Goal: Task Accomplishment & Management: Complete application form

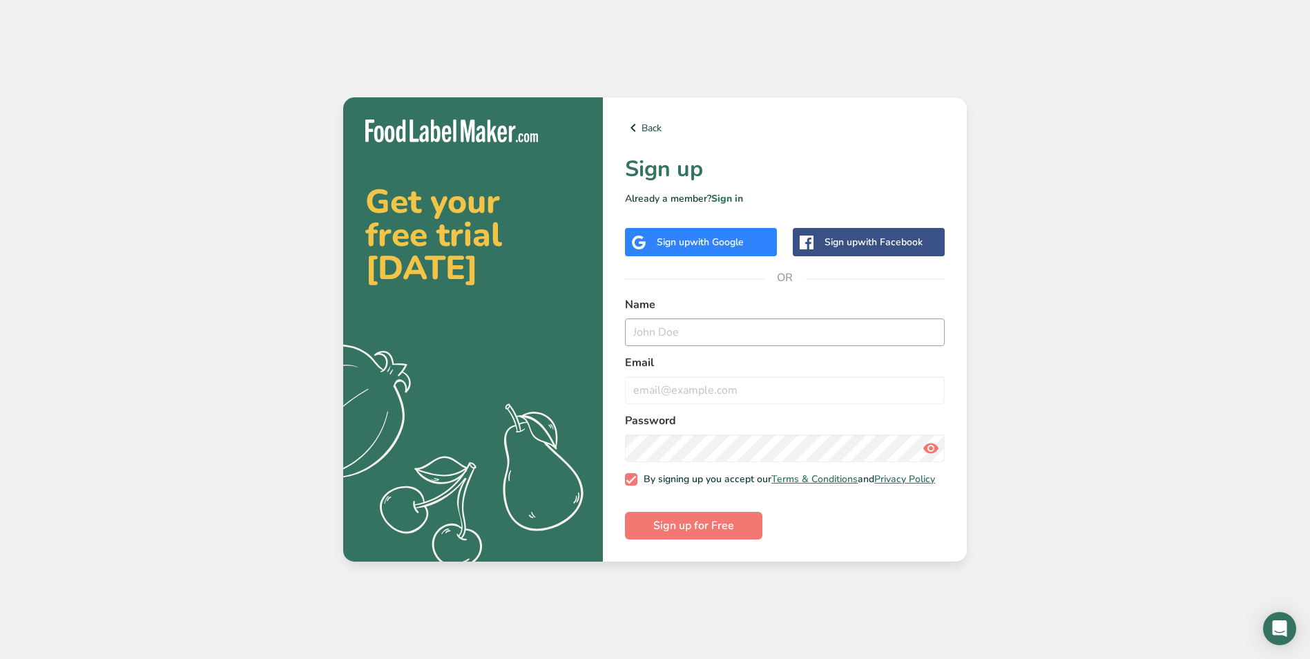
type input "[PERSON_NAME]"
type input "[PERSON_NAME][EMAIL_ADDRESS][PERSON_NAME][DOMAIN_NAME]"
click at [736, 192] on link "Sign in" at bounding box center [728, 198] width 32 height 13
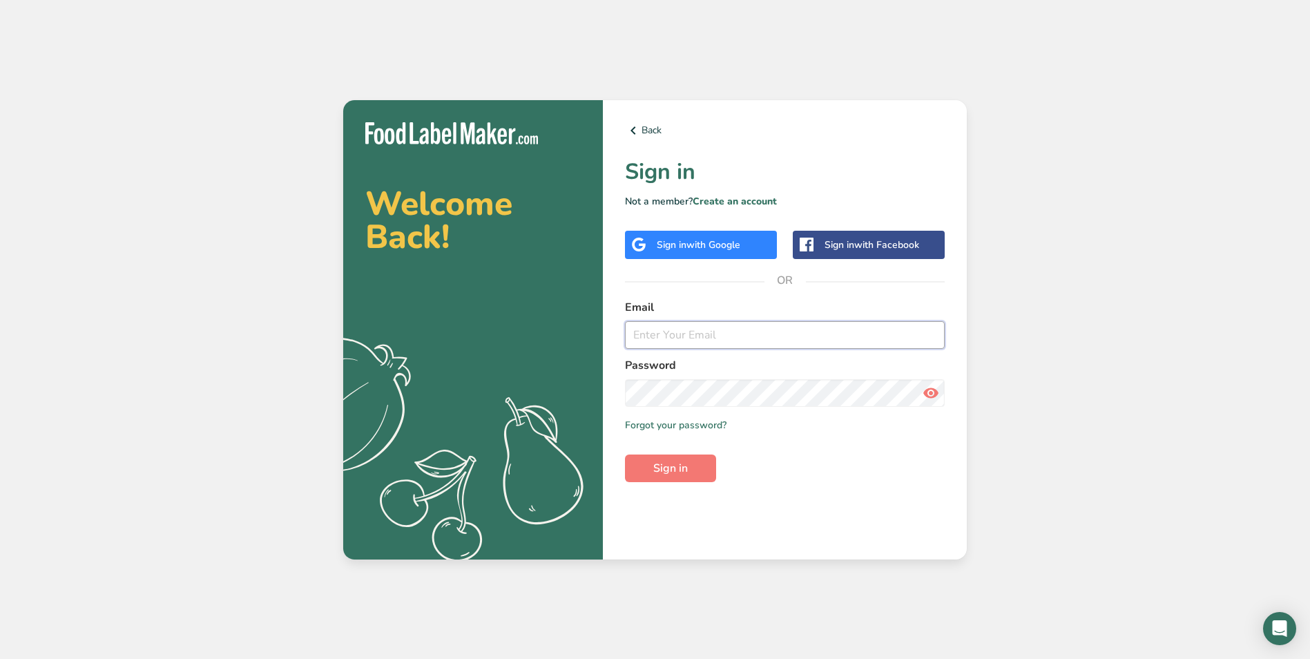
click at [714, 322] on input "email" at bounding box center [785, 335] width 320 height 28
type input "[PERSON_NAME][EMAIL_ADDRESS][PERSON_NAME][DOMAIN_NAME]"
click at [625, 455] on button "Sign in" at bounding box center [670, 469] width 91 height 28
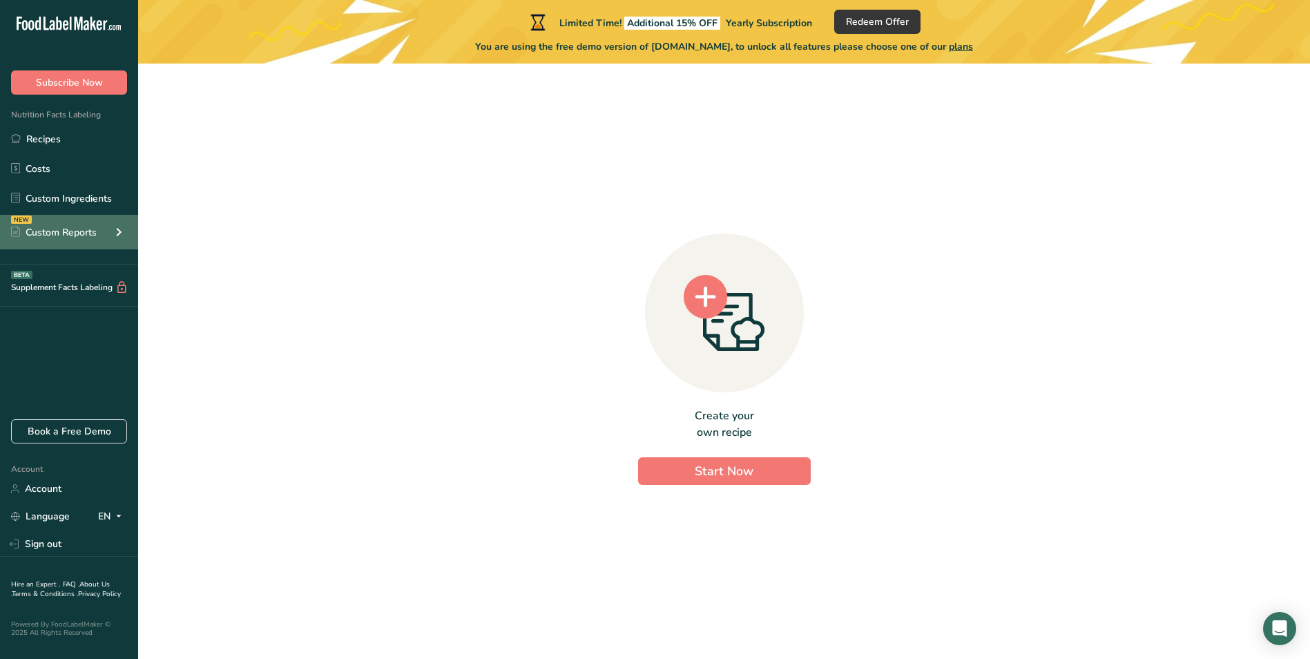
click at [82, 221] on div "NEW Custom Reports" at bounding box center [69, 232] width 138 height 35
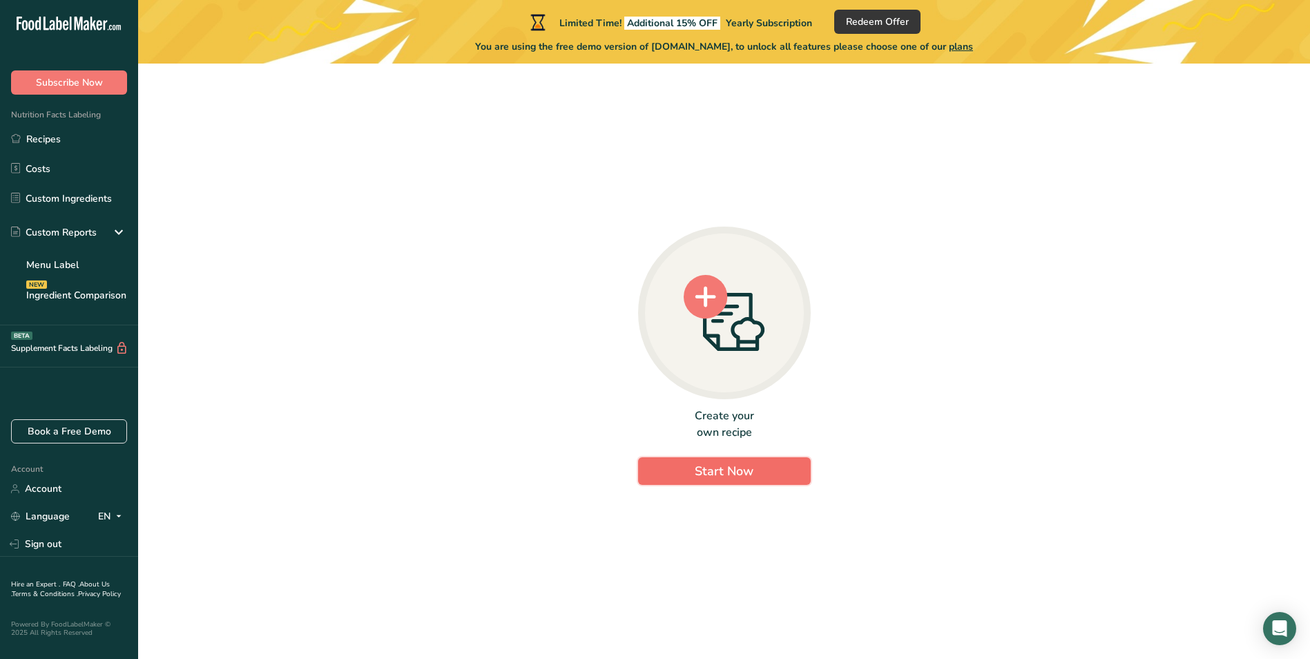
click at [743, 468] on span "Start Now" at bounding box center [724, 471] width 59 height 17
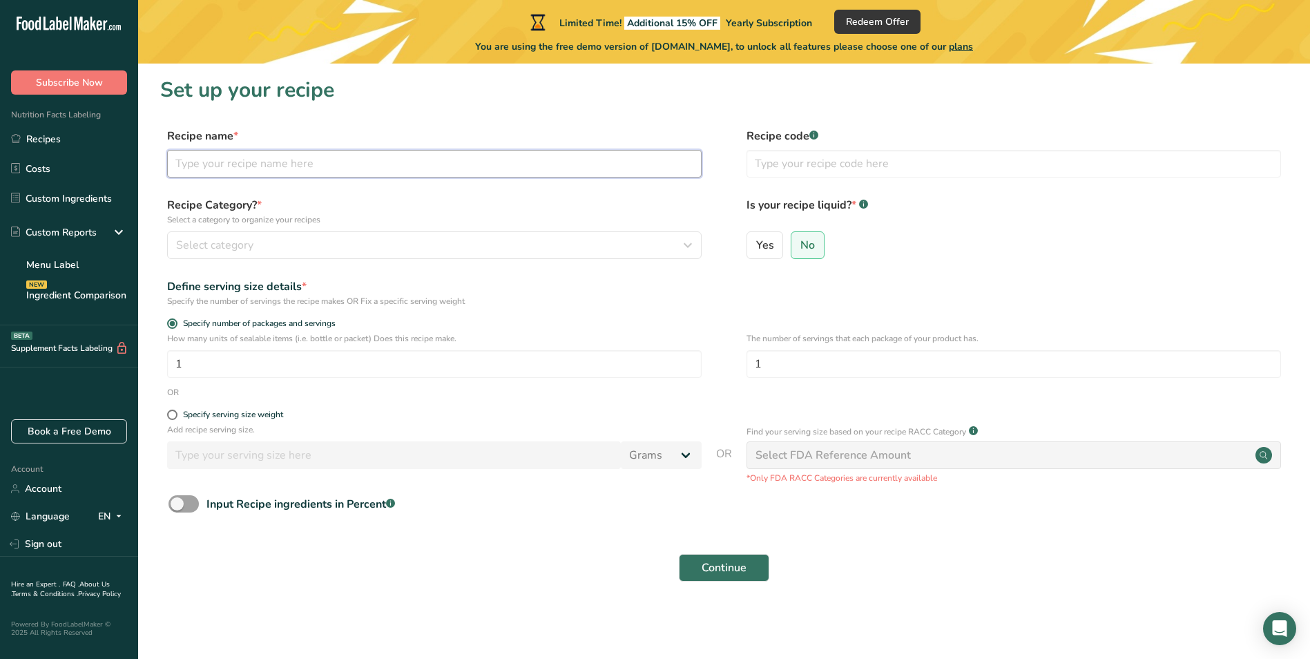
click at [302, 159] on input "text" at bounding box center [434, 164] width 535 height 28
type input "Meatloaf"
click at [368, 244] on div "Select category" at bounding box center [430, 245] width 508 height 17
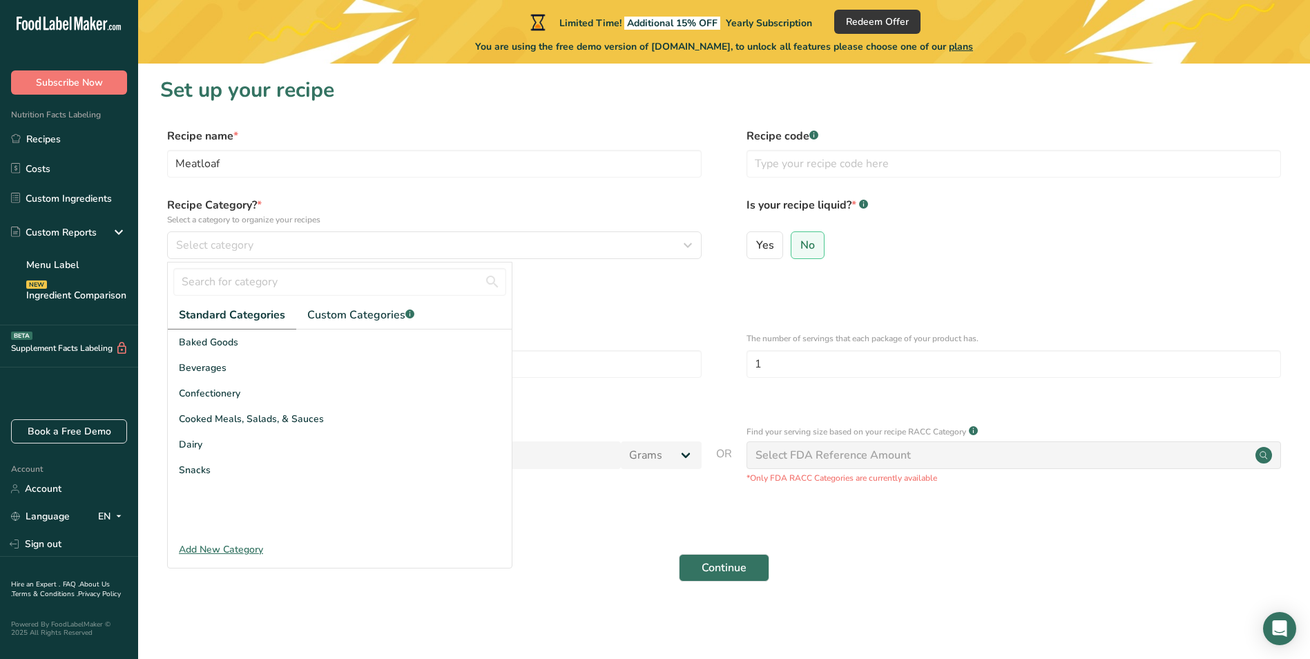
click at [234, 548] on div "Add New Category" at bounding box center [340, 549] width 344 height 15
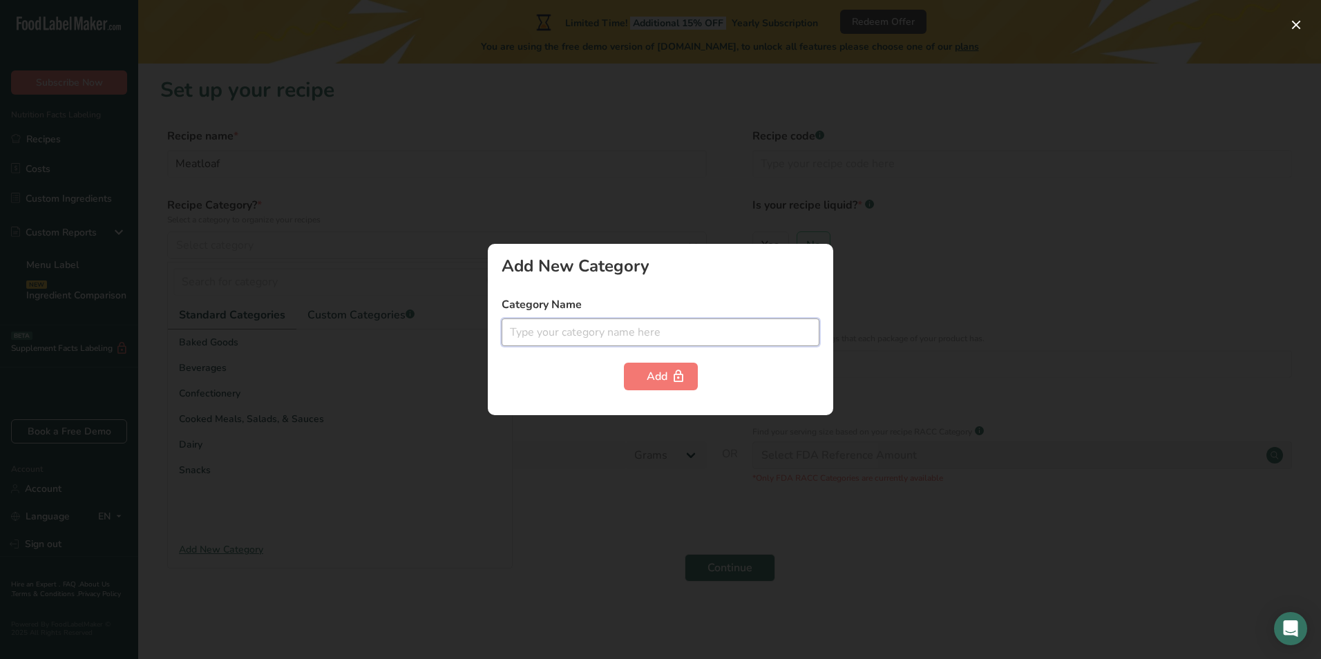
click at [636, 333] on input "text" at bounding box center [661, 332] width 318 height 28
type input "Protein"
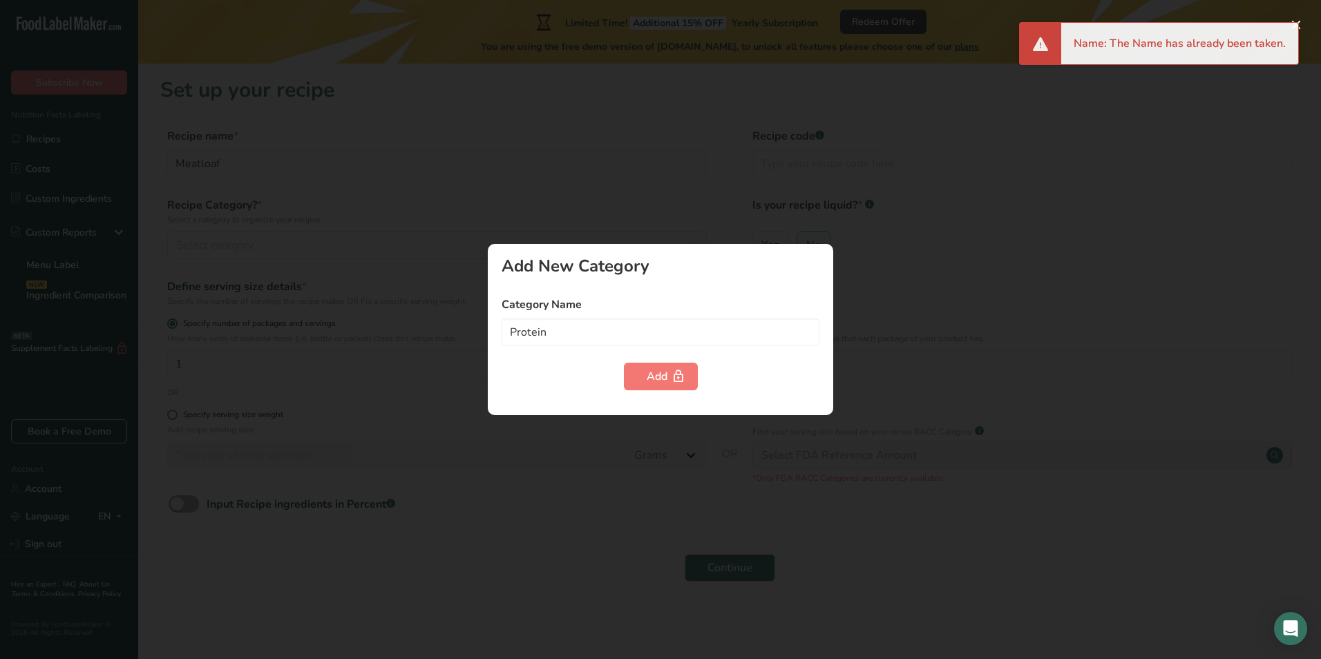
click at [723, 131] on div at bounding box center [660, 329] width 1321 height 659
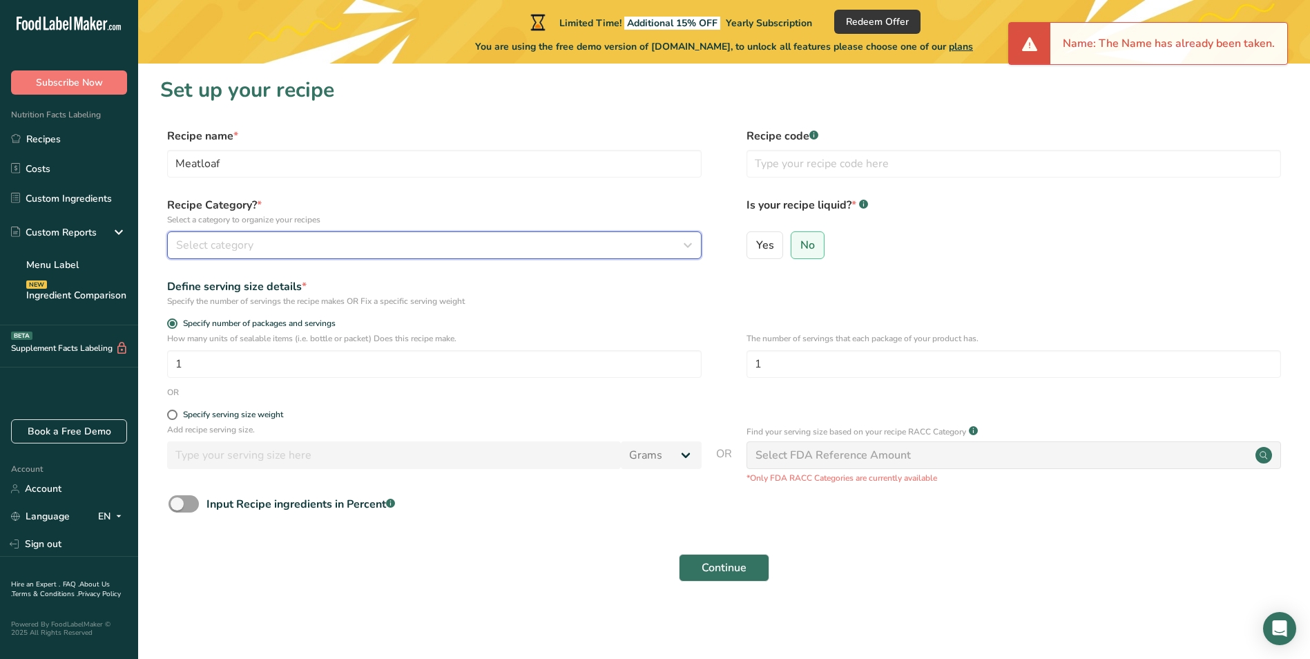
click at [274, 247] on div "Select category" at bounding box center [430, 245] width 508 height 17
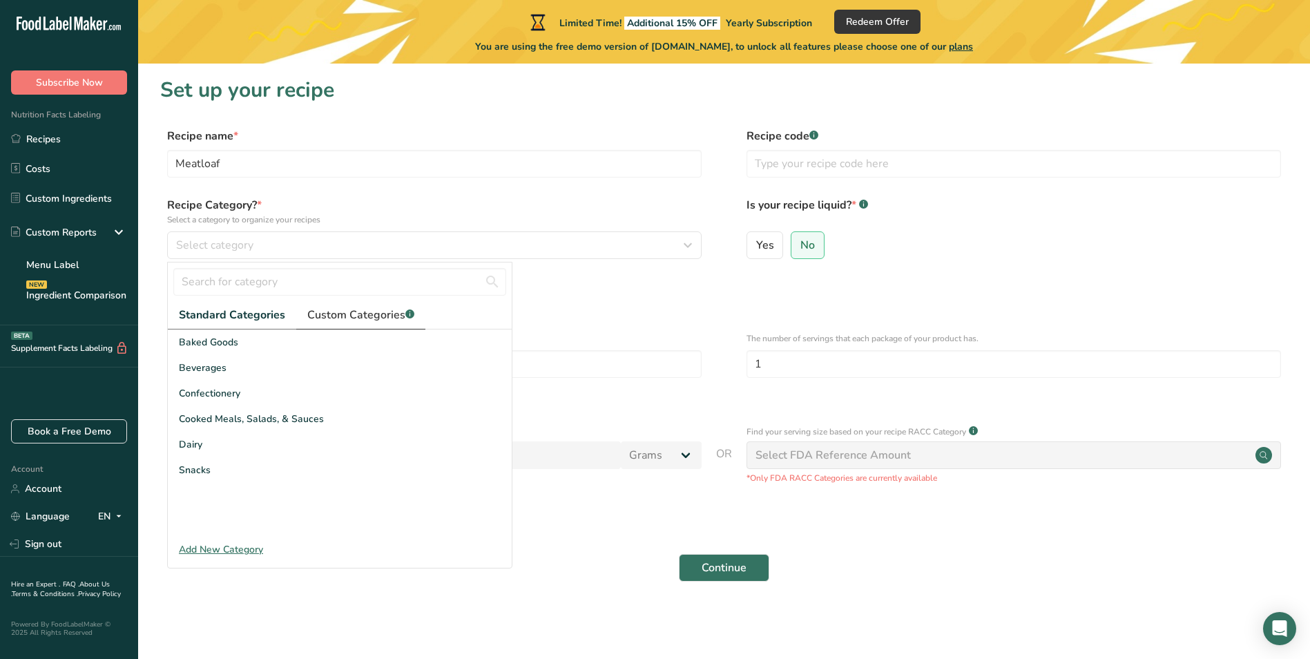
click at [354, 310] on span "Custom Categories .a-a{fill:#347362;}.b-a{fill:#fff;}" at bounding box center [360, 315] width 107 height 17
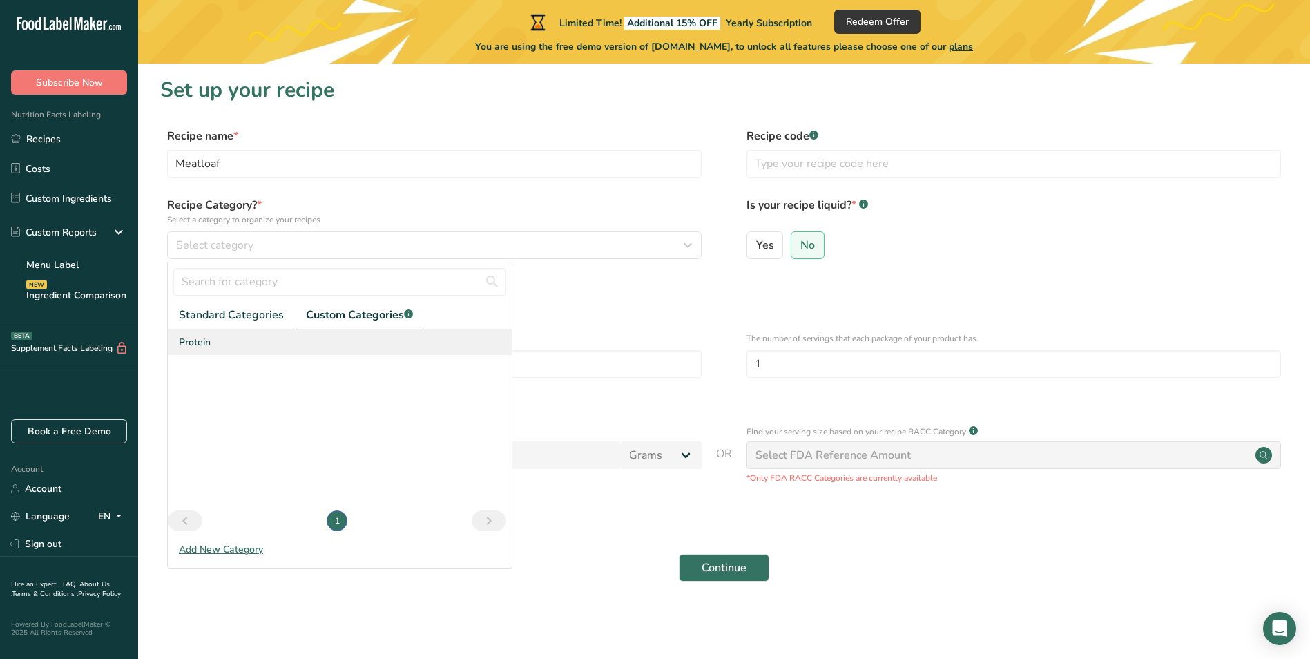
click at [266, 339] on div "Protein" at bounding box center [340, 343] width 344 height 26
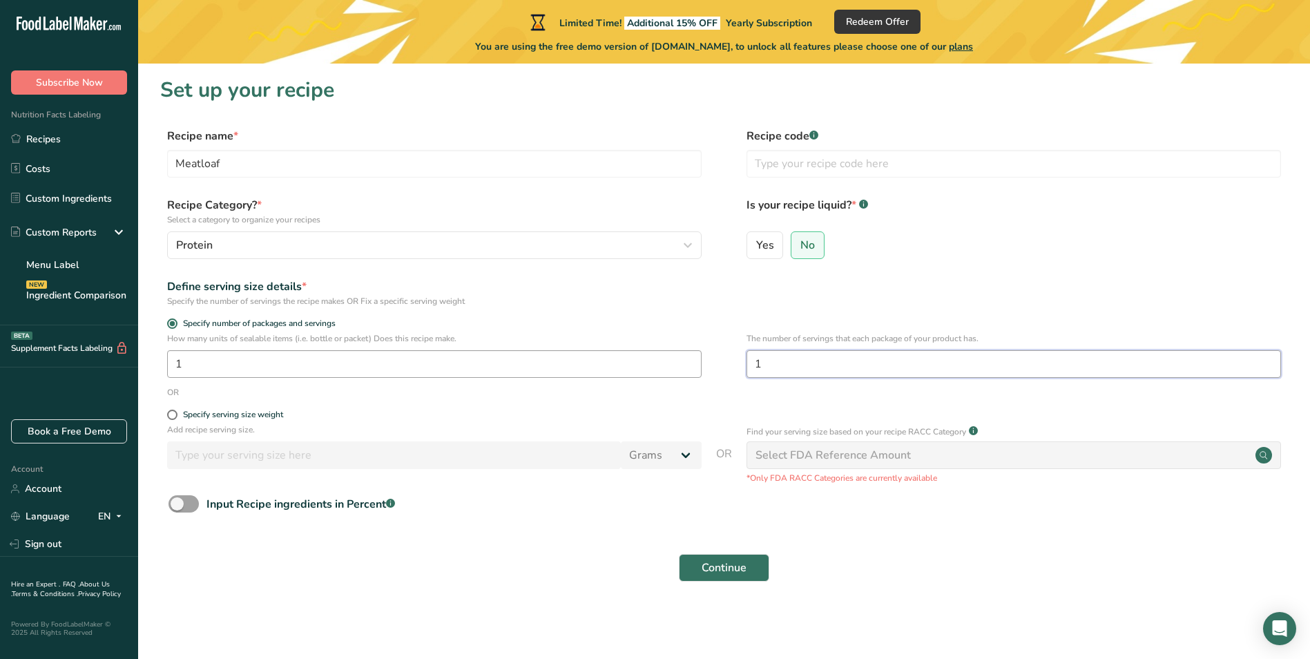
drag, startPoint x: 859, startPoint y: 363, endPoint x: 638, endPoint y: 365, distance: 221.8
click at [638, 365] on div "How many units of sealable items (i.e. bottle or packet) Does this recipe make.…" at bounding box center [724, 359] width 1128 height 54
type input "50"
click at [721, 390] on div "OR" at bounding box center [724, 392] width 1128 height 12
click at [190, 414] on div "Specify serving size weight" at bounding box center [233, 415] width 100 height 10
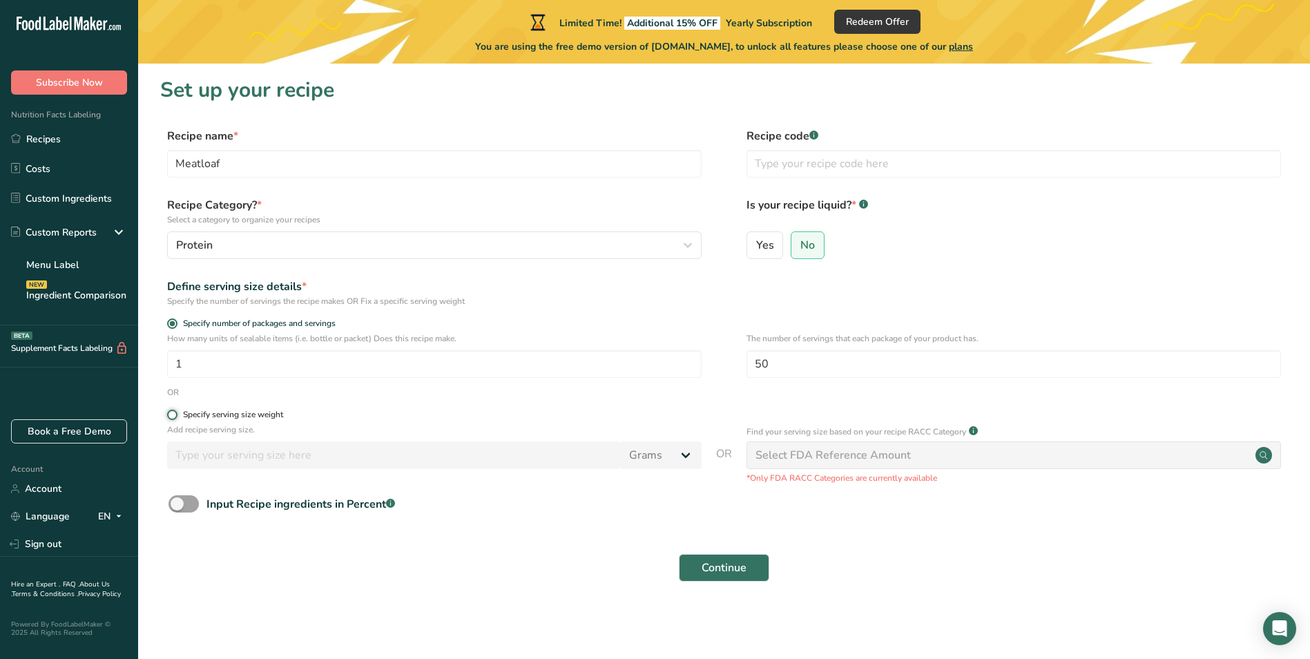
click at [176, 414] on input "Specify serving size weight" at bounding box center [171, 414] width 9 height 9
radio input "true"
radio input "false"
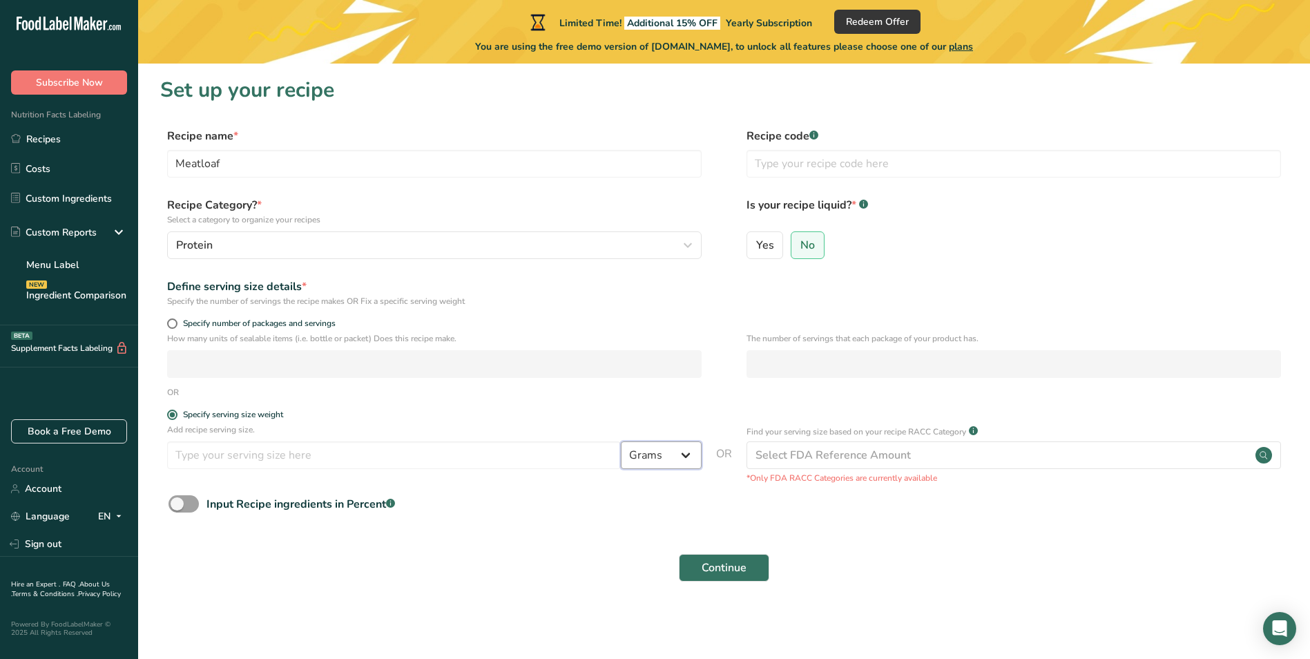
click at [683, 456] on select "Grams kg mg mcg lb oz l mL fl oz tbsp tsp cup qt gallon" at bounding box center [661, 455] width 81 height 28
select select "5"
click at [621, 441] on select "Grams kg mg mcg lb oz l mL fl oz tbsp tsp cup qt gallon" at bounding box center [661, 455] width 81 height 28
click at [330, 452] on input "number" at bounding box center [394, 455] width 454 height 28
type input "4.5"
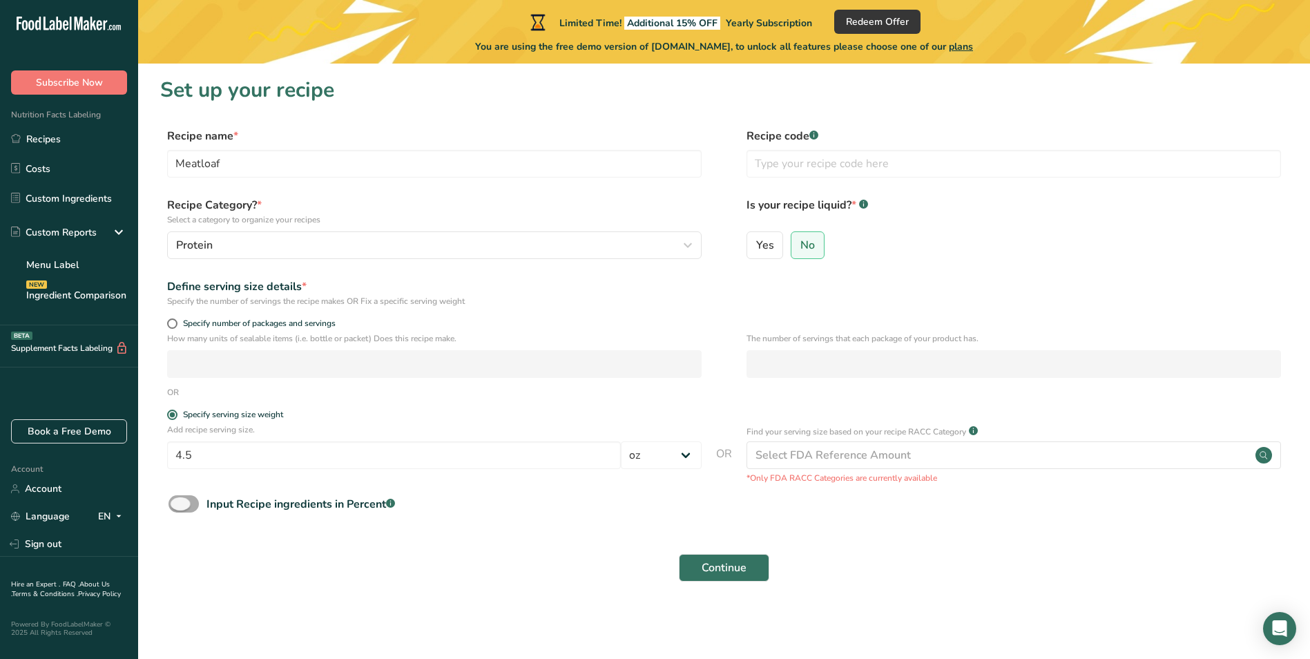
click at [189, 506] on span at bounding box center [184, 503] width 30 height 17
click at [178, 506] on input "Input Recipe ingredients in Percent .a-a{fill:#347362;}.b-a{fill:#fff;}" at bounding box center [173, 503] width 9 height 9
checkbox input "true"
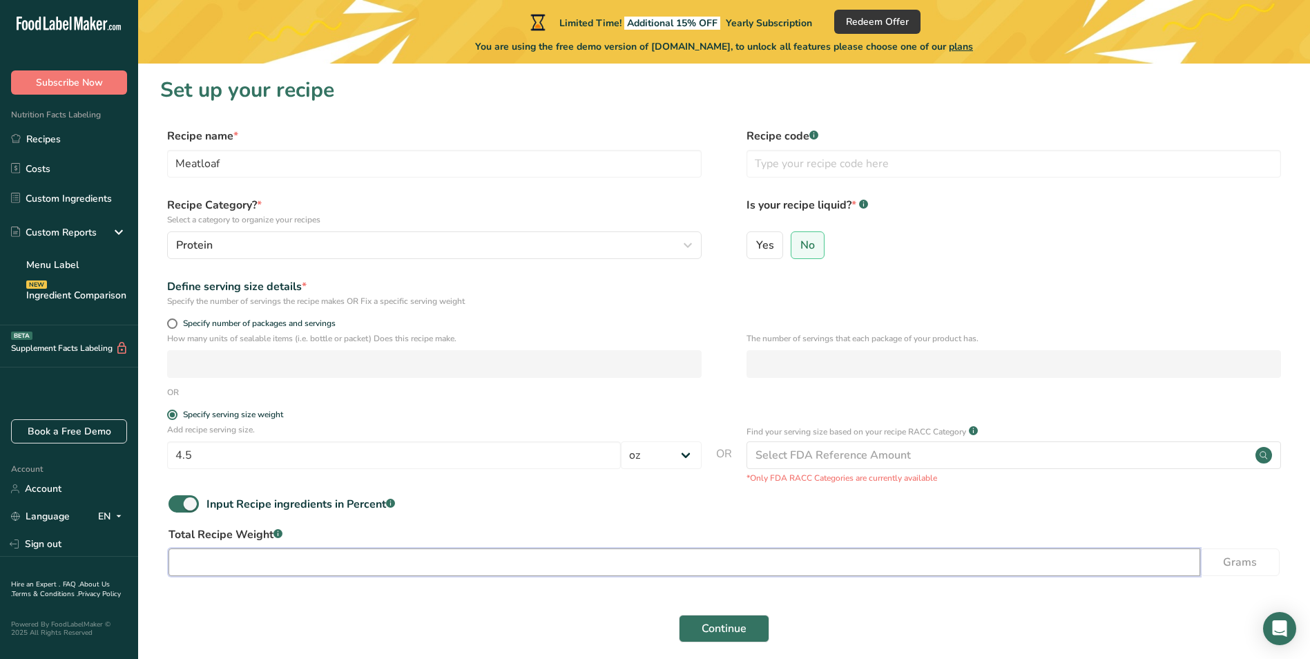
click at [244, 558] on input "number" at bounding box center [685, 563] width 1032 height 28
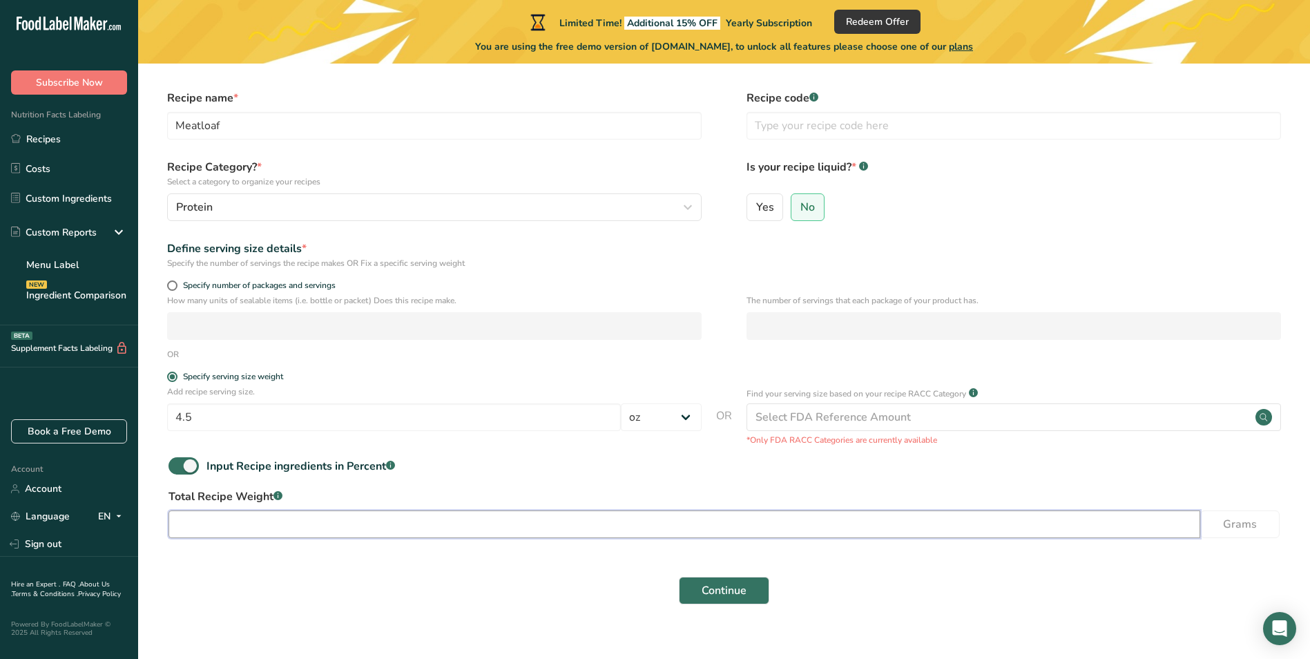
scroll to position [58, 0]
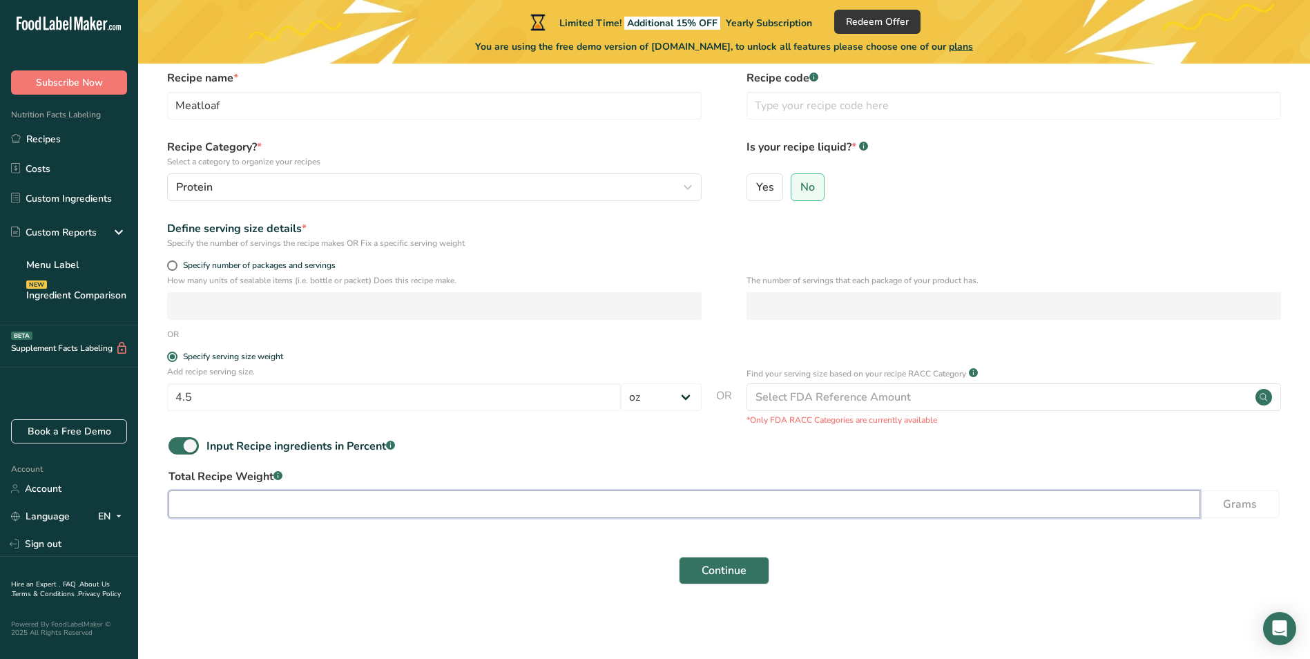
click at [436, 502] on input "number" at bounding box center [685, 504] width 1032 height 28
click at [1074, 515] on input "number" at bounding box center [685, 504] width 1032 height 28
type input "1"
type input "3"
click at [173, 447] on span at bounding box center [184, 445] width 30 height 17
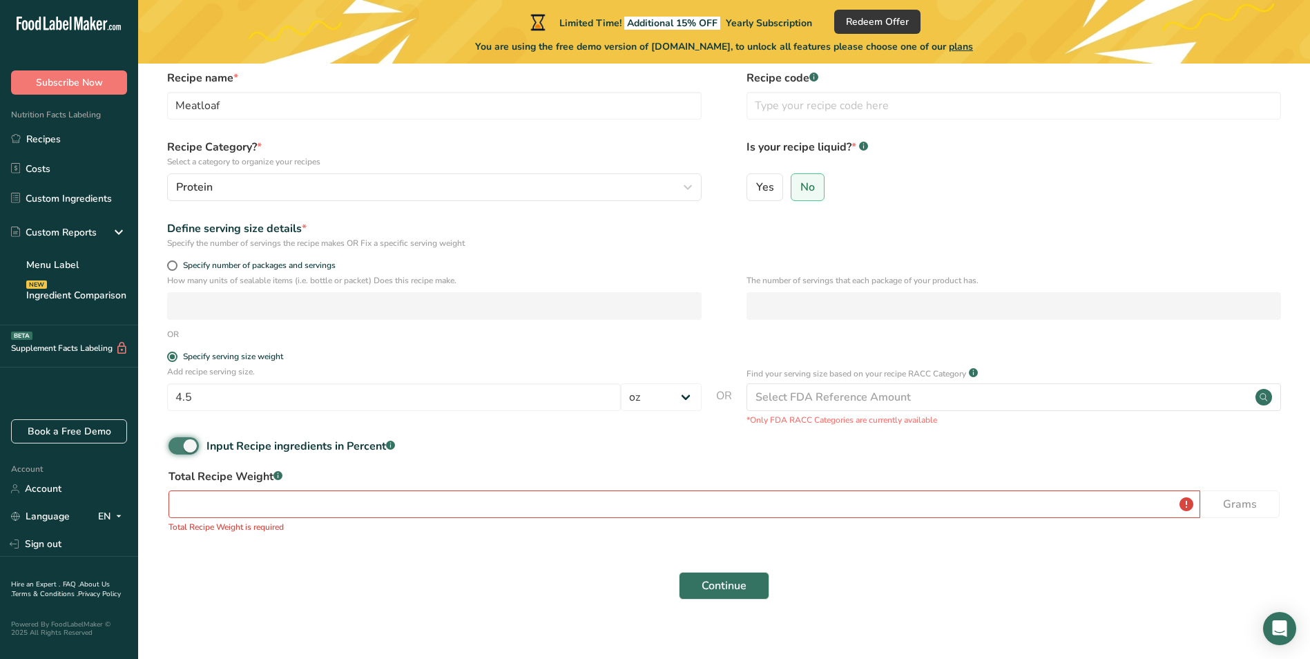
click at [173, 447] on input "Input Recipe ingredients in Percent .a-a{fill:#347362;}.b-a{fill:#fff;}" at bounding box center [173, 445] width 9 height 9
checkbox input "false"
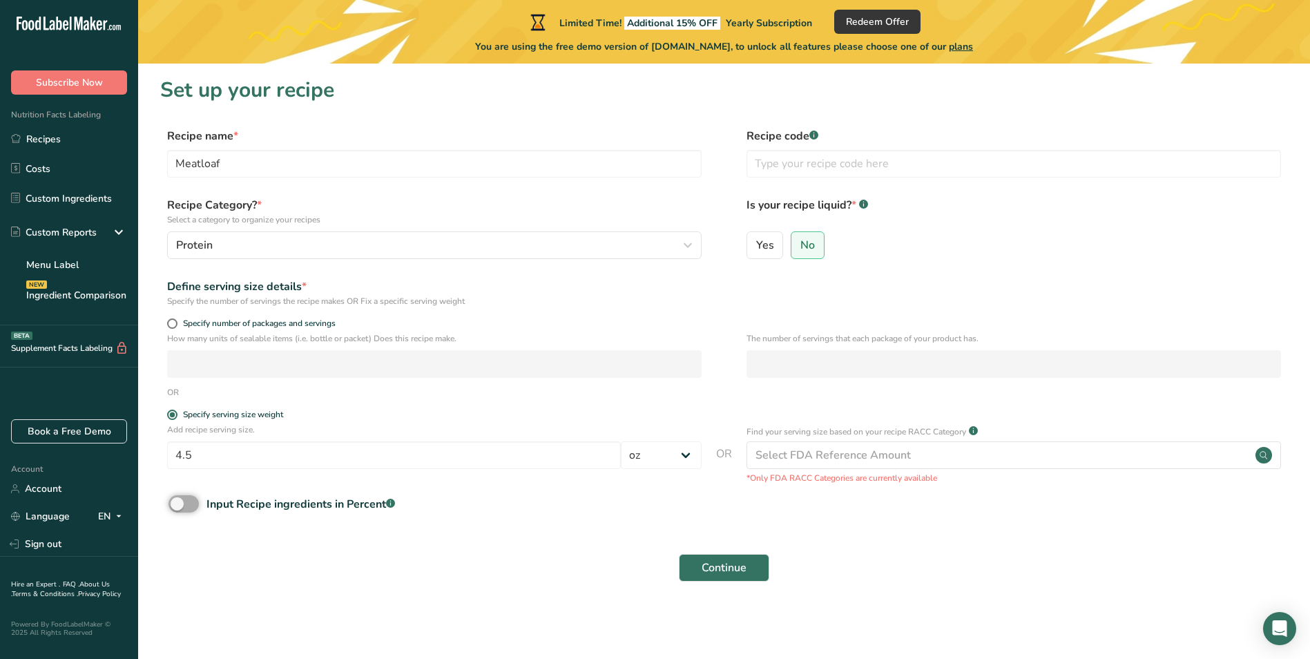
scroll to position [0, 0]
click at [712, 568] on span "Continue" at bounding box center [724, 568] width 45 height 17
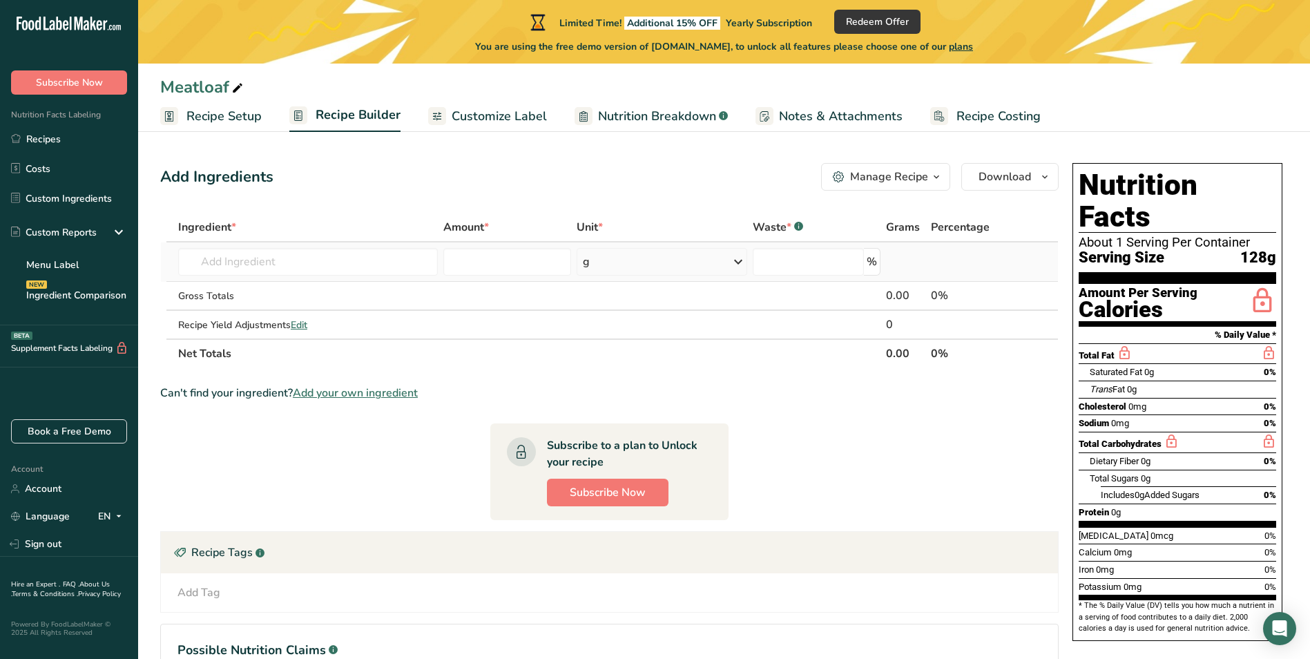
click at [705, 265] on div "g" at bounding box center [662, 262] width 171 height 28
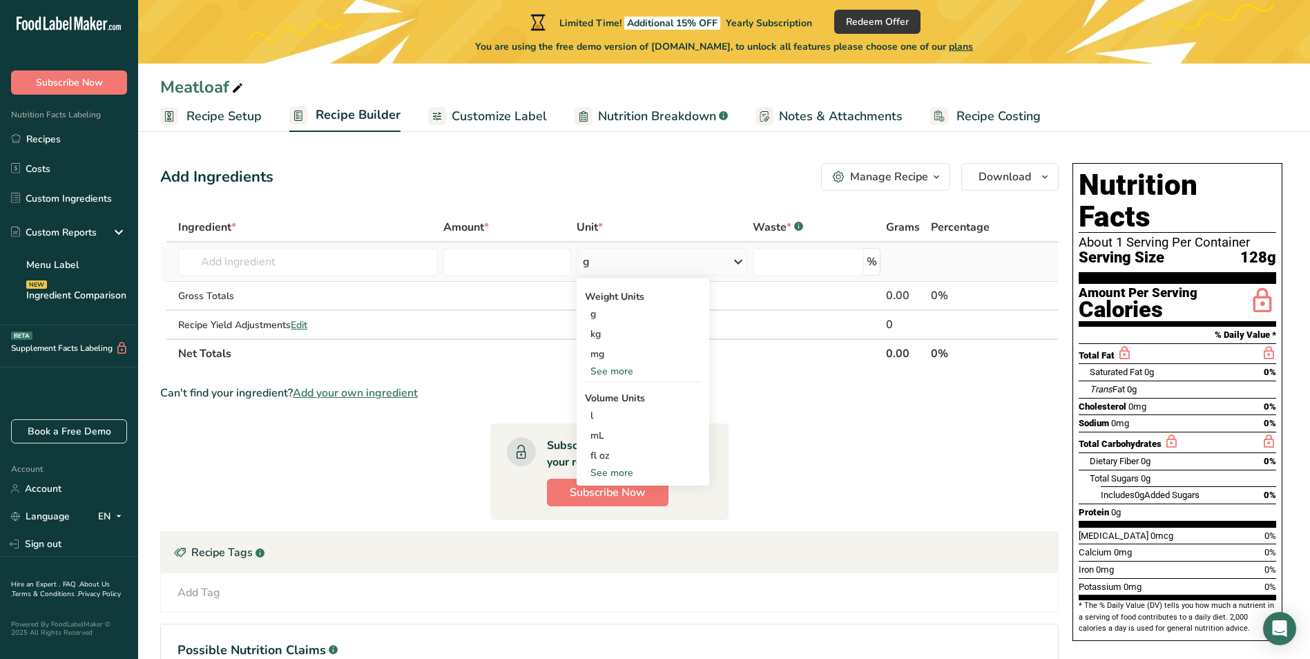
click at [622, 371] on div "See more" at bounding box center [643, 371] width 116 height 15
click at [610, 413] on div "oz" at bounding box center [643, 414] width 116 height 20
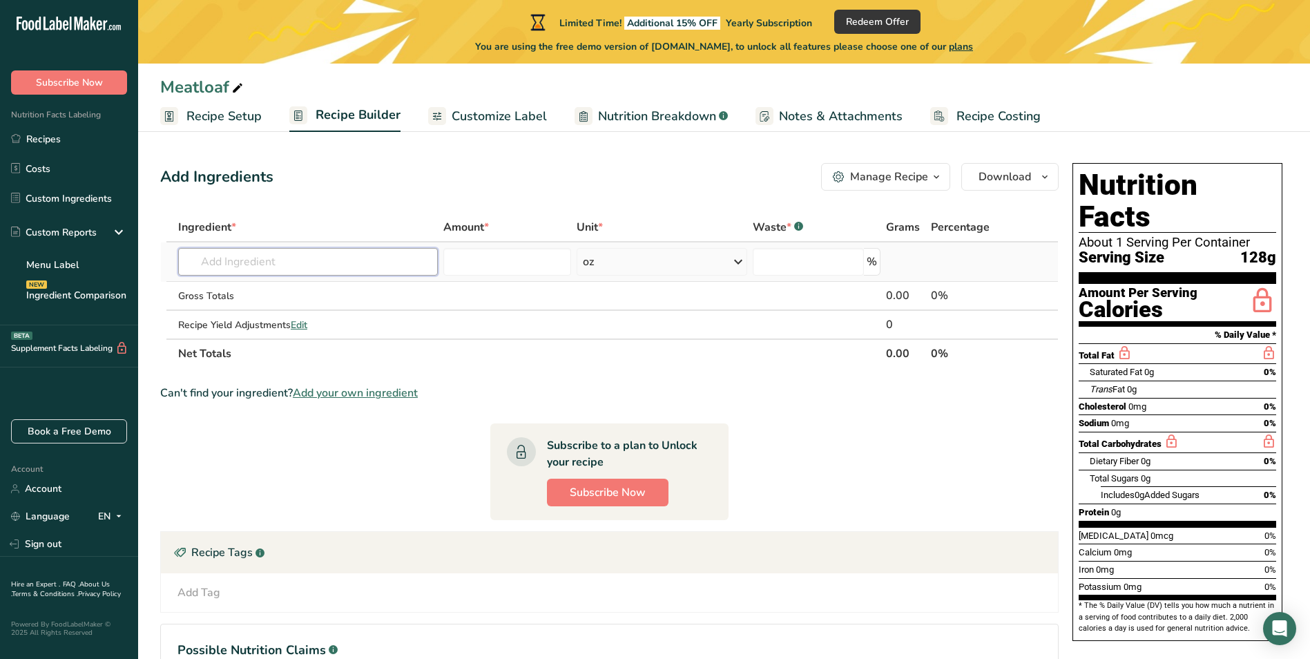
click at [385, 271] on input "text" at bounding box center [308, 262] width 260 height 28
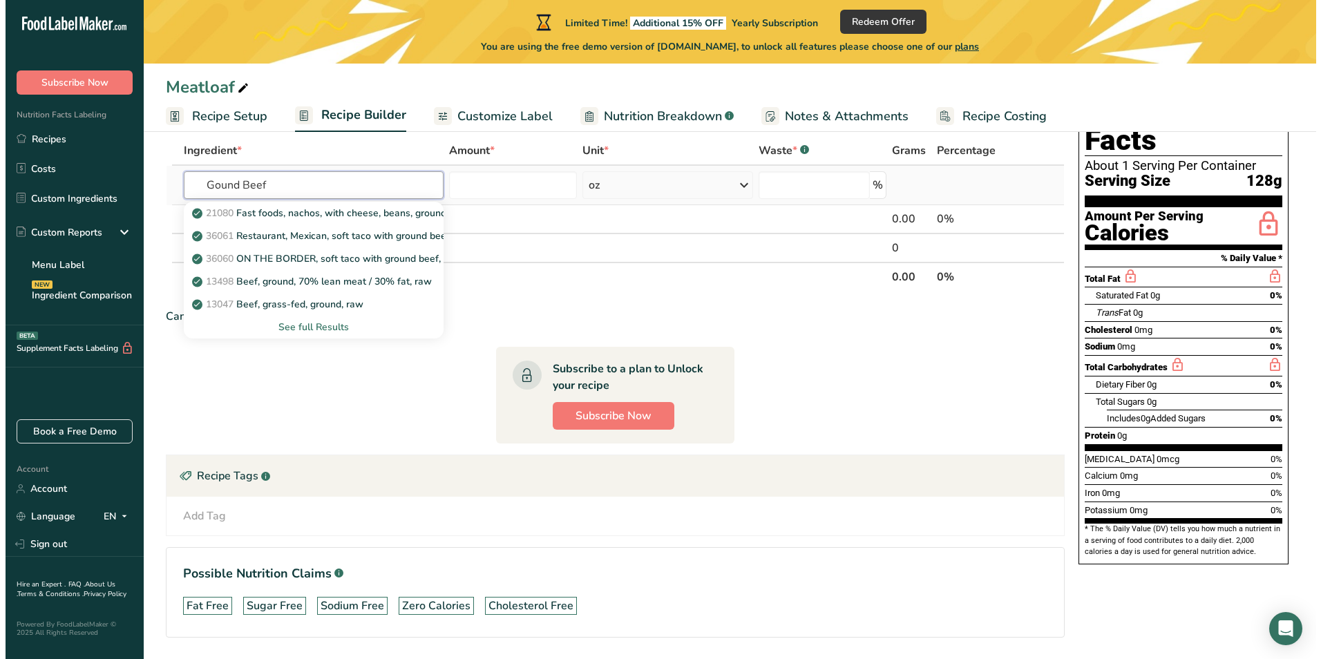
scroll to position [53, 0]
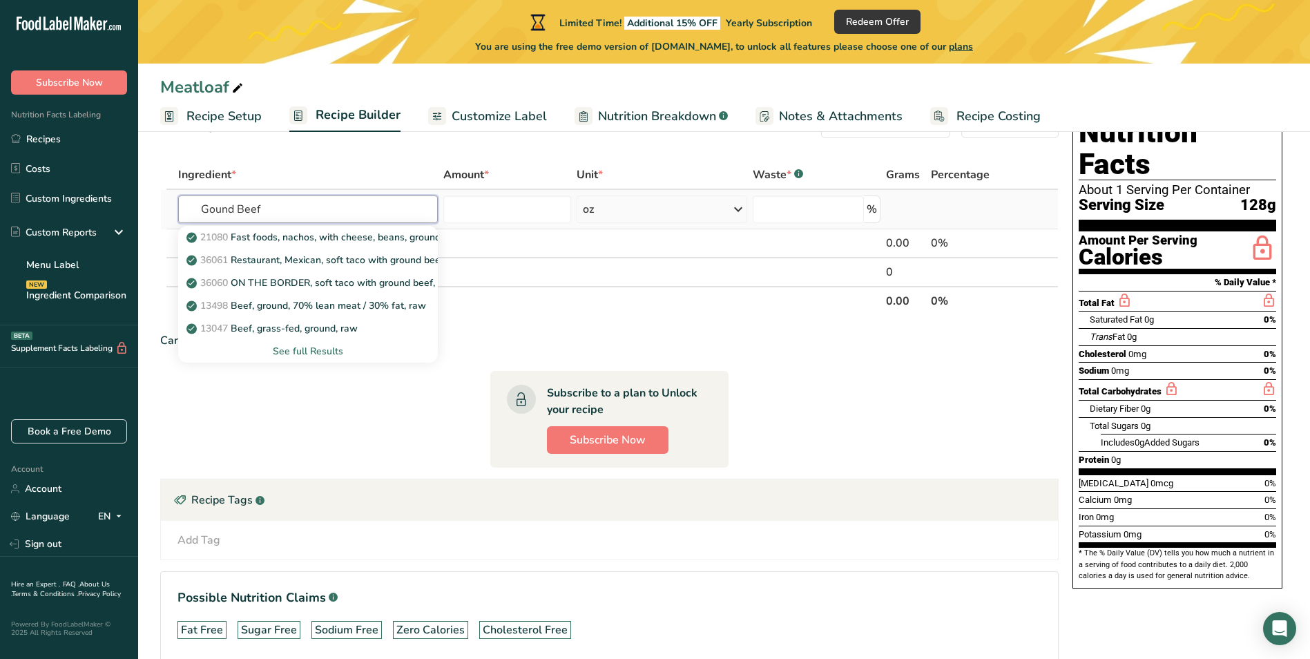
type input "Gound Beef"
click at [323, 352] on div "See full Results" at bounding box center [308, 351] width 238 height 15
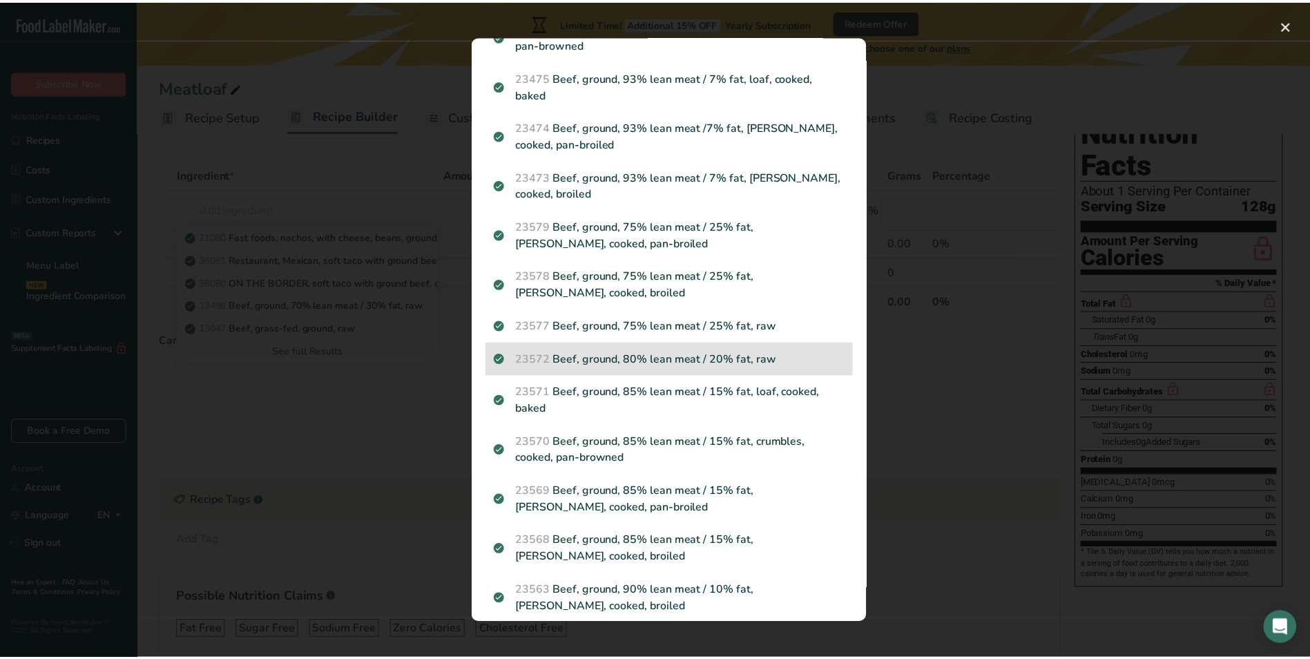
scroll to position [345, 0]
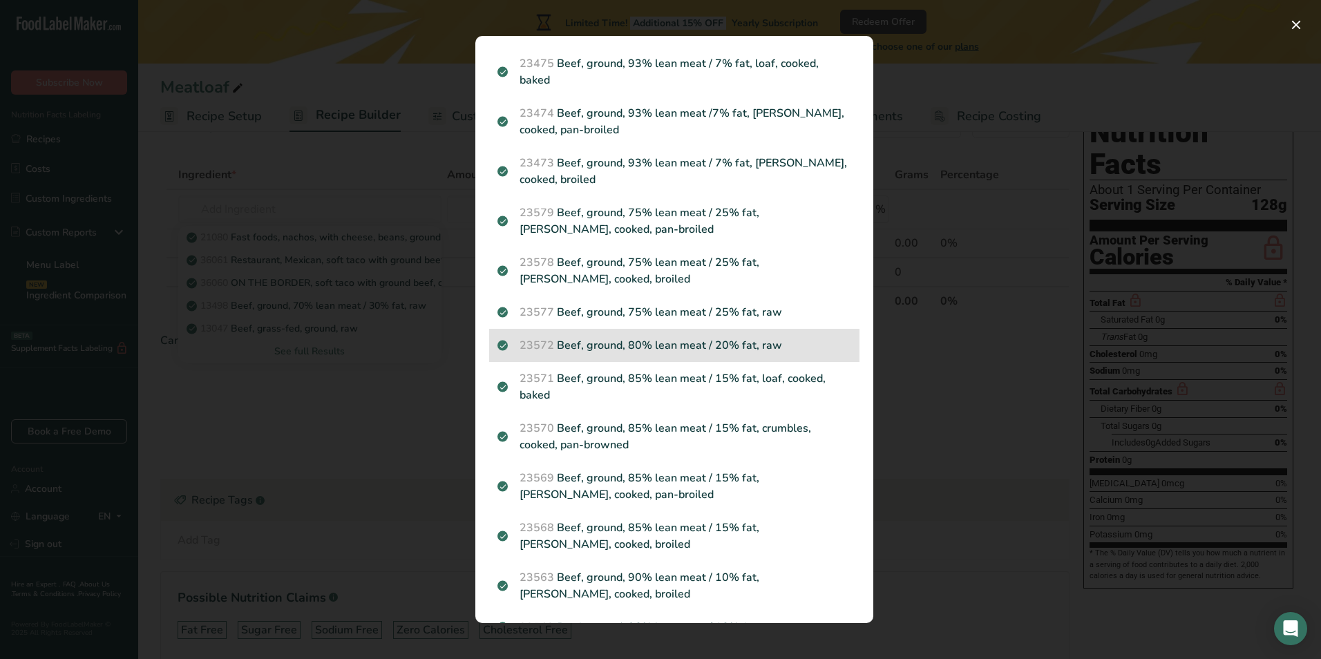
click at [823, 347] on p "23572 Beef, ground, 80% lean meat / 20% fat, raw" at bounding box center [674, 345] width 354 height 17
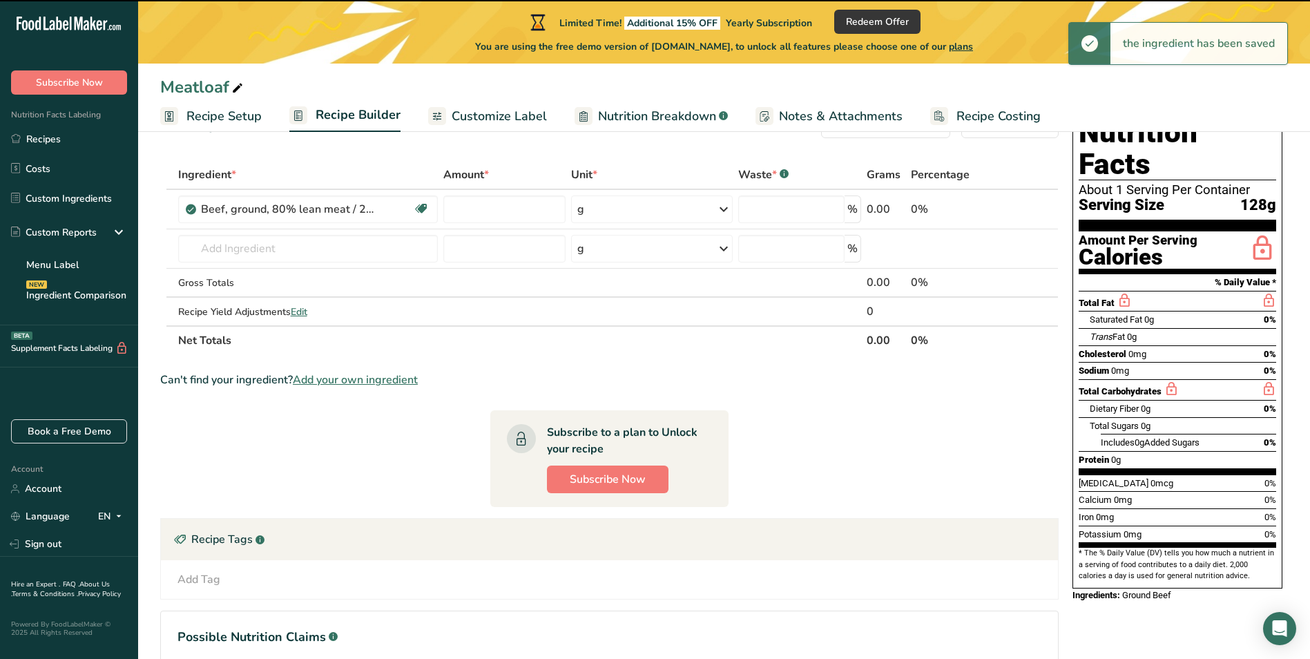
type input "0"
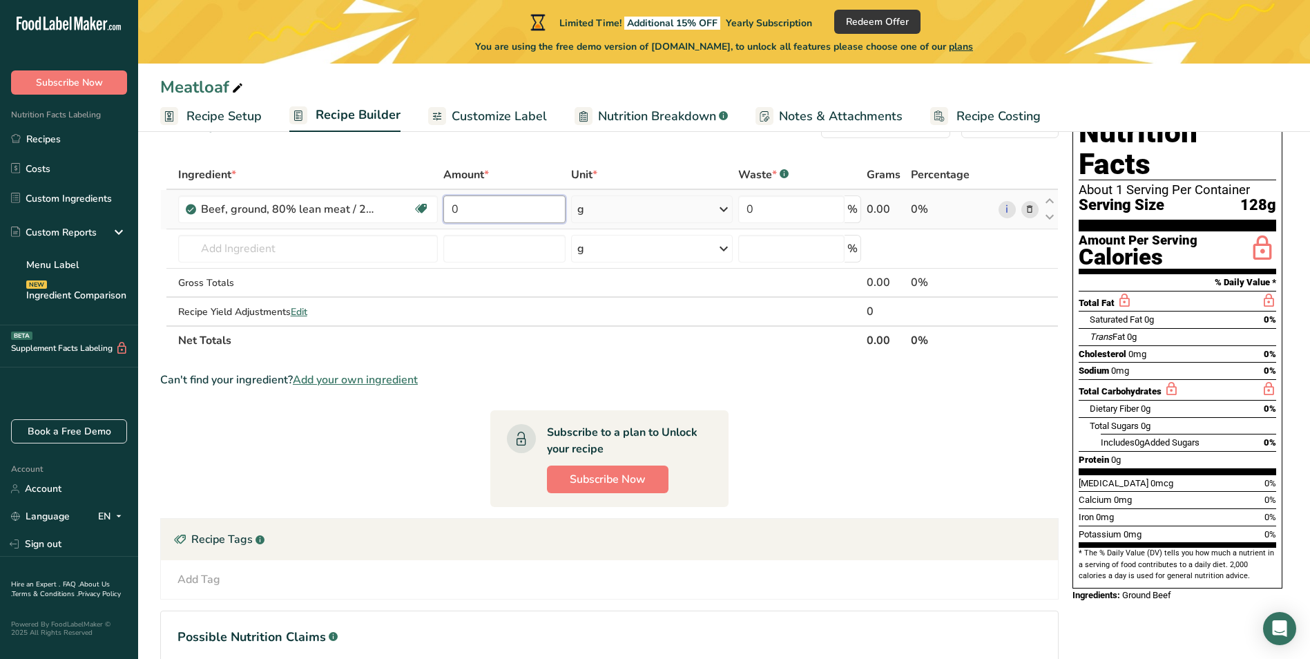
click at [555, 205] on input "0" at bounding box center [505, 210] width 122 height 28
type input "30"
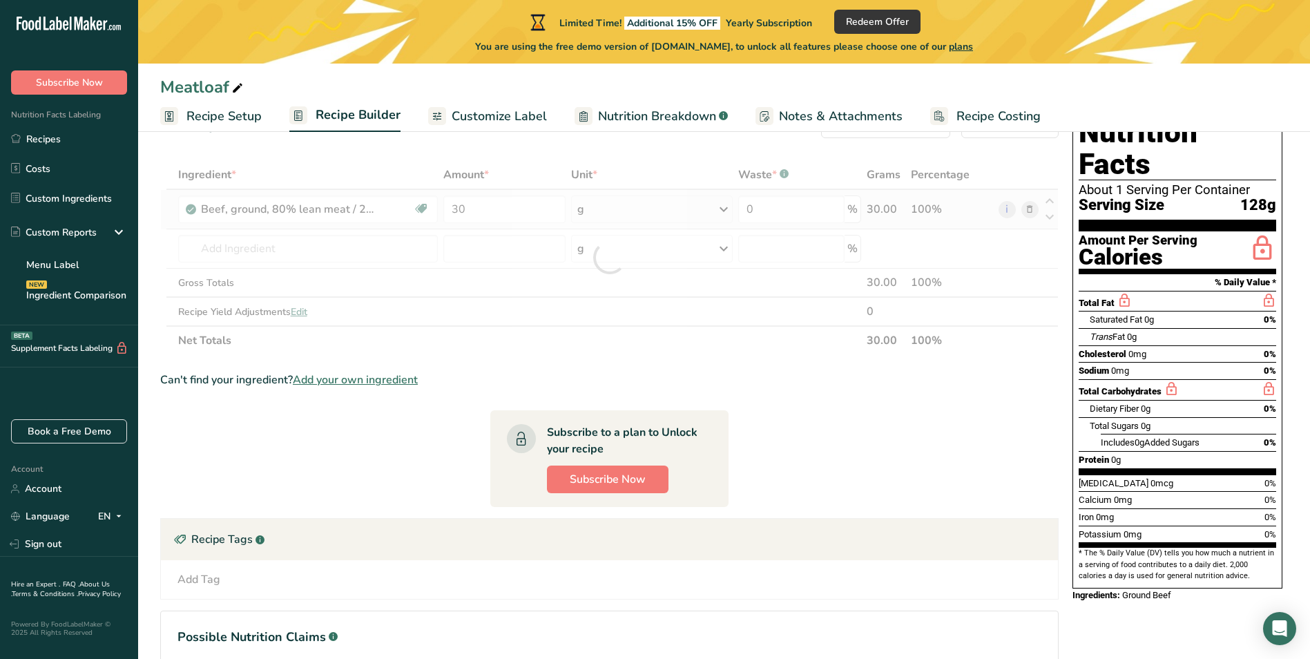
click at [698, 207] on div "Ingredient * Amount * Unit * Waste * .a-a{fill:#347362;}.b-a{fill:#fff;} Grams …" at bounding box center [609, 257] width 899 height 195
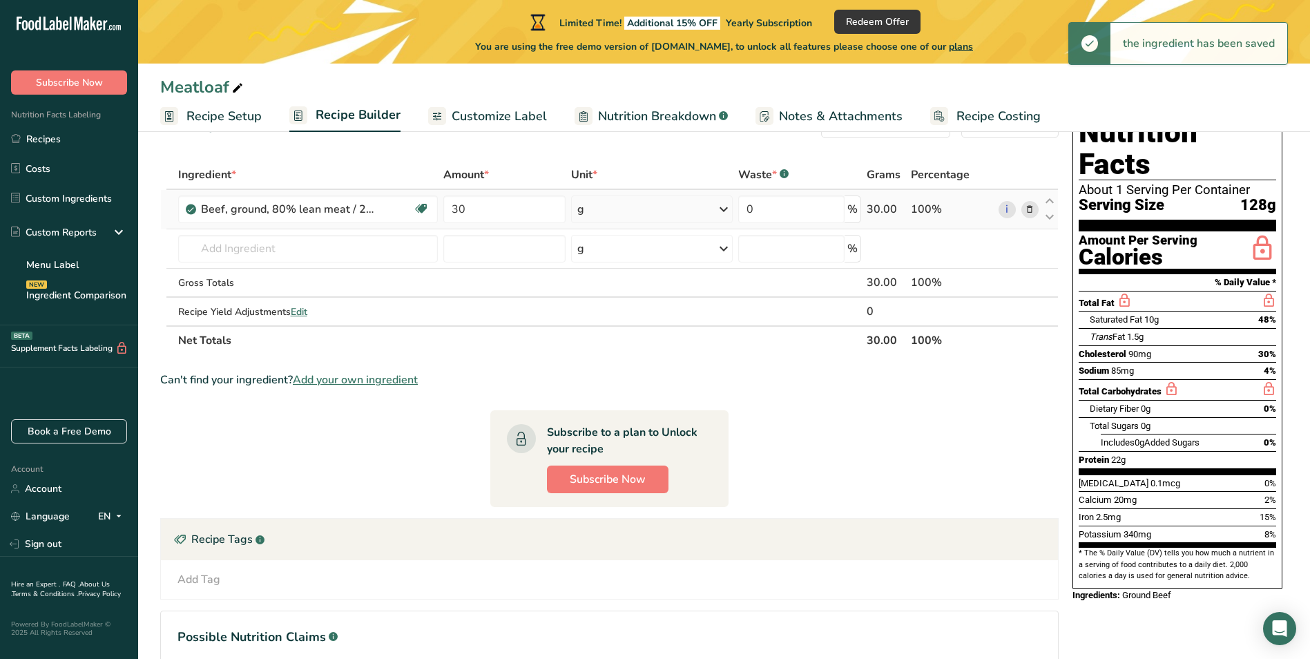
click at [712, 209] on div "g" at bounding box center [652, 210] width 162 height 28
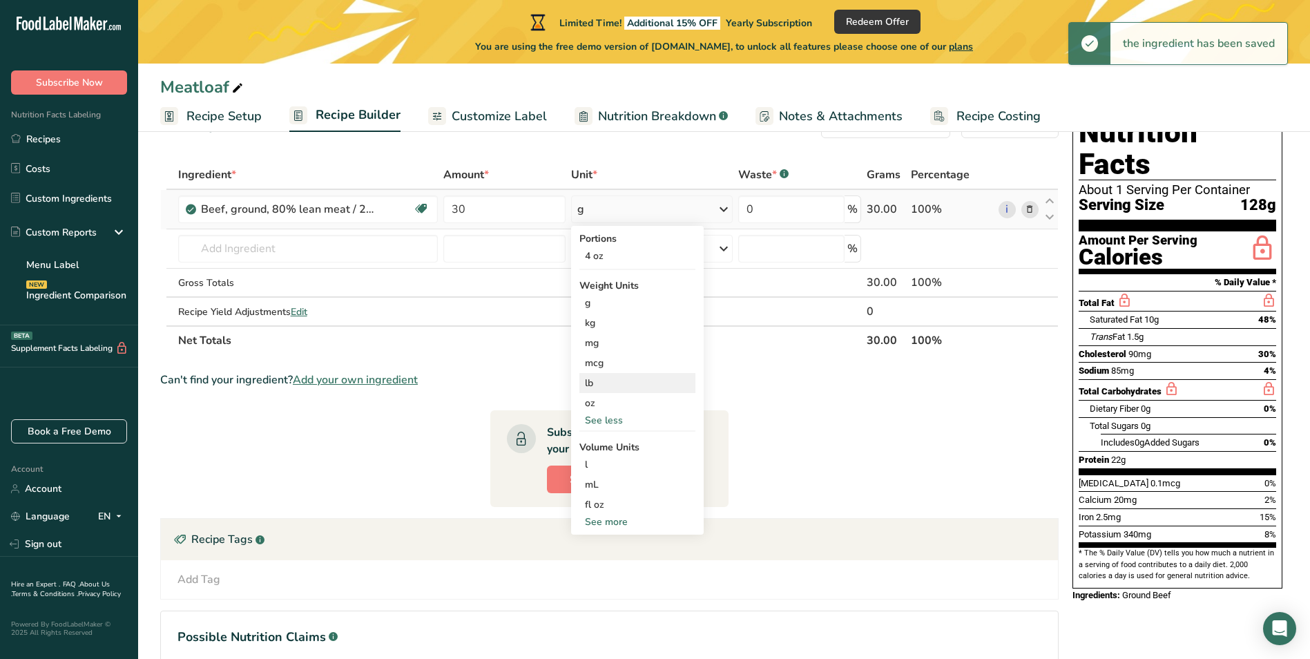
click at [608, 385] on div "lb" at bounding box center [638, 383] width 116 height 20
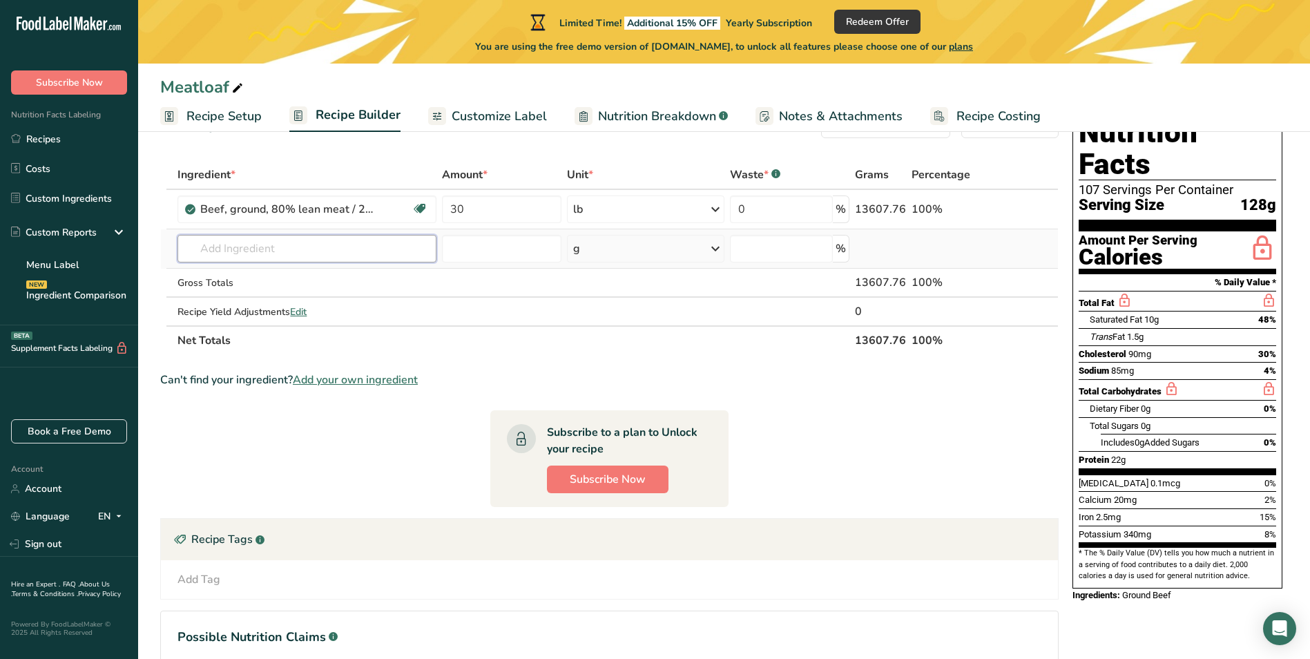
click at [290, 246] on input "text" at bounding box center [307, 249] width 258 height 28
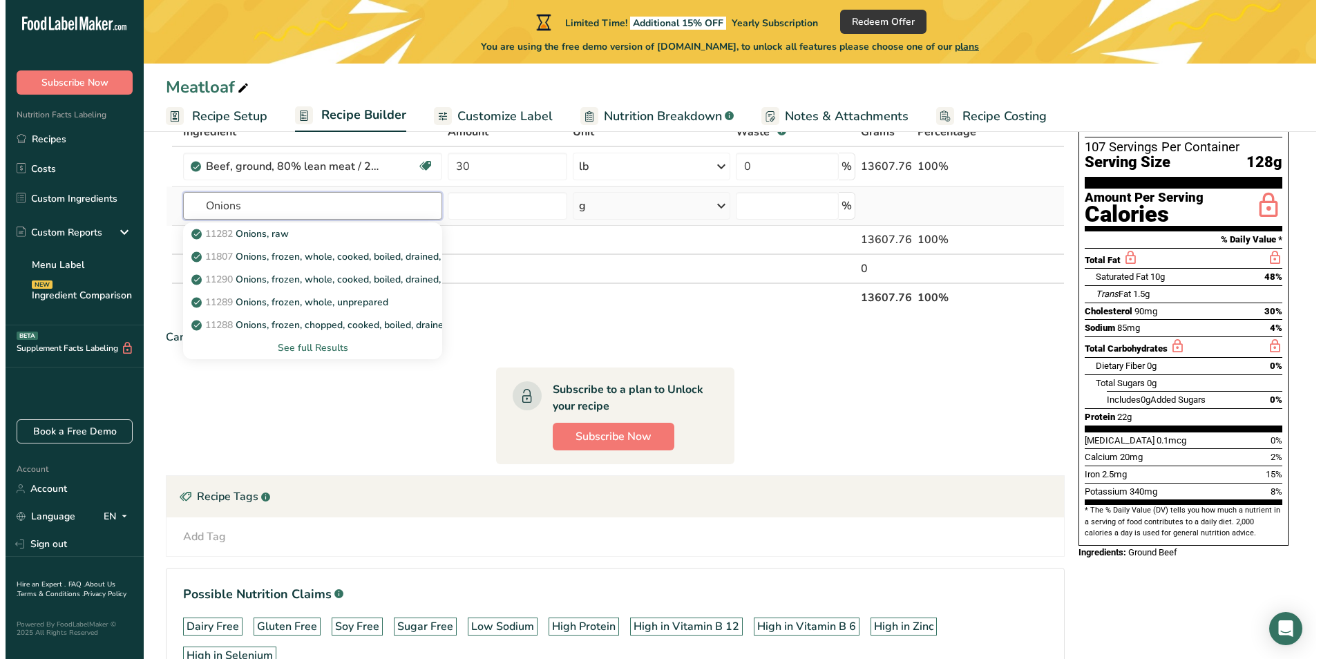
scroll to position [23, 0]
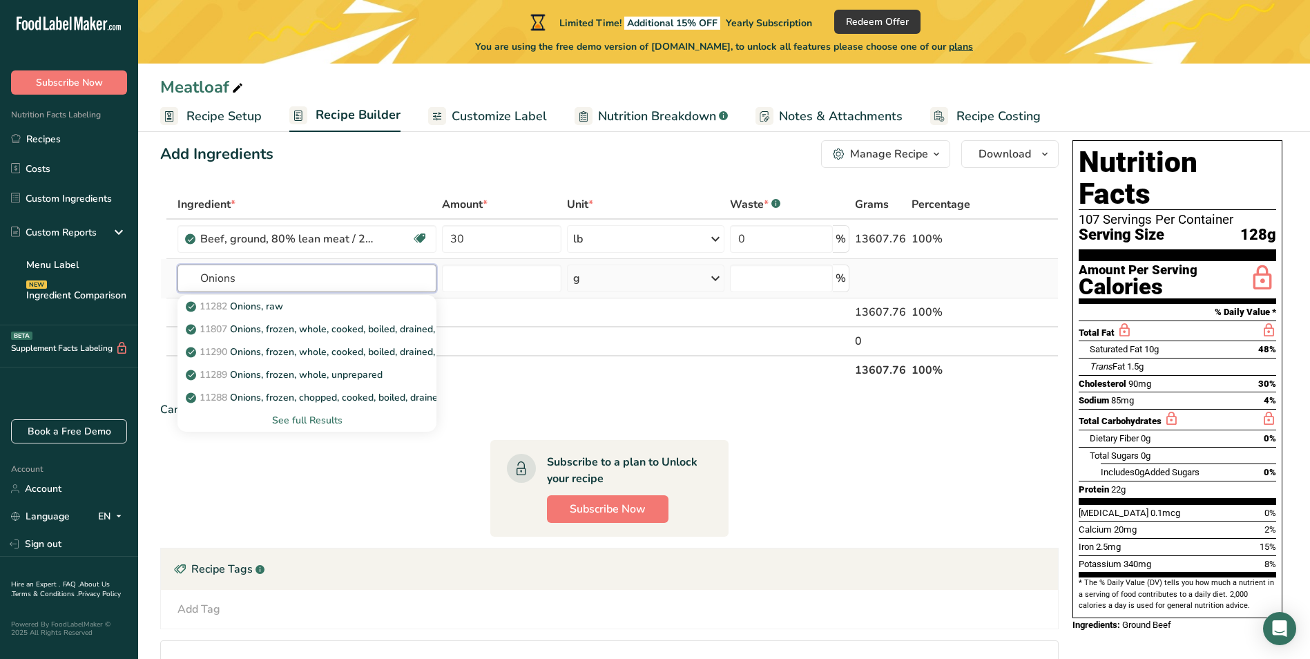
type input "Onions"
click at [307, 419] on div "See full Results" at bounding box center [307, 420] width 236 height 15
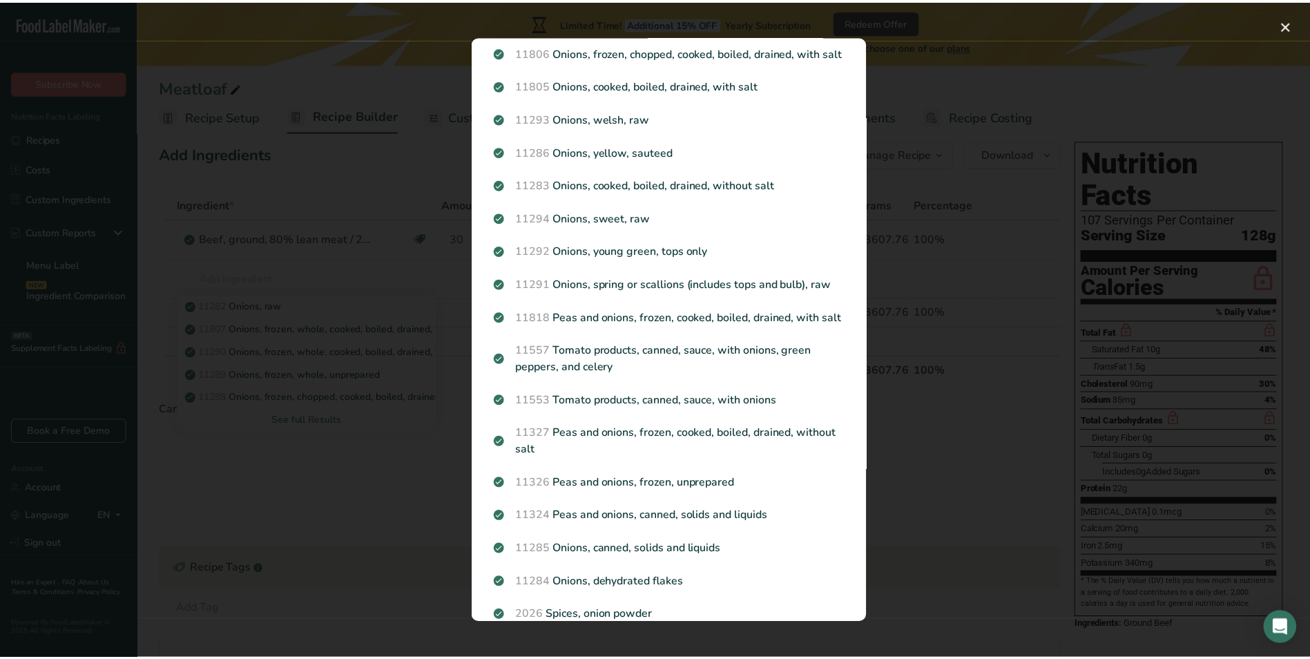
scroll to position [276, 0]
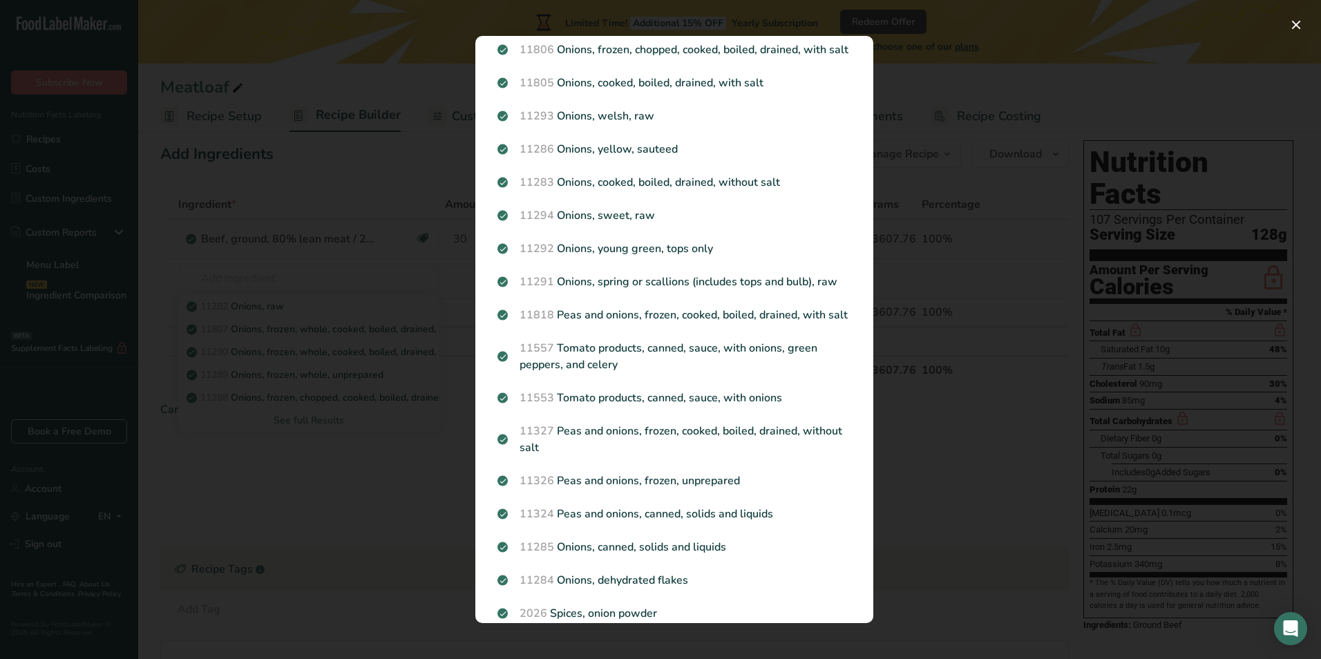
click at [304, 528] on div "Search results modal" at bounding box center [660, 329] width 1321 height 659
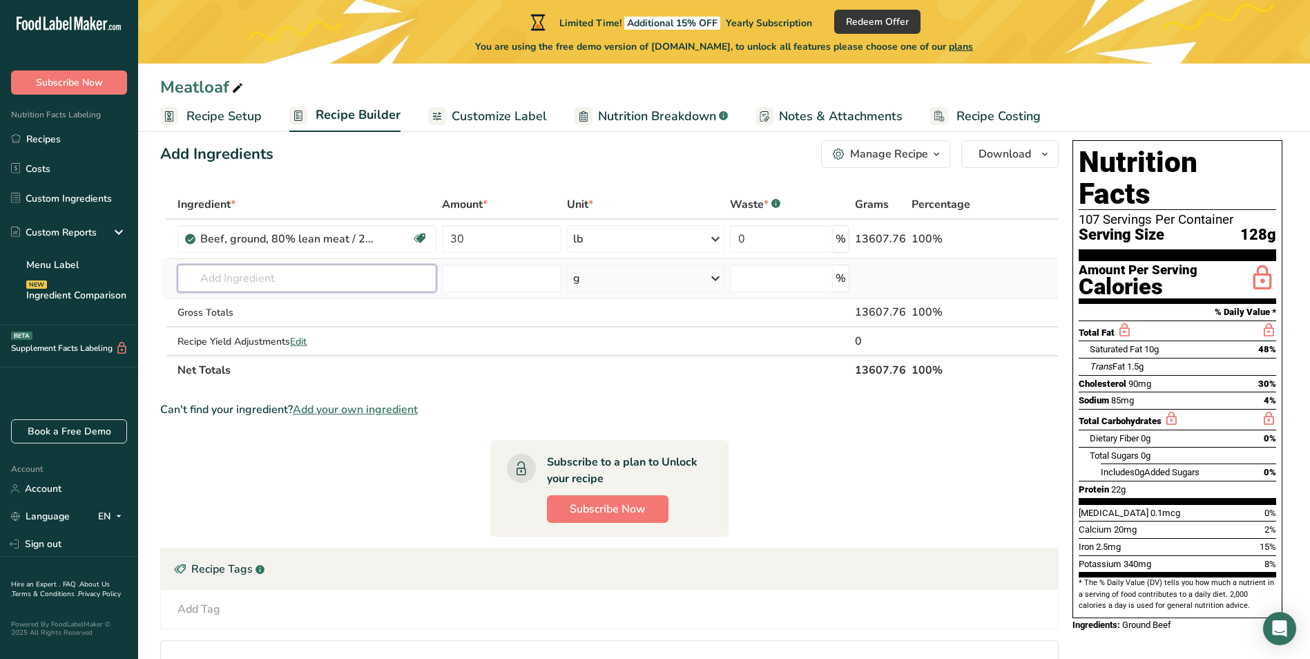
click at [284, 281] on input "text" at bounding box center [307, 279] width 258 height 28
drag, startPoint x: 318, startPoint y: 276, endPoint x: 240, endPoint y: 278, distance: 78.1
click at [240, 278] on input "Onions and Celery" at bounding box center [307, 279] width 258 height 28
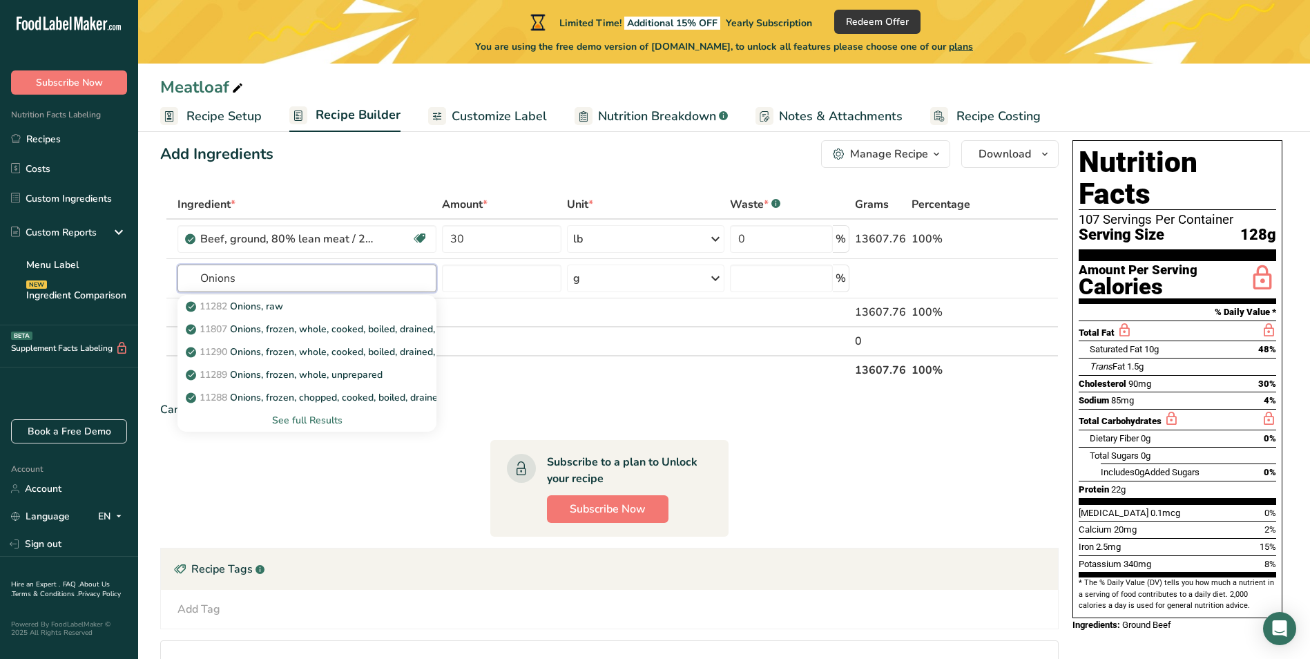
type input "Onions"
click at [249, 470] on section "Ingredient * Amount * Unit * Waste * .a-a{fill:#347362;}.b-a{fill:#fff;} Grams …" at bounding box center [609, 486] width 899 height 592
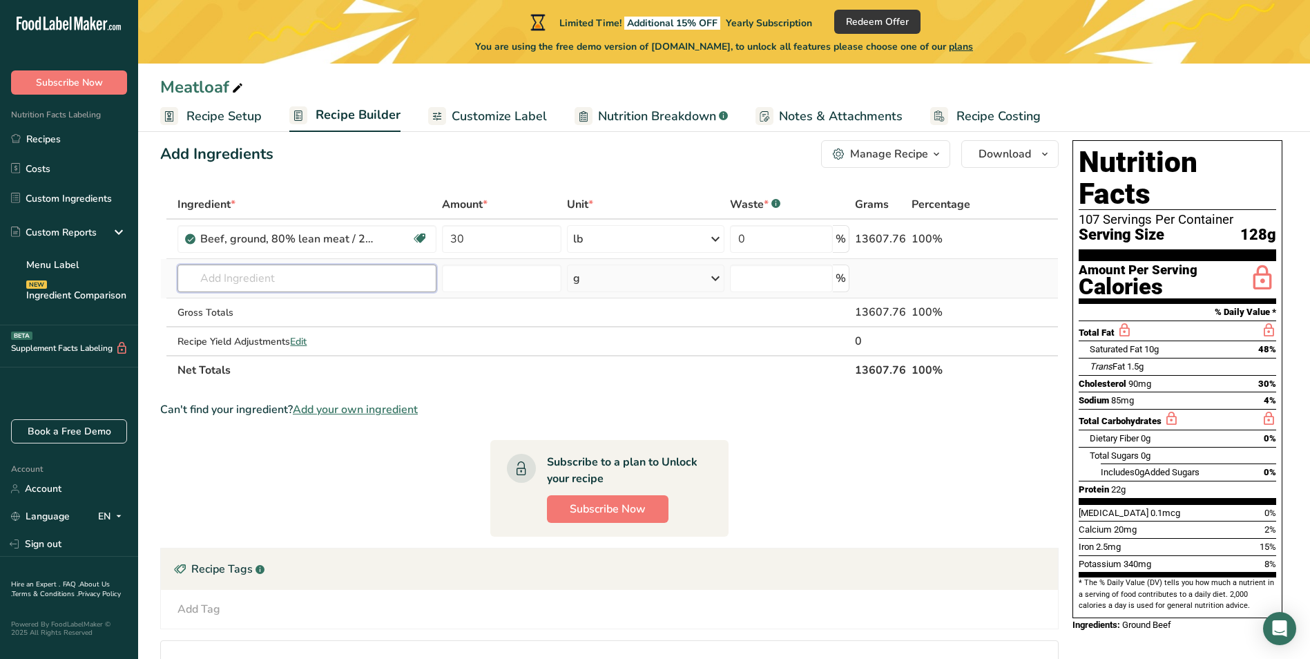
click at [300, 286] on input "text" at bounding box center [307, 279] width 258 height 28
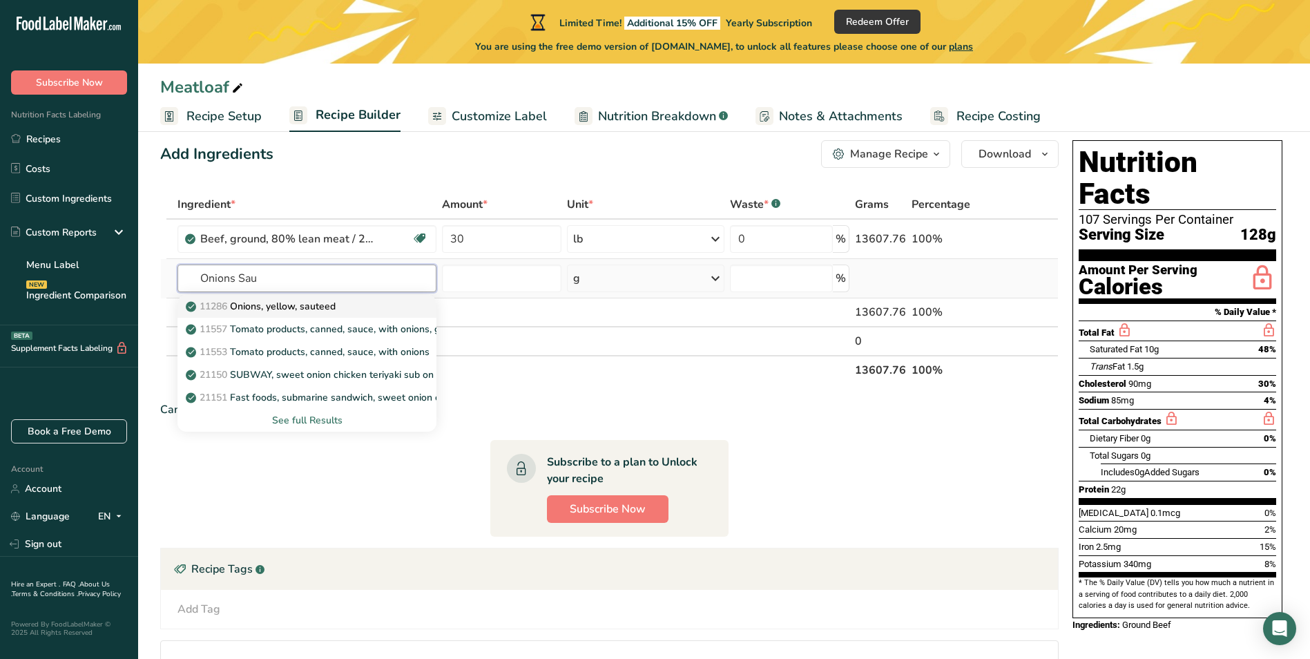
type input "Onions Sau"
click at [367, 305] on div "11286 Onions, yellow, sauteed" at bounding box center [296, 306] width 214 height 15
type input "Onions, yellow, sauteed"
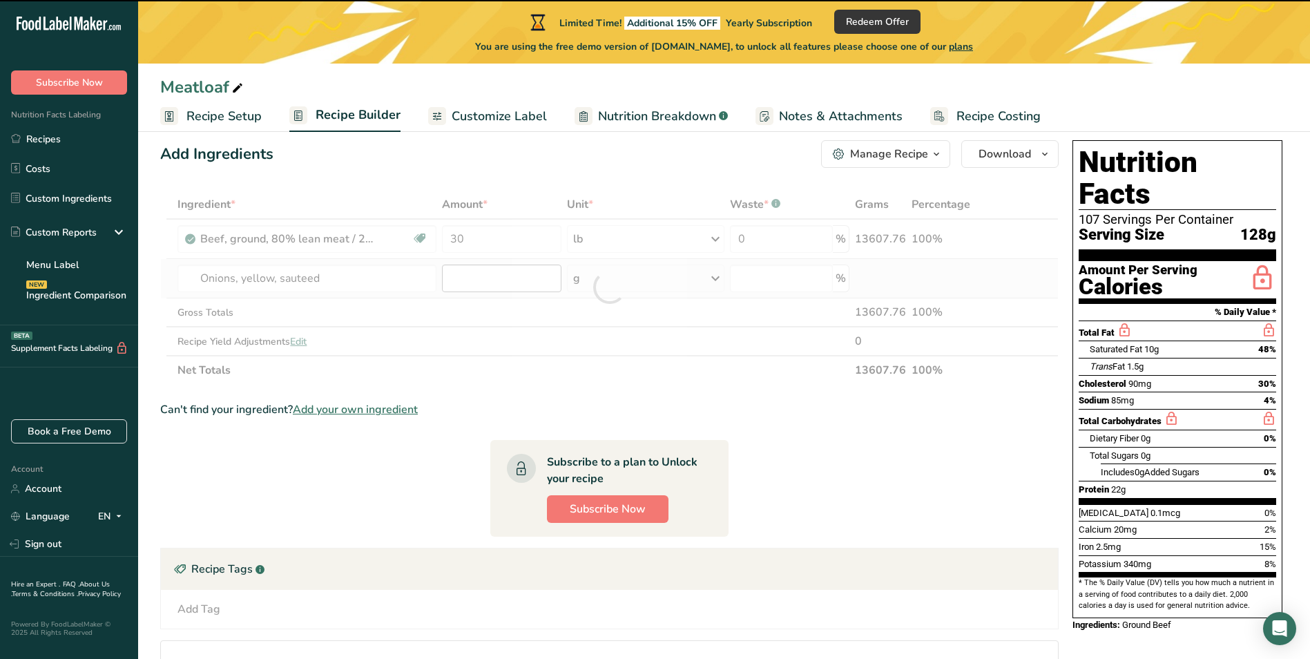
type input "0"
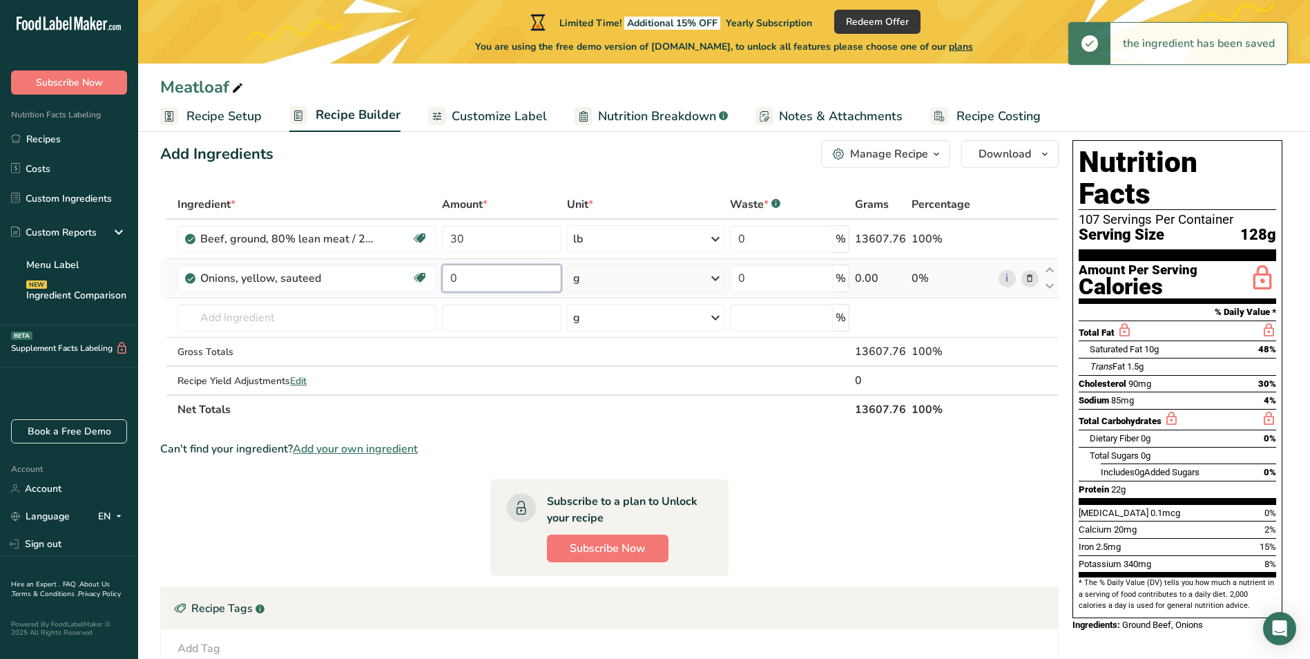
click at [504, 282] on input "0" at bounding box center [502, 279] width 120 height 28
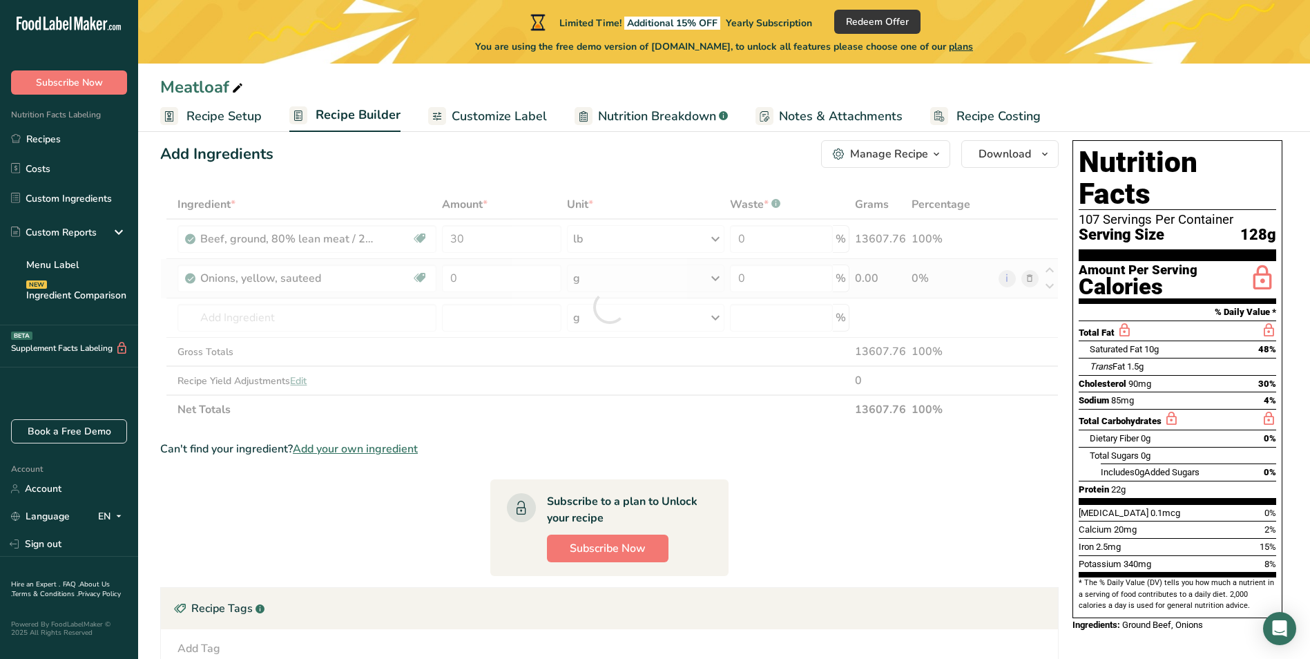
click at [604, 273] on div "Ingredient * Amount * Unit * Waste * .a-a{fill:#347362;}.b-a{fill:#fff;} Grams …" at bounding box center [609, 307] width 899 height 234
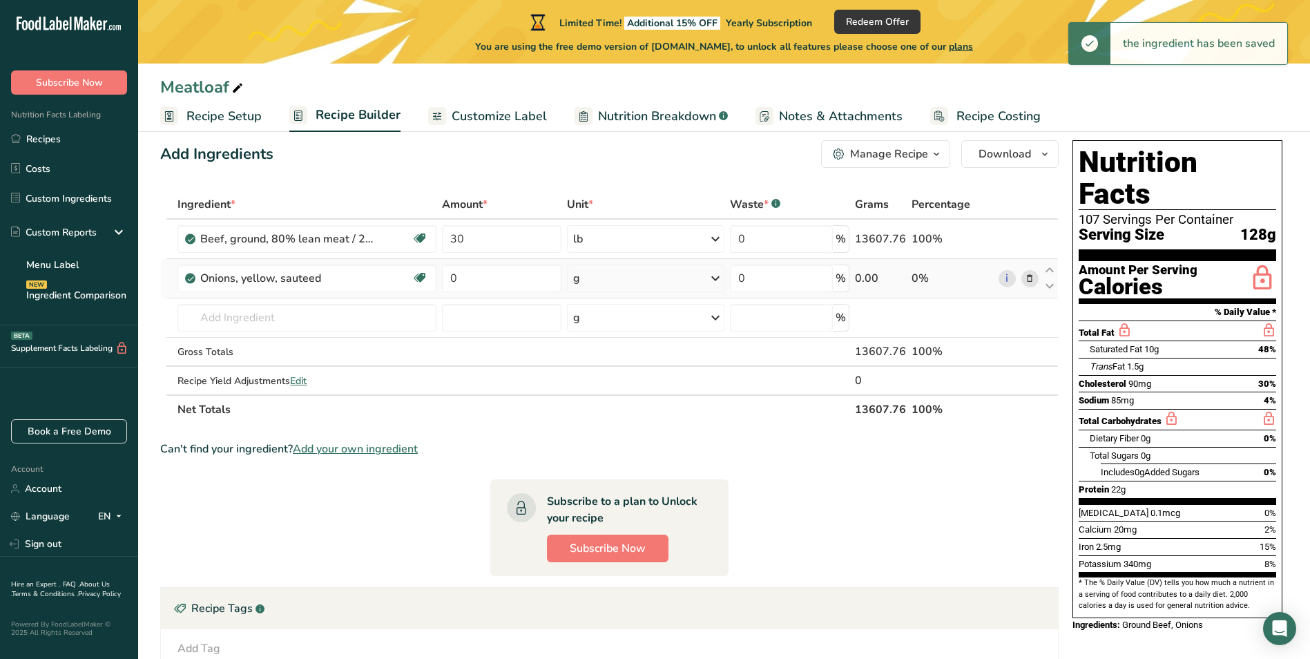
click at [653, 283] on div "g" at bounding box center [646, 279] width 158 height 28
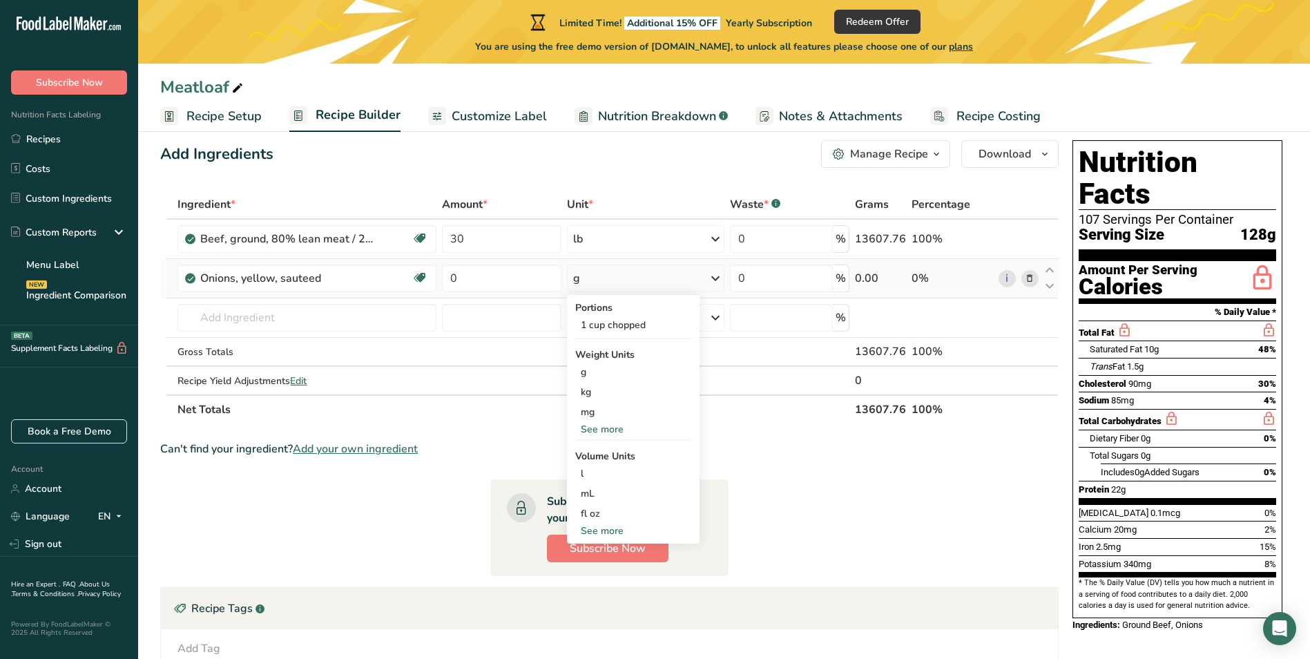
click at [595, 428] on div "See more" at bounding box center [633, 429] width 116 height 15
click at [684, 320] on div "1 cup chopped" at bounding box center [633, 325] width 116 height 20
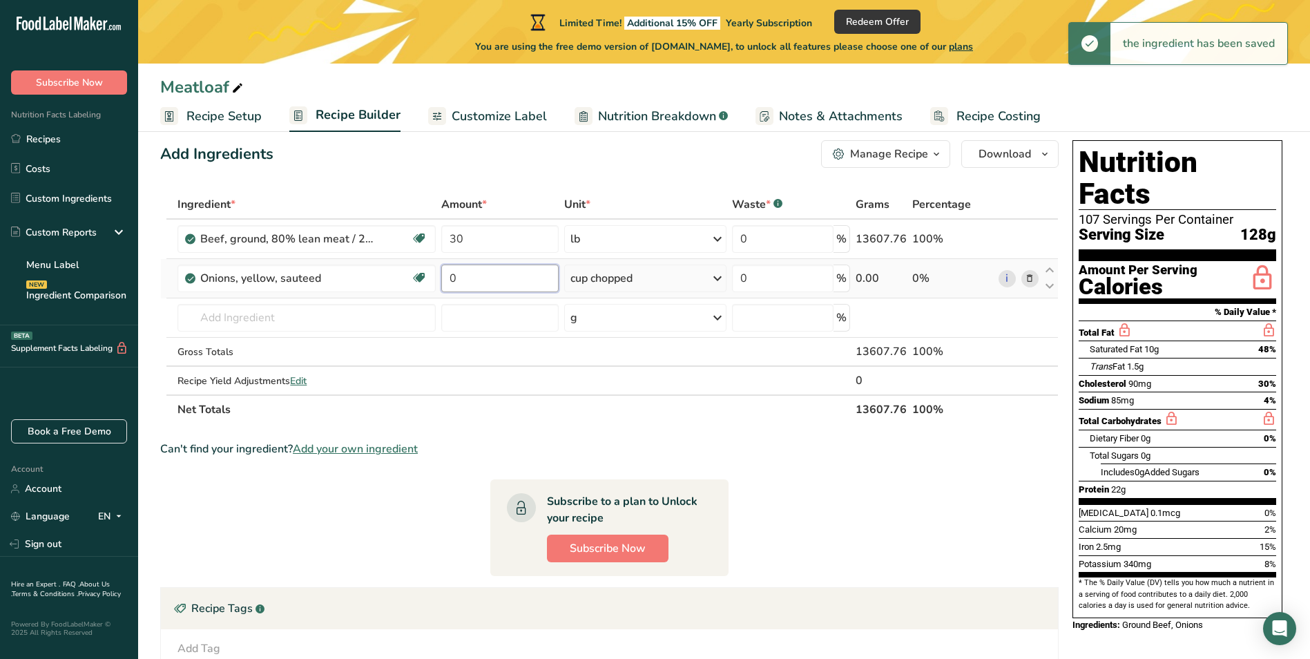
click at [437, 288] on tr "Onions, yellow, sauteed Source of Antioxidants [MEDICAL_DATA] Effect Dairy free…" at bounding box center [609, 278] width 897 height 39
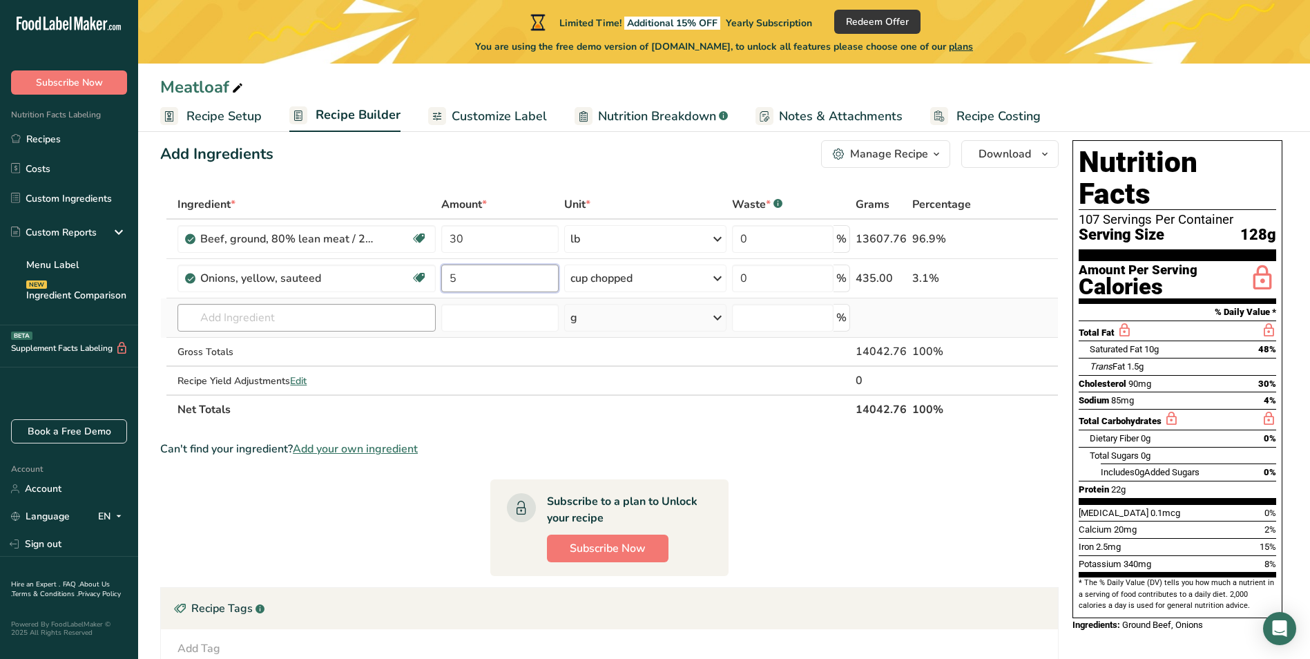
type input "5"
click at [344, 320] on div "Ingredient * Amount * Unit * Waste * .a-a{fill:#347362;}.b-a{fill:#fff;} Grams …" at bounding box center [609, 307] width 899 height 234
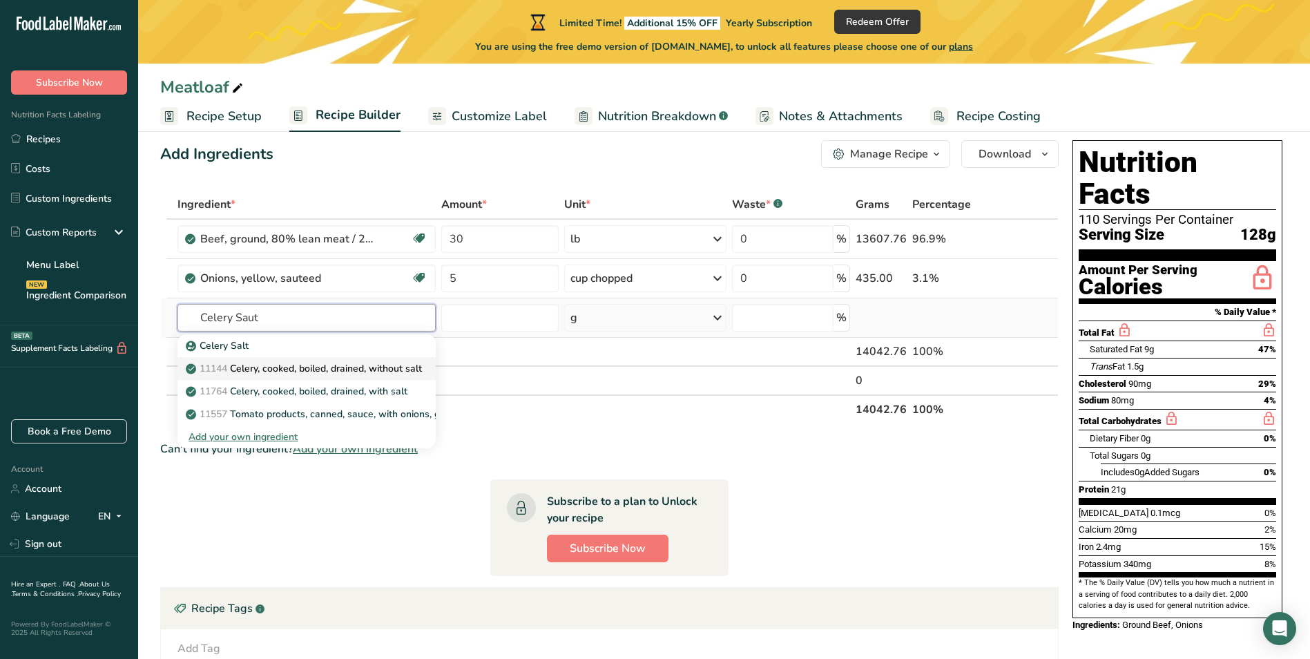
type input "Celery Saut"
click at [380, 364] on p "11144 Celery, cooked, boiled, drained, without salt" at bounding box center [305, 368] width 233 height 15
type input "Celery, cooked, boiled, drained, without salt"
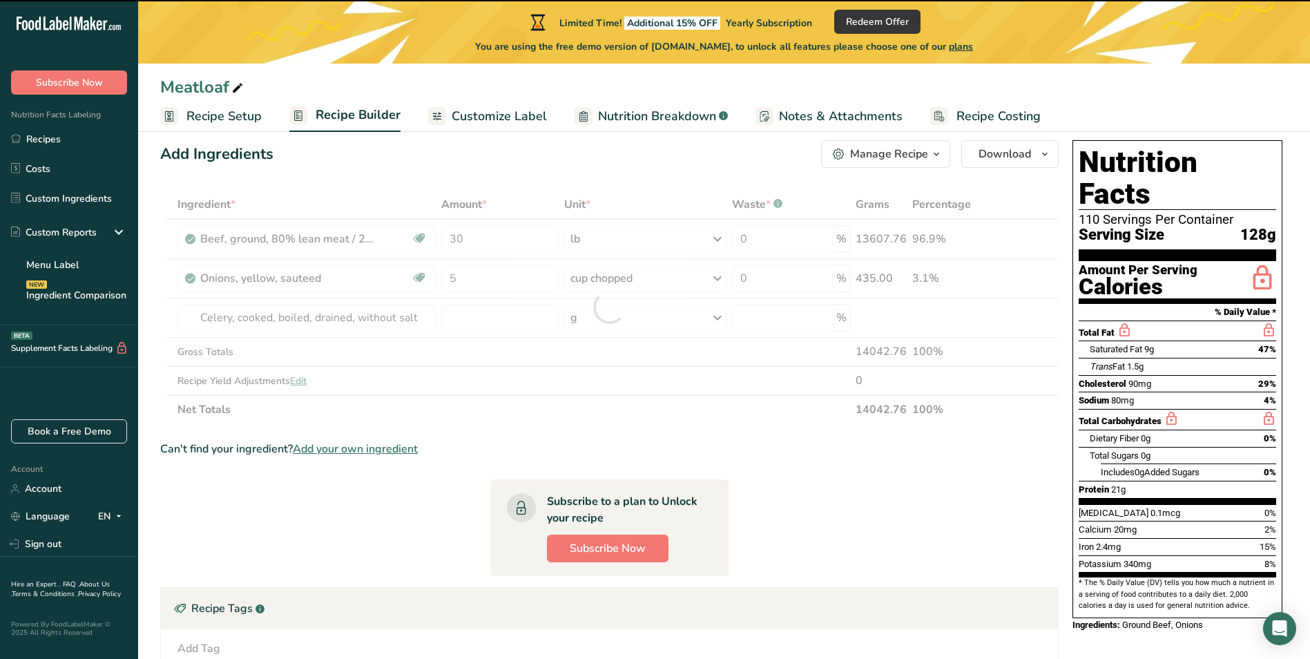
type input "0"
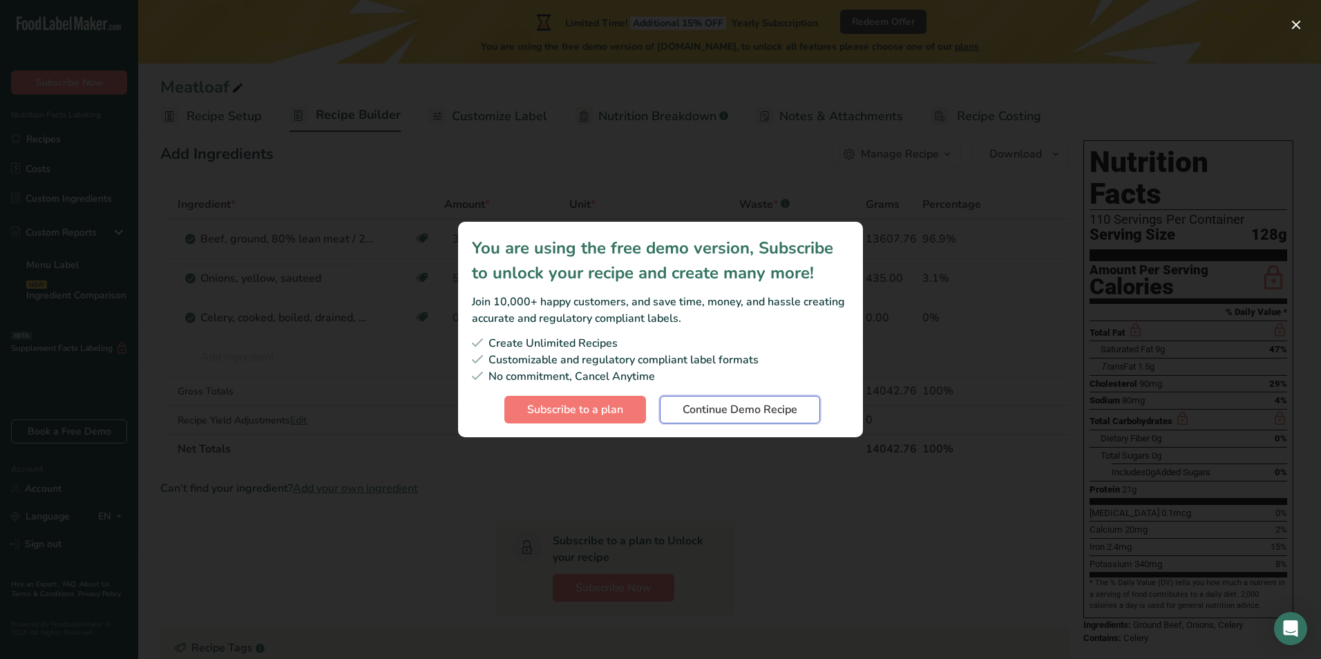
click at [750, 403] on span "Continue Demo Recipe" at bounding box center [740, 409] width 115 height 17
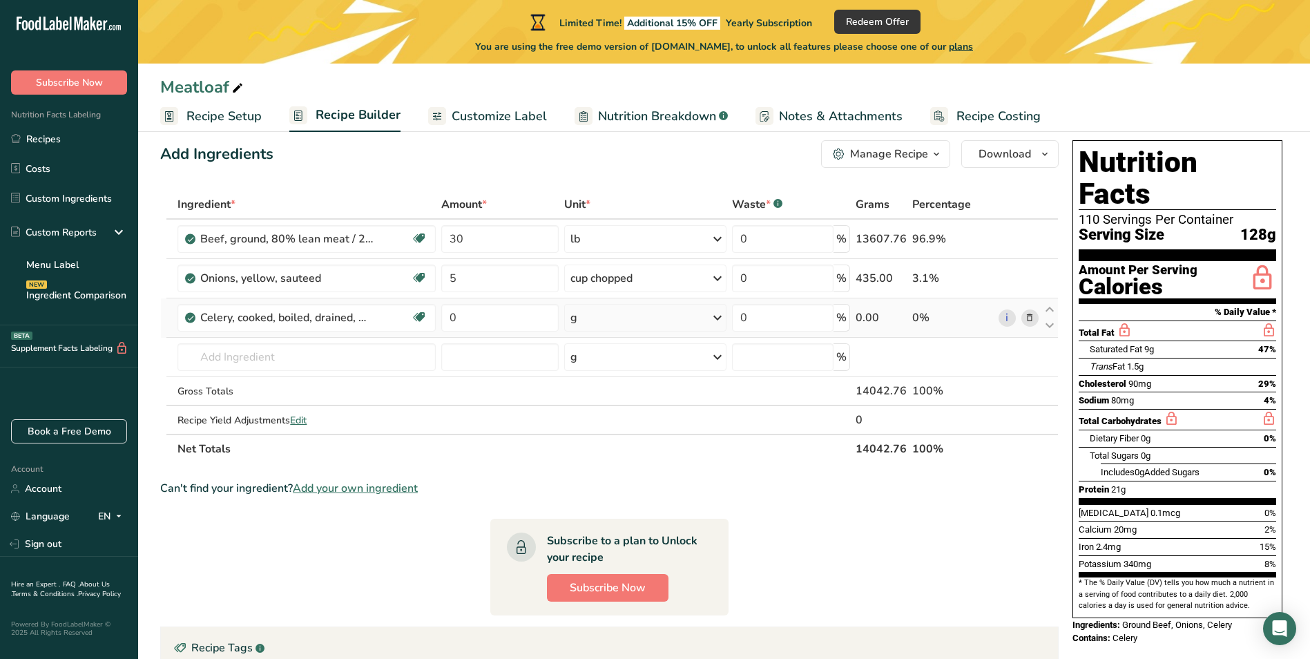
click at [641, 324] on div "g" at bounding box center [645, 318] width 162 height 28
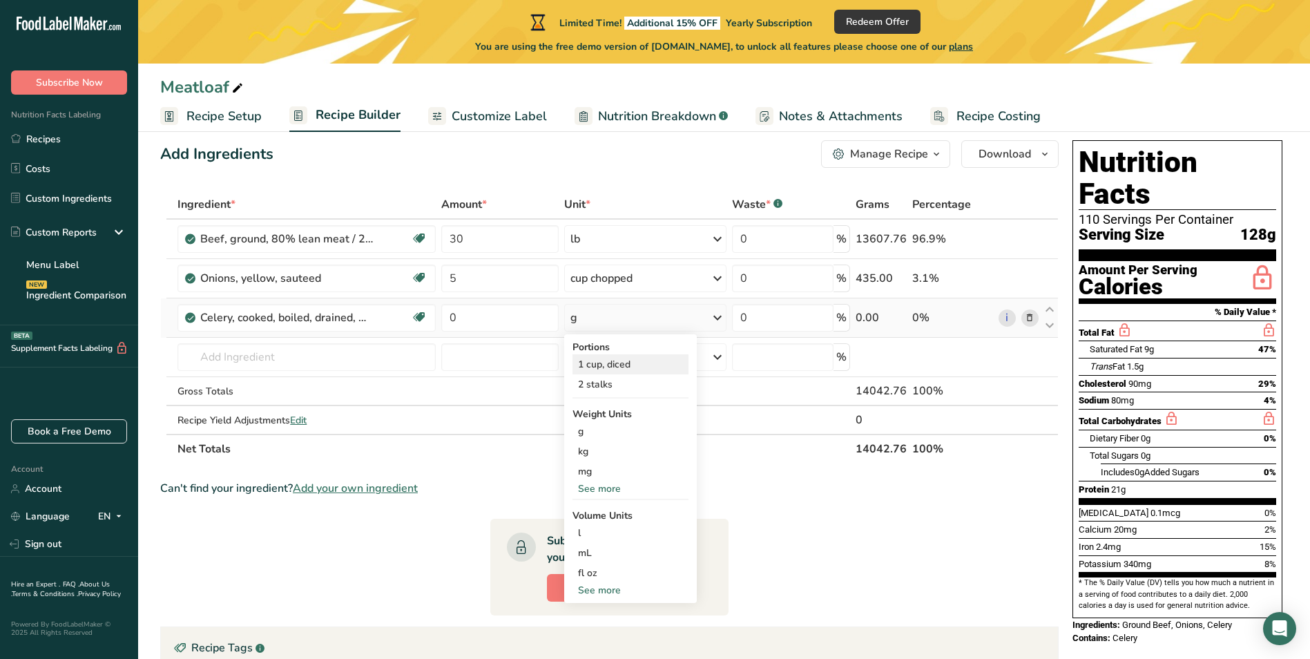
click at [645, 361] on div "1 cup, diced" at bounding box center [631, 364] width 116 height 20
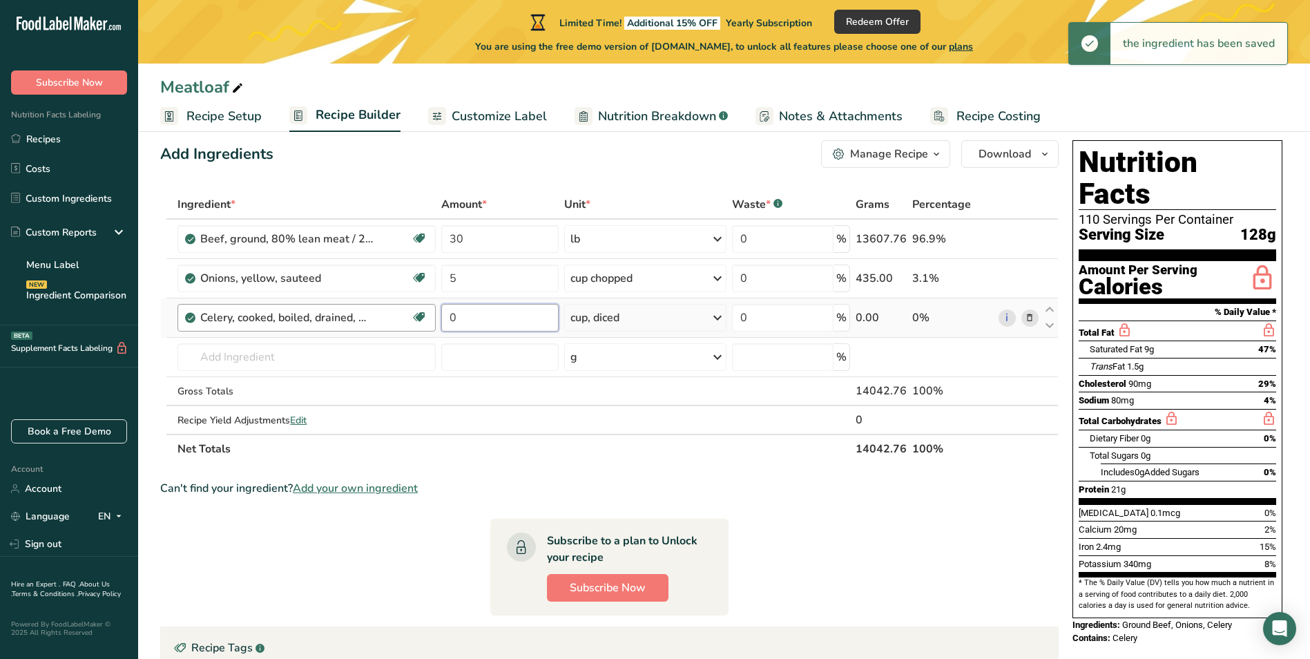
drag, startPoint x: 496, startPoint y: 316, endPoint x: 386, endPoint y: 327, distance: 110.3
click at [388, 327] on tr "Celery, cooked, boiled, drained, without salt Source of Antioxidants Dairy free…" at bounding box center [609, 317] width 897 height 39
type input "5"
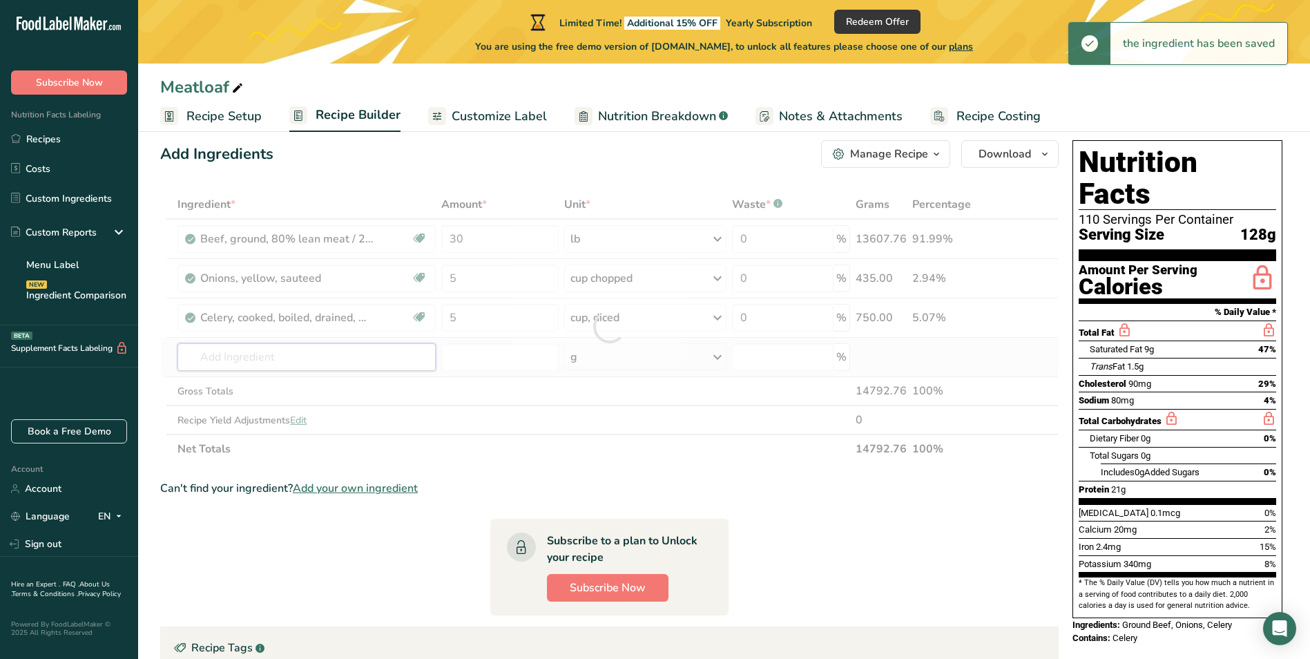
click at [393, 359] on div "Ingredient * Amount * Unit * Waste * .a-a{fill:#347362;}.b-a{fill:#fff;} Grams …" at bounding box center [609, 327] width 899 height 274
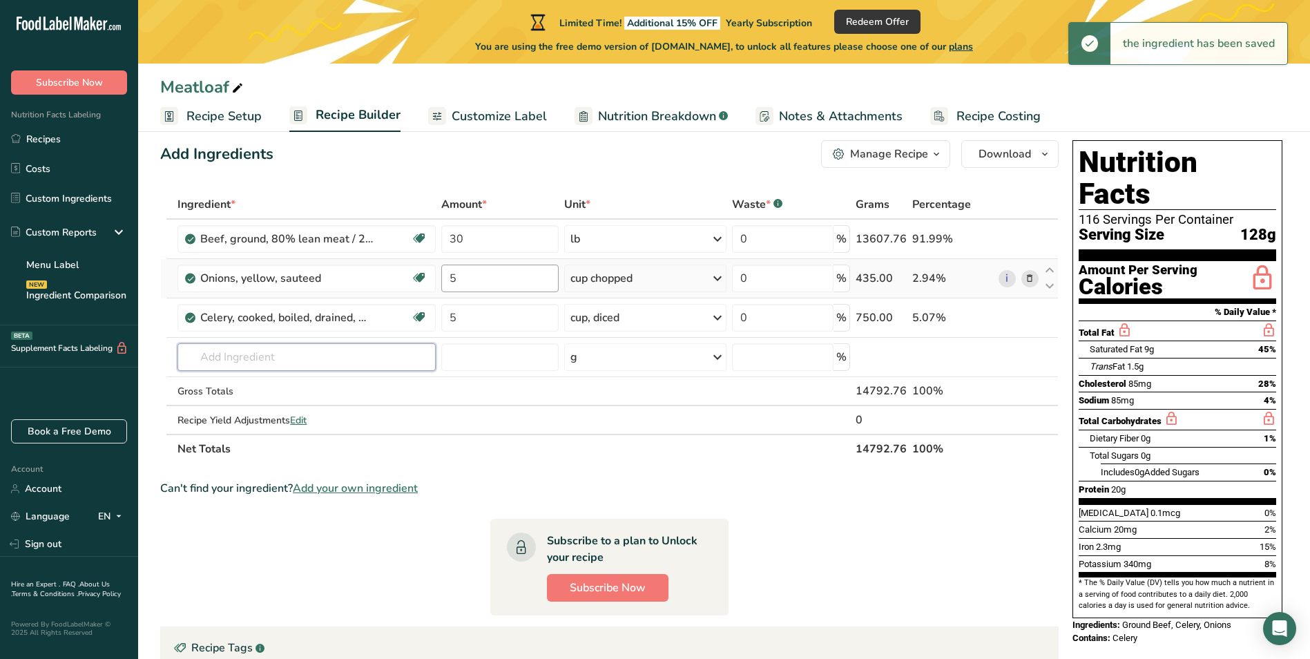
type input "B"
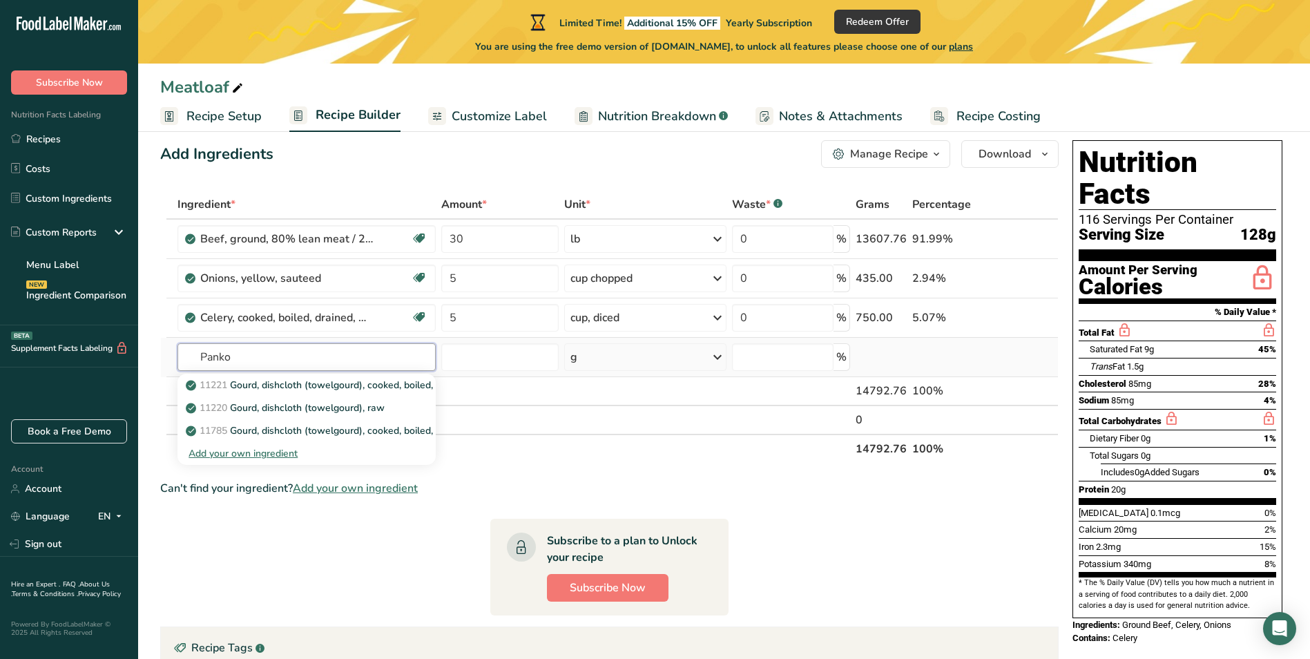
type input "Panko"
click at [286, 454] on div "Add your own ingredient" at bounding box center [307, 453] width 236 height 15
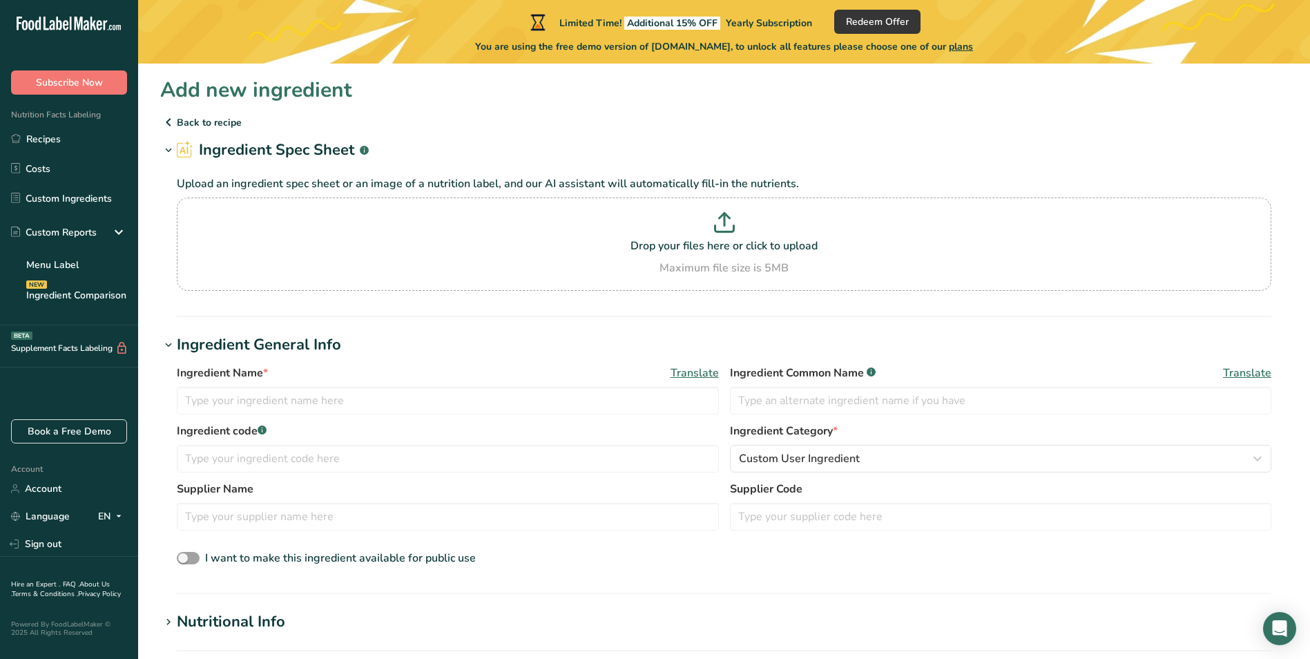
click at [189, 124] on p "Back to recipe" at bounding box center [724, 122] width 1128 height 17
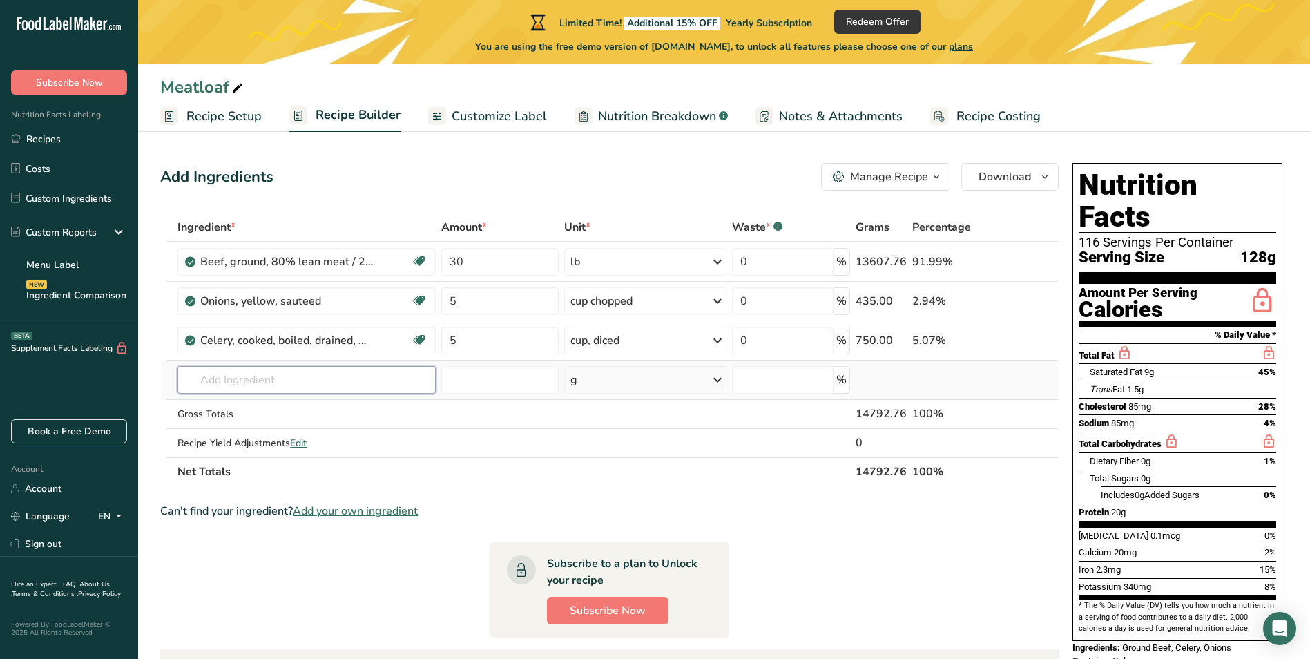
click at [324, 386] on input "text" at bounding box center [307, 380] width 258 height 28
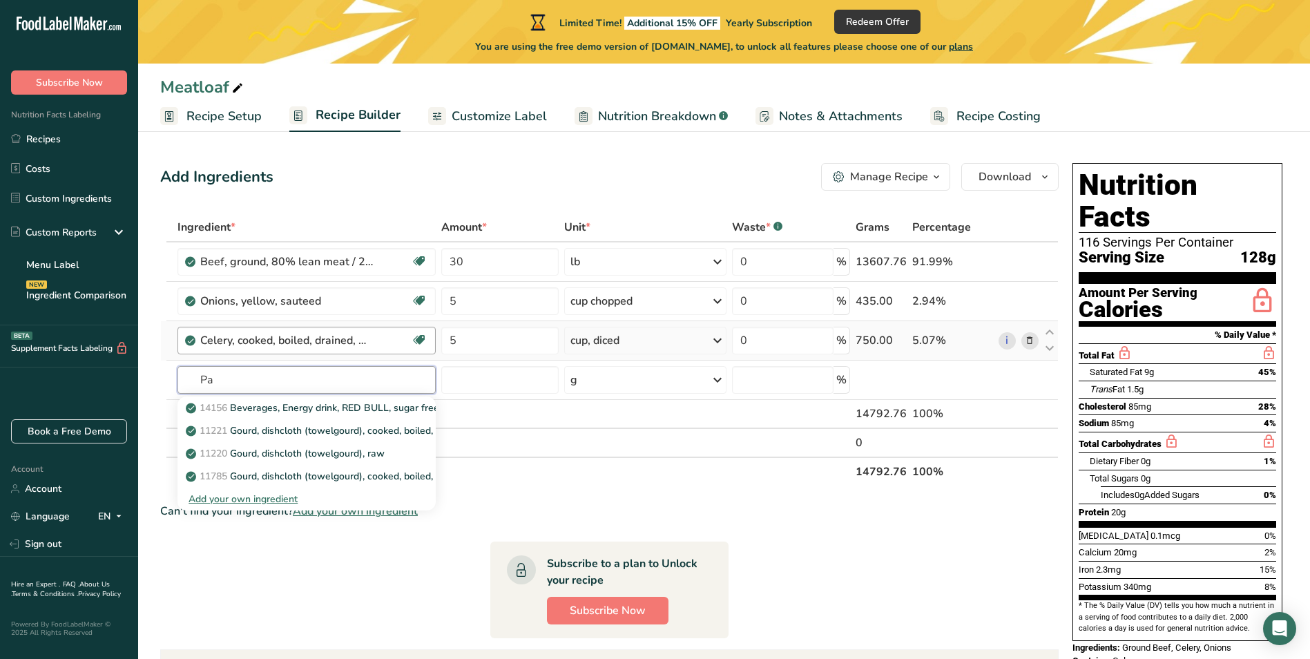
type input "P"
type input "Bread Crumbs"
click at [388, 408] on div "18079 Bread, crumbs, dry, grated, plain" at bounding box center [295, 408] width 213 height 15
type input "Bread, crumbs, dry, grated, plain"
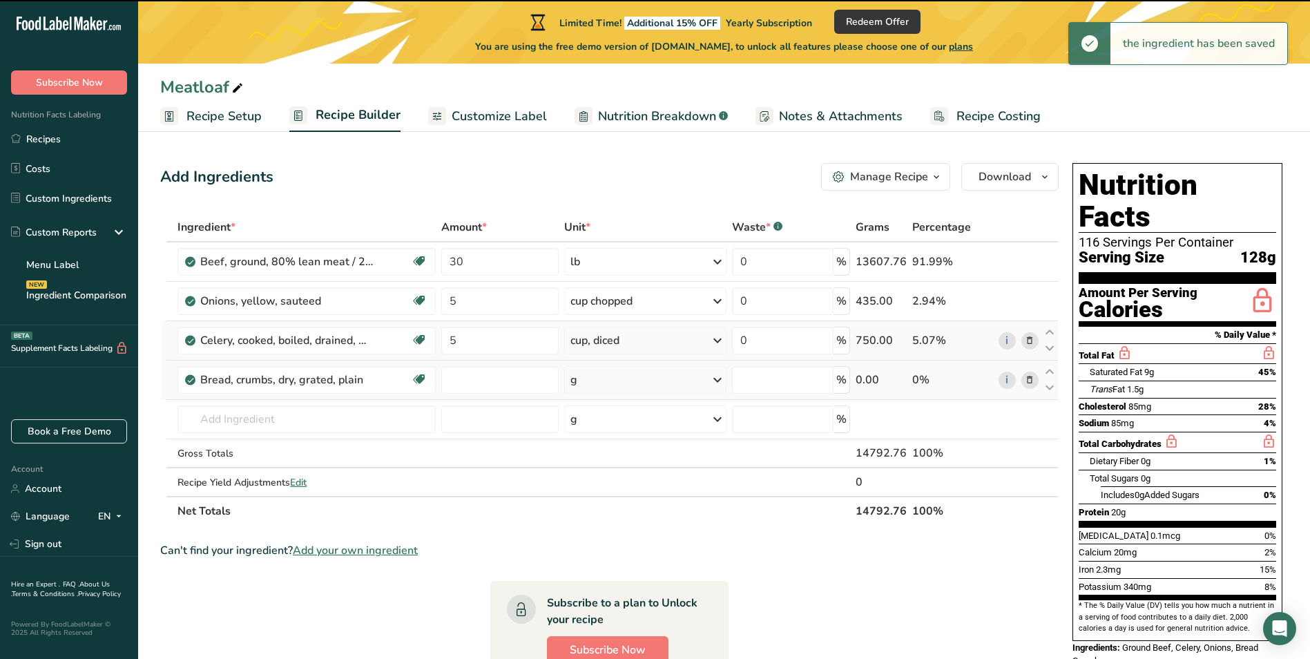
type input "0"
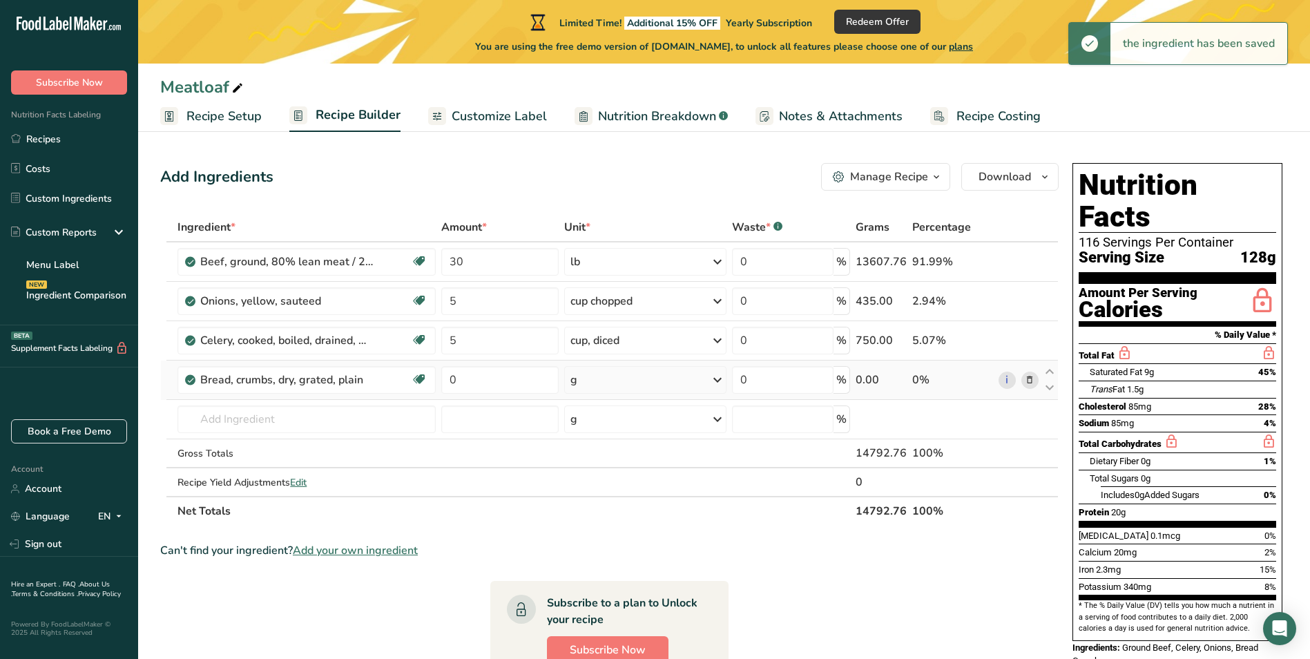
click at [616, 385] on div "g" at bounding box center [645, 380] width 162 height 28
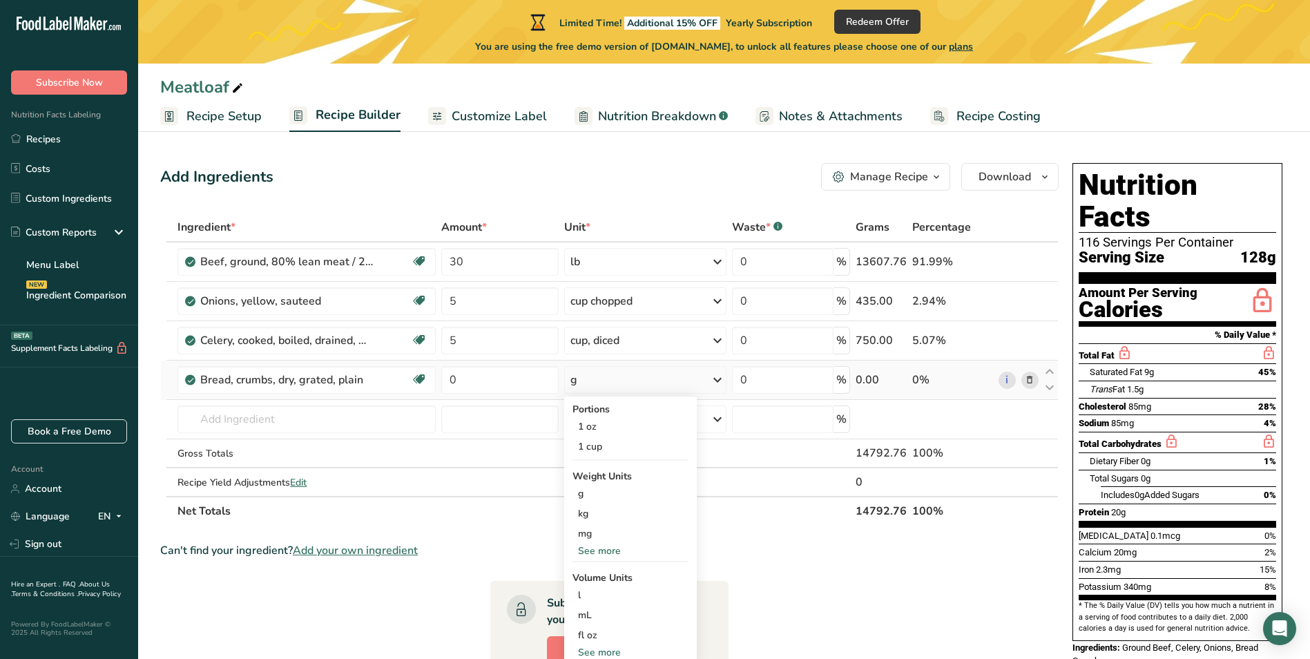
click at [592, 555] on div "See more" at bounding box center [631, 551] width 116 height 15
click at [638, 452] on div "1 cup" at bounding box center [631, 447] width 116 height 20
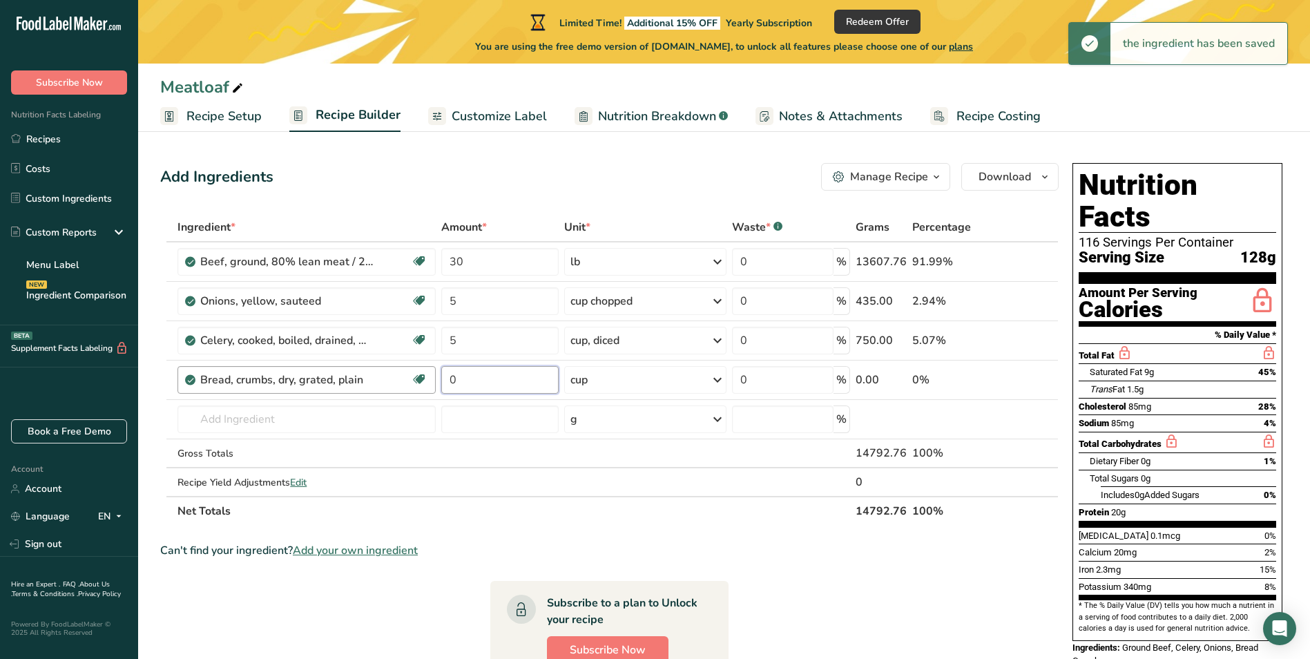
drag, startPoint x: 481, startPoint y: 380, endPoint x: 354, endPoint y: 384, distance: 126.5
click at [354, 384] on tr "Bread, crumbs, dry, grated, plain Dairy free Vegan Vegetarian Soy free 0 cup Po…" at bounding box center [609, 380] width 897 height 39
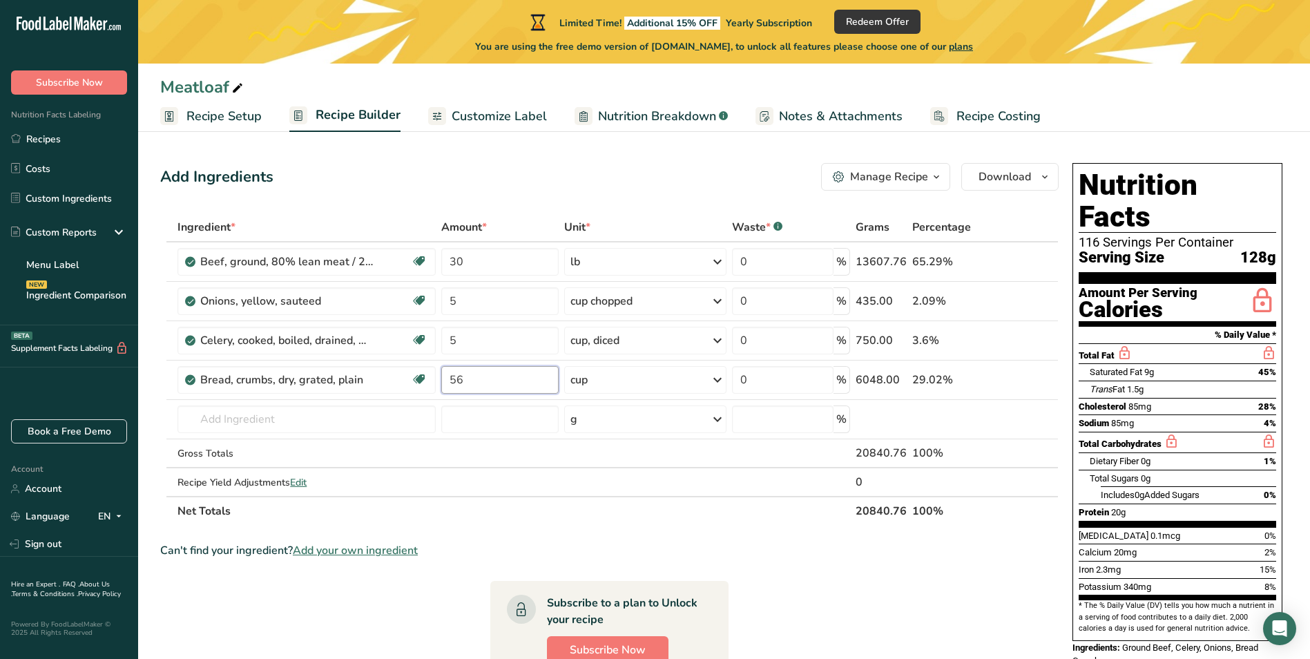
type input "56"
click at [537, 180] on div "Add Ingredients Manage Recipe Delete Recipe Duplicate Recipe Scale Recipe Save …" at bounding box center [609, 177] width 899 height 28
drag, startPoint x: 509, startPoint y: 271, endPoint x: 361, endPoint y: 278, distance: 148.7
click at [361, 278] on tr "Beef, ground, 80% lean meat / 20% fat, raw Dairy free Gluten free Soy free 30 l…" at bounding box center [609, 261] width 897 height 39
type input "15"
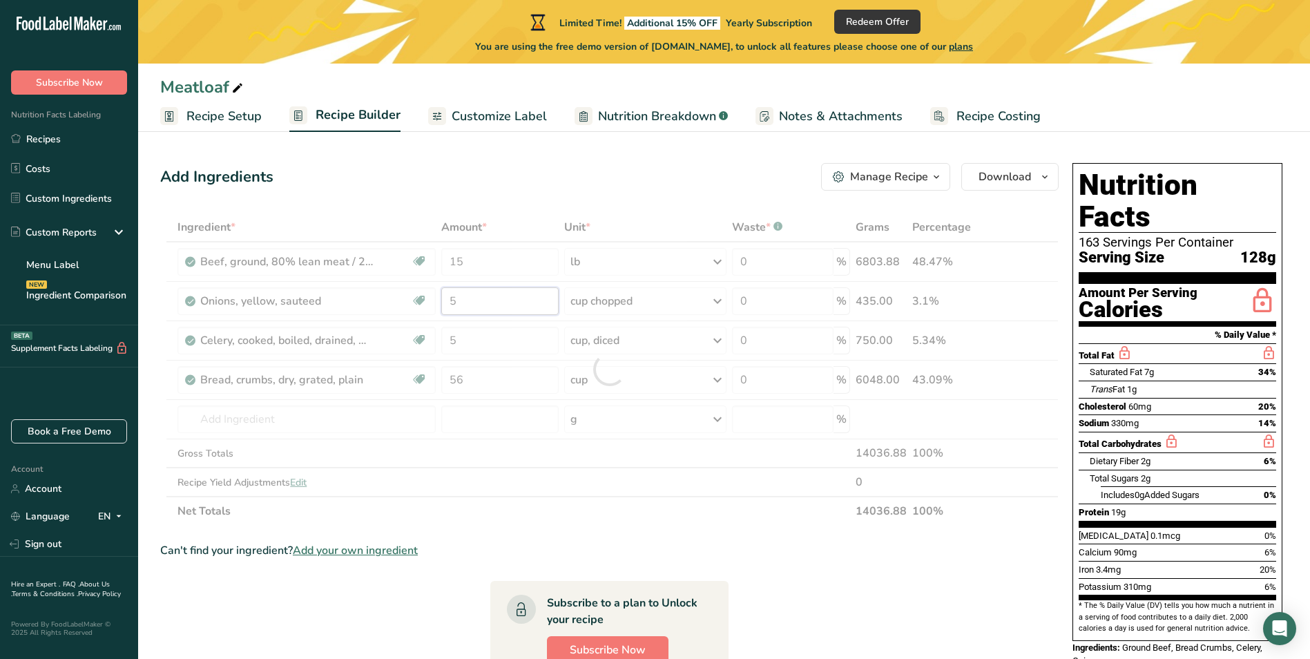
drag, startPoint x: 502, startPoint y: 301, endPoint x: 298, endPoint y: 318, distance: 204.5
click at [298, 318] on div "Ingredient * Amount * Unit * Waste * .a-a{fill:#347362;}.b-a{fill:#fff;} Grams …" at bounding box center [609, 369] width 899 height 313
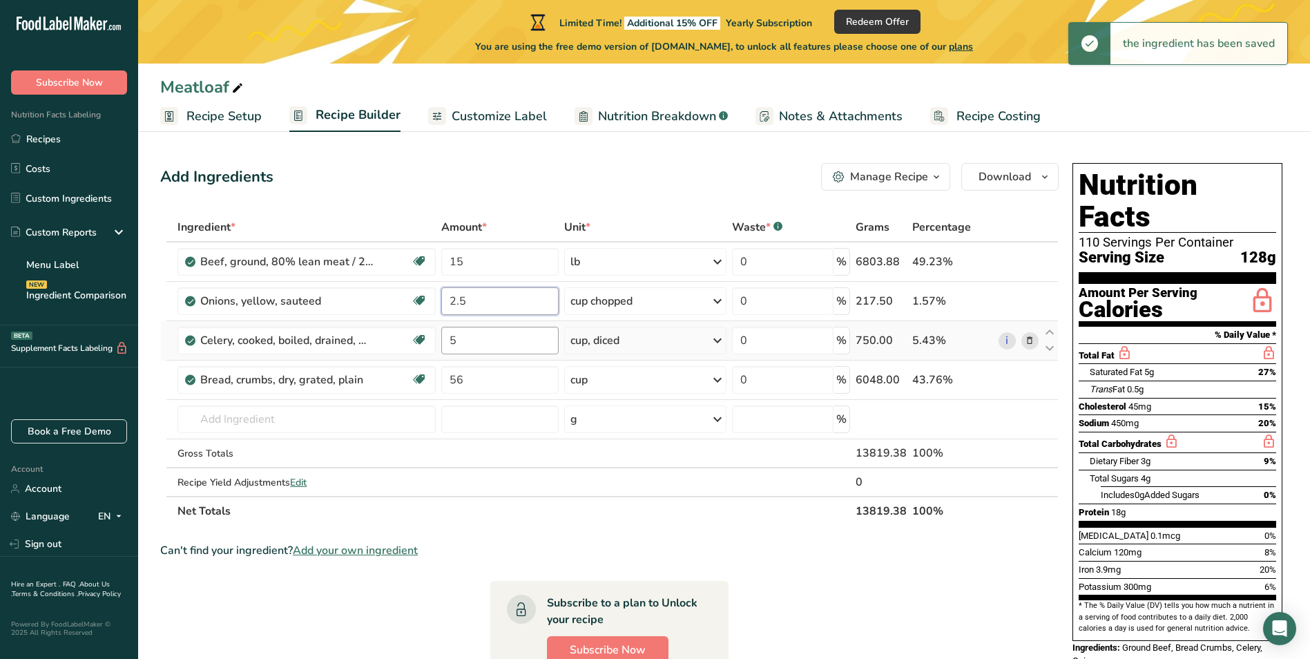
type input "2.5"
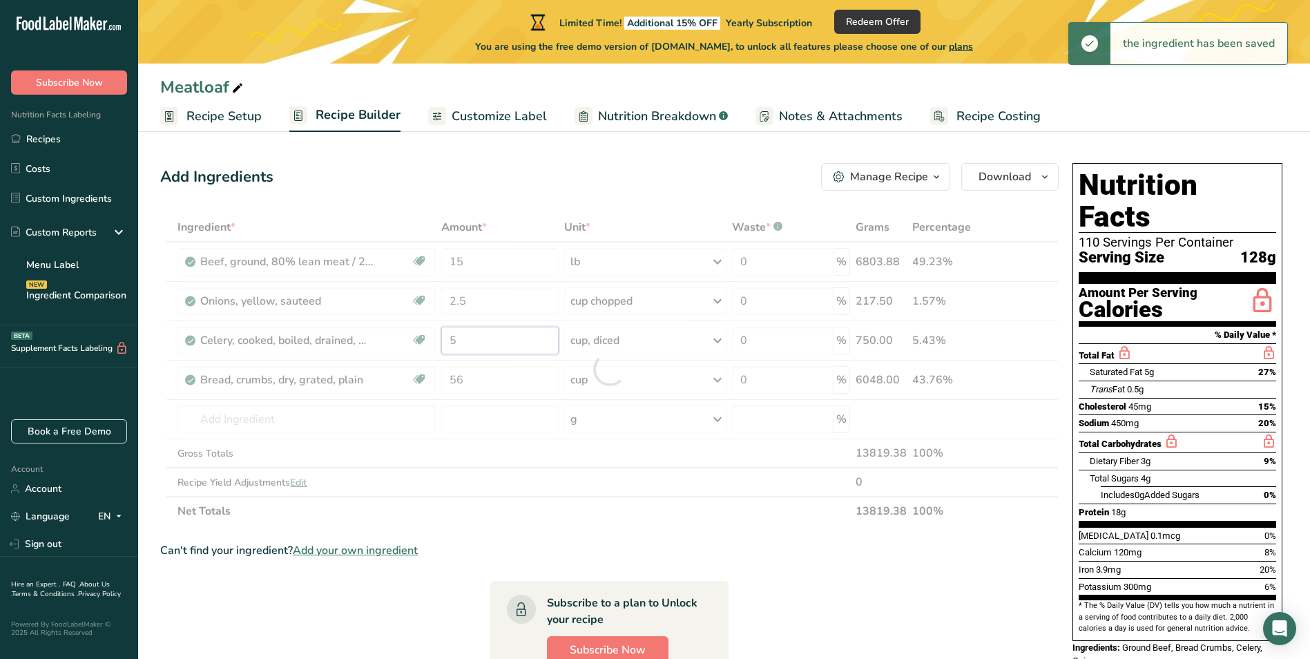
drag, startPoint x: 510, startPoint y: 333, endPoint x: 370, endPoint y: 363, distance: 142.8
click at [370, 363] on div "Ingredient * Amount * Unit * Waste * .a-a{fill:#347362;}.b-a{fill:#fff;} Grams …" at bounding box center [609, 369] width 899 height 313
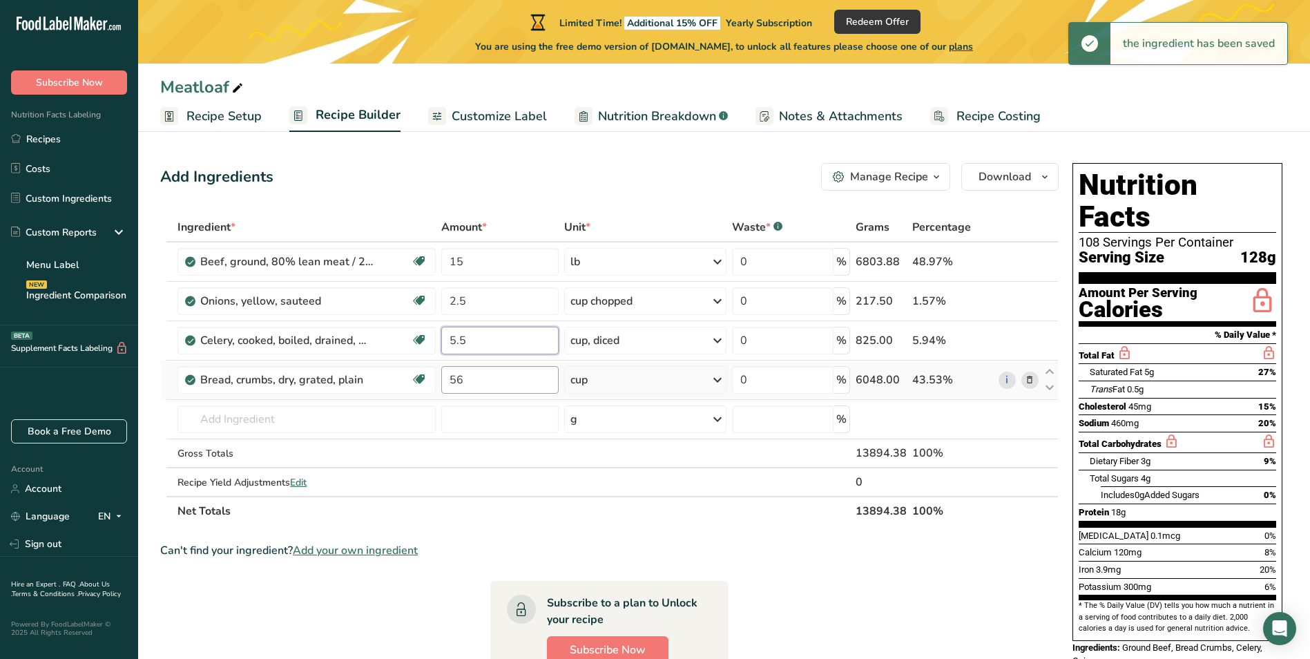
type input "5.5"
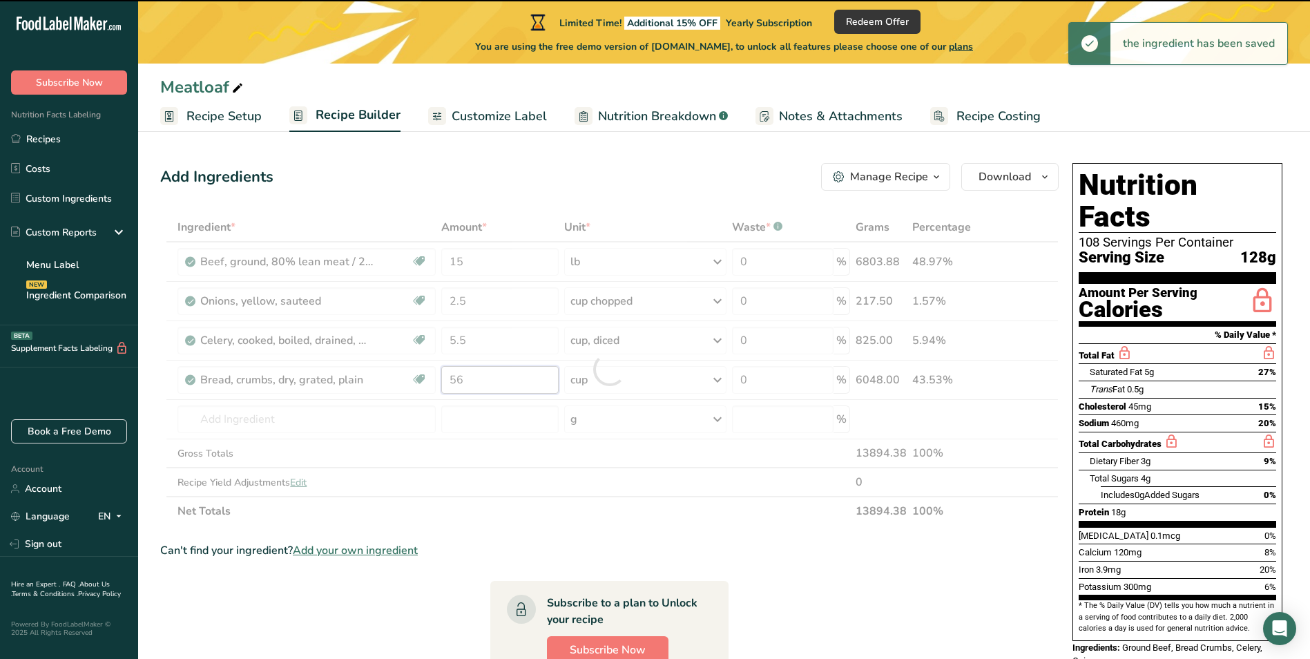
drag, startPoint x: 504, startPoint y: 376, endPoint x: 423, endPoint y: 375, distance: 81.5
click at [423, 375] on div "Ingredient * Amount * Unit * Waste * .a-a{fill:#347362;}.b-a{fill:#fff;} Grams …" at bounding box center [609, 369] width 899 height 313
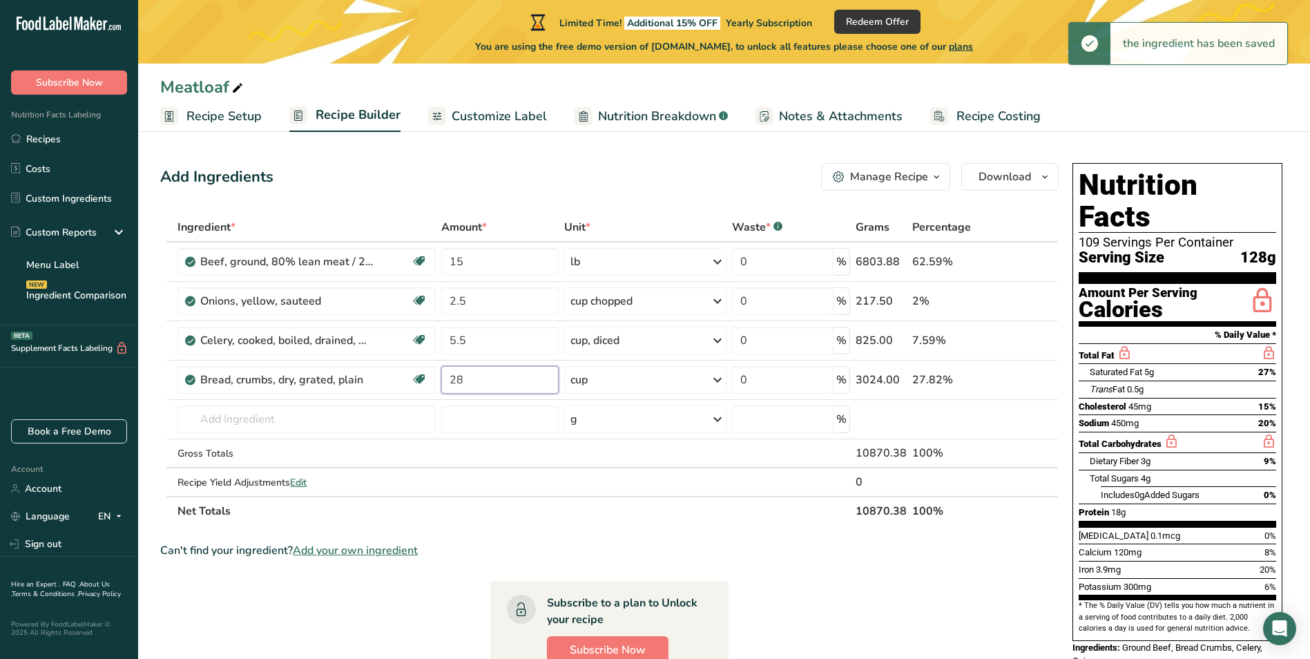
type input "28"
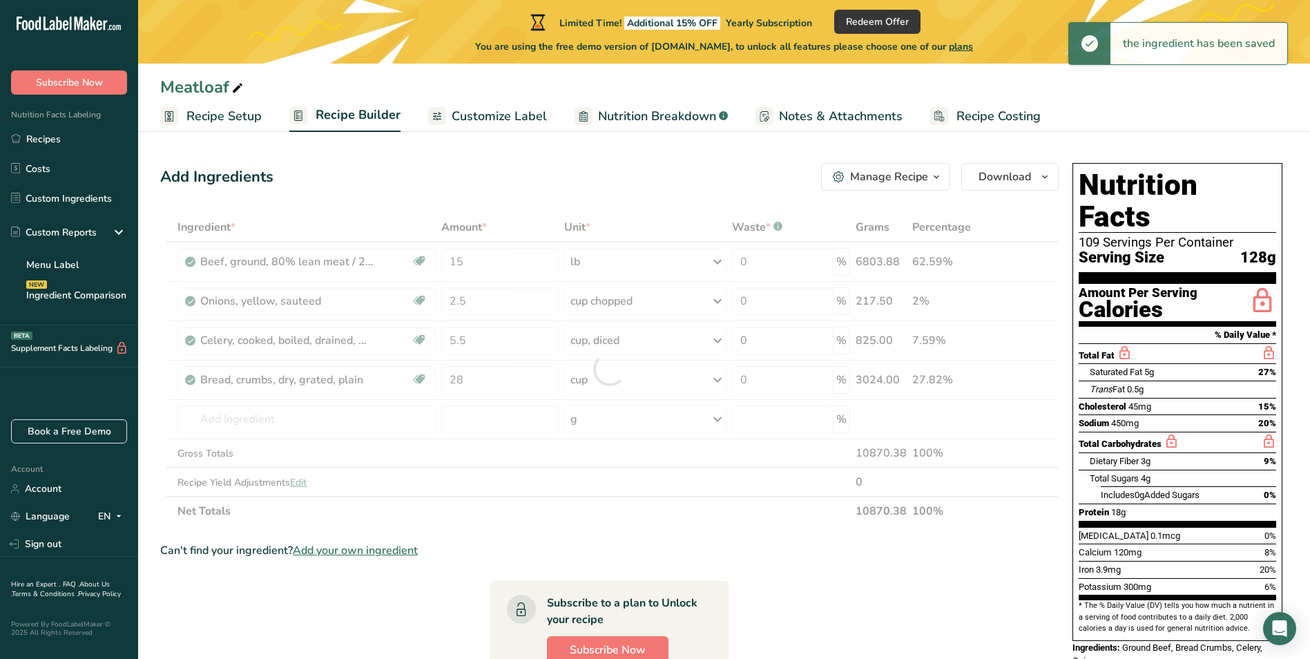
click at [497, 192] on div "Add Ingredients Manage Recipe Delete Recipe Duplicate Recipe Scale Recipe Save …" at bounding box center [613, 537] width 907 height 759
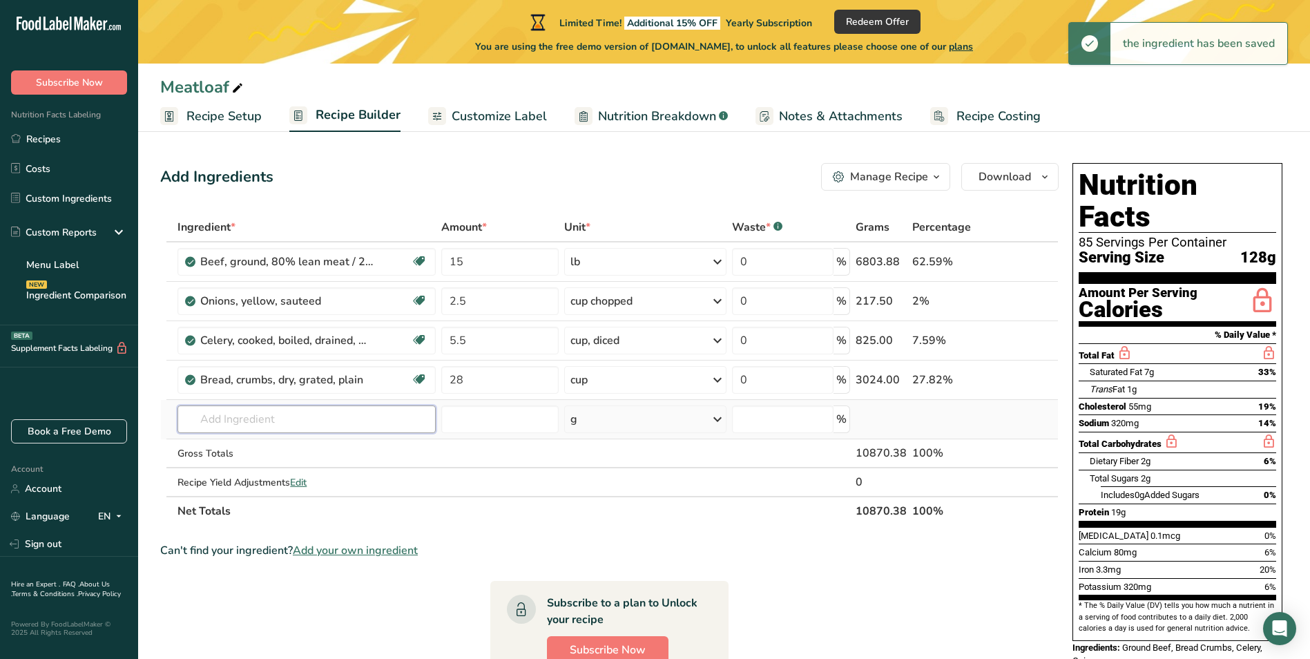
click at [309, 425] on input "text" at bounding box center [307, 420] width 258 height 28
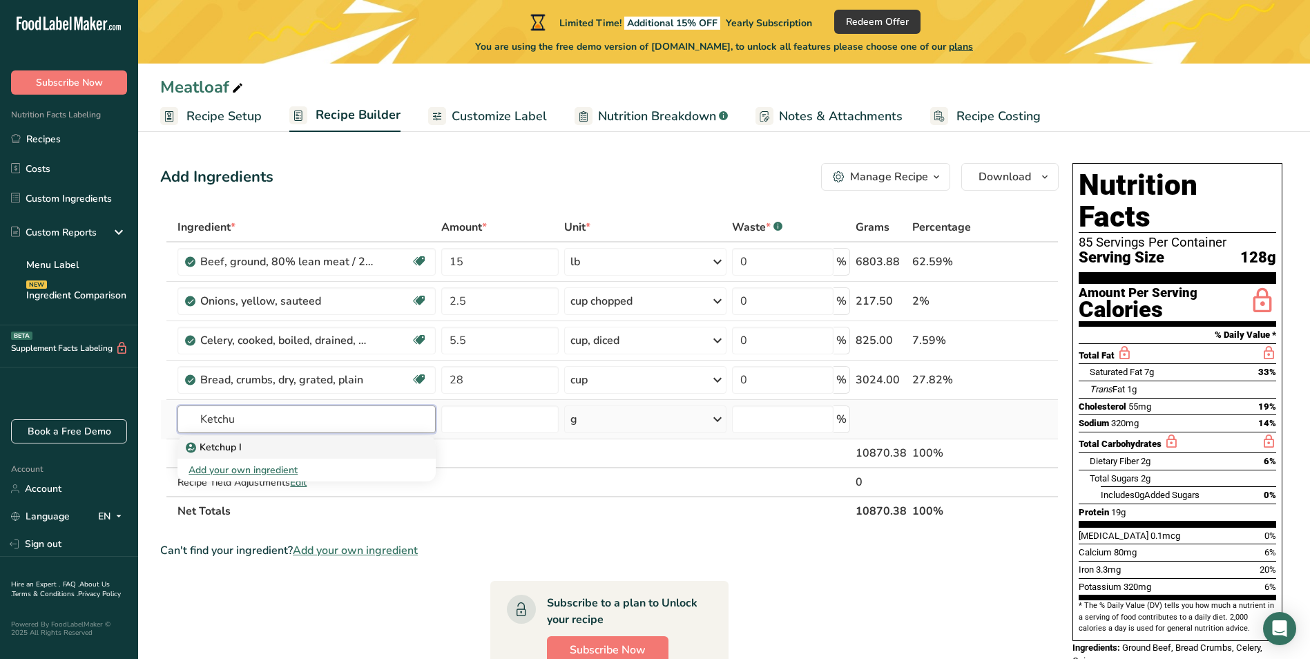
type input "Ketchu"
click at [297, 436] on link "Ketchup I" at bounding box center [307, 447] width 258 height 23
type input "Ketchup I"
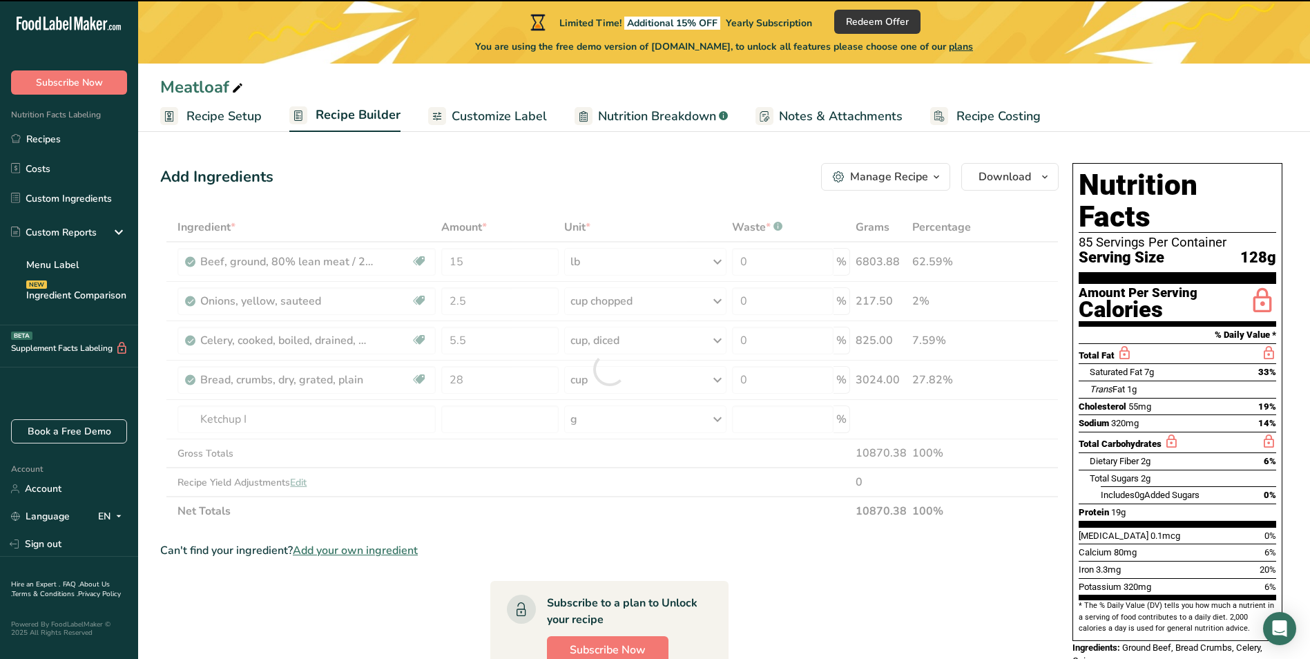
type input "0"
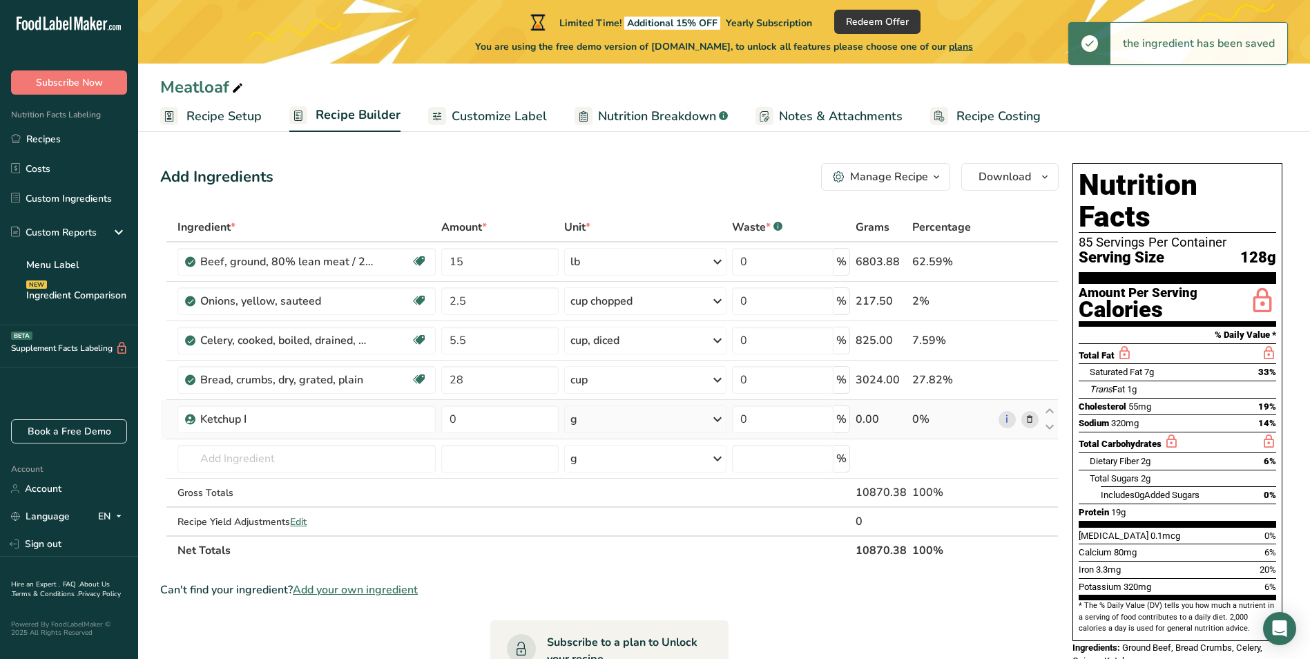
click at [679, 426] on div "g" at bounding box center [645, 420] width 162 height 28
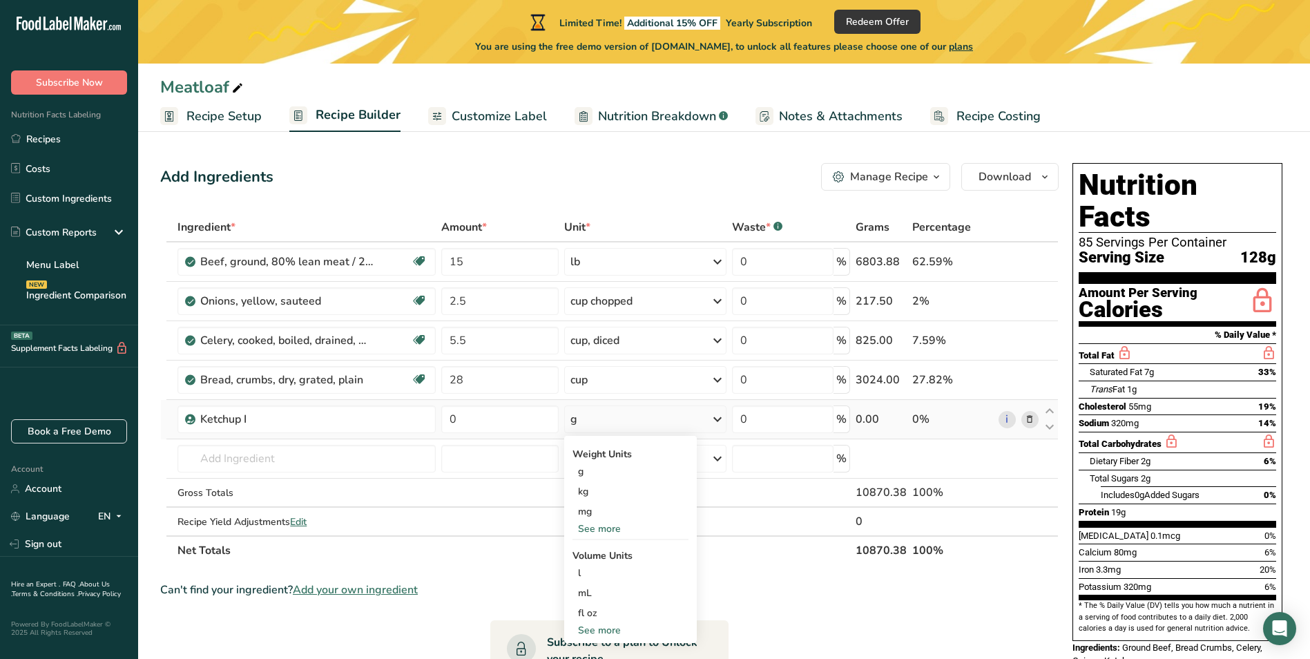
click at [611, 527] on div "See more" at bounding box center [631, 529] width 116 height 15
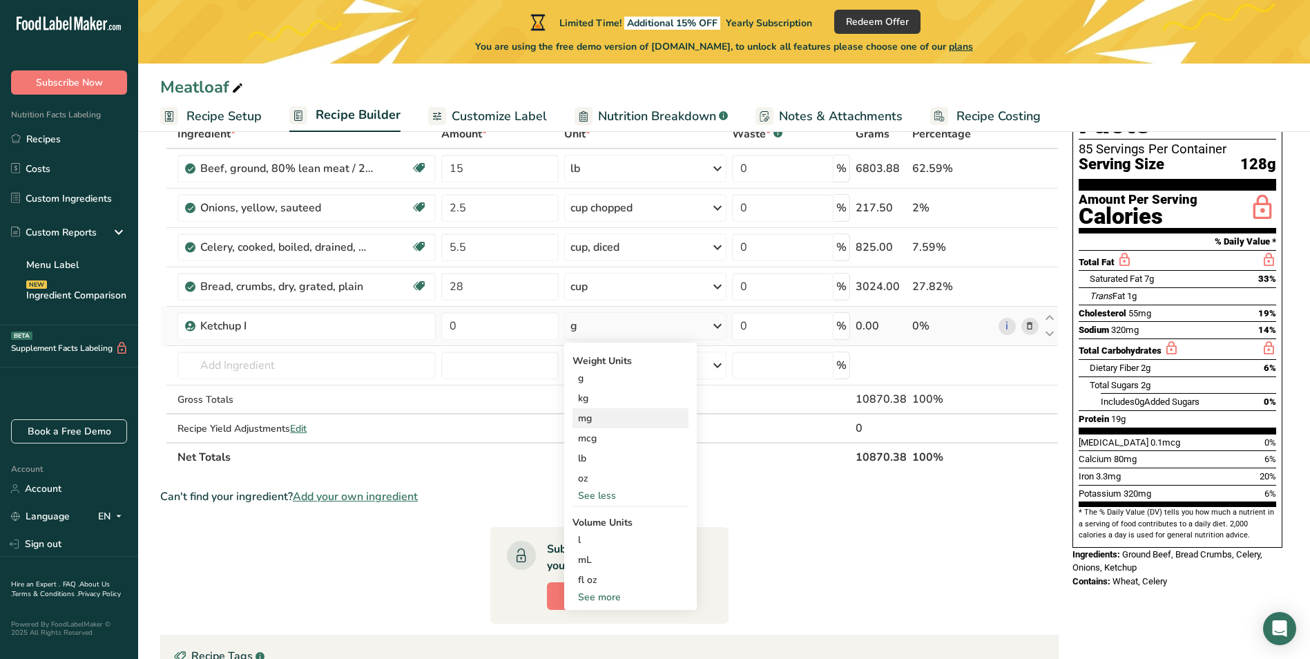
scroll to position [69, 0]
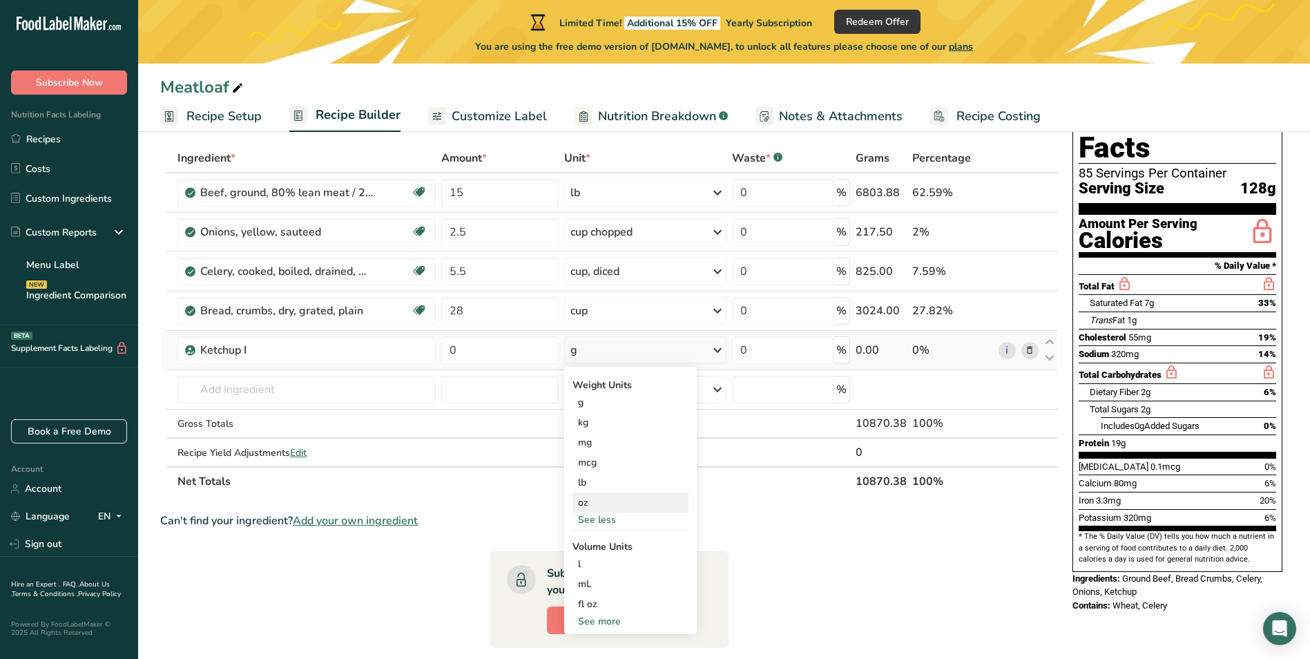
click at [602, 501] on div "oz" at bounding box center [631, 503] width 116 height 20
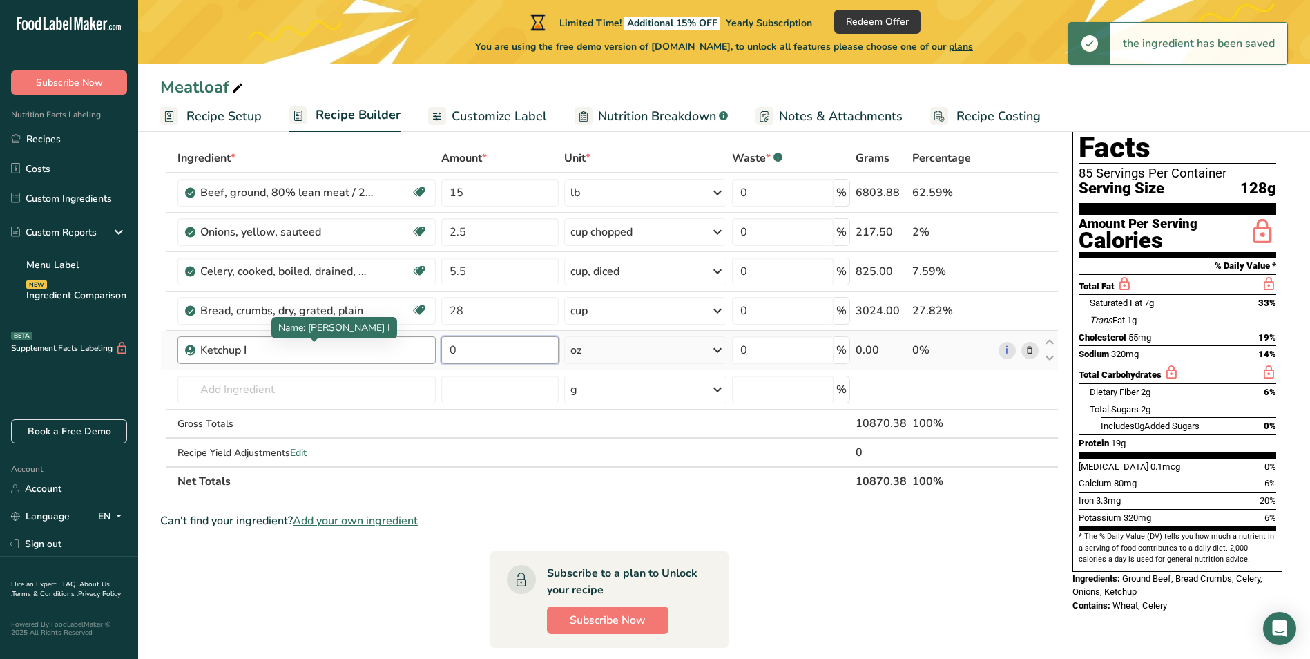
drag, startPoint x: 474, startPoint y: 352, endPoint x: 358, endPoint y: 352, distance: 116.1
click at [358, 352] on tr "Ketchup I 0 oz Weight Units g kg mg mcg lb oz See less Volume Units l Volume un…" at bounding box center [609, 350] width 897 height 39
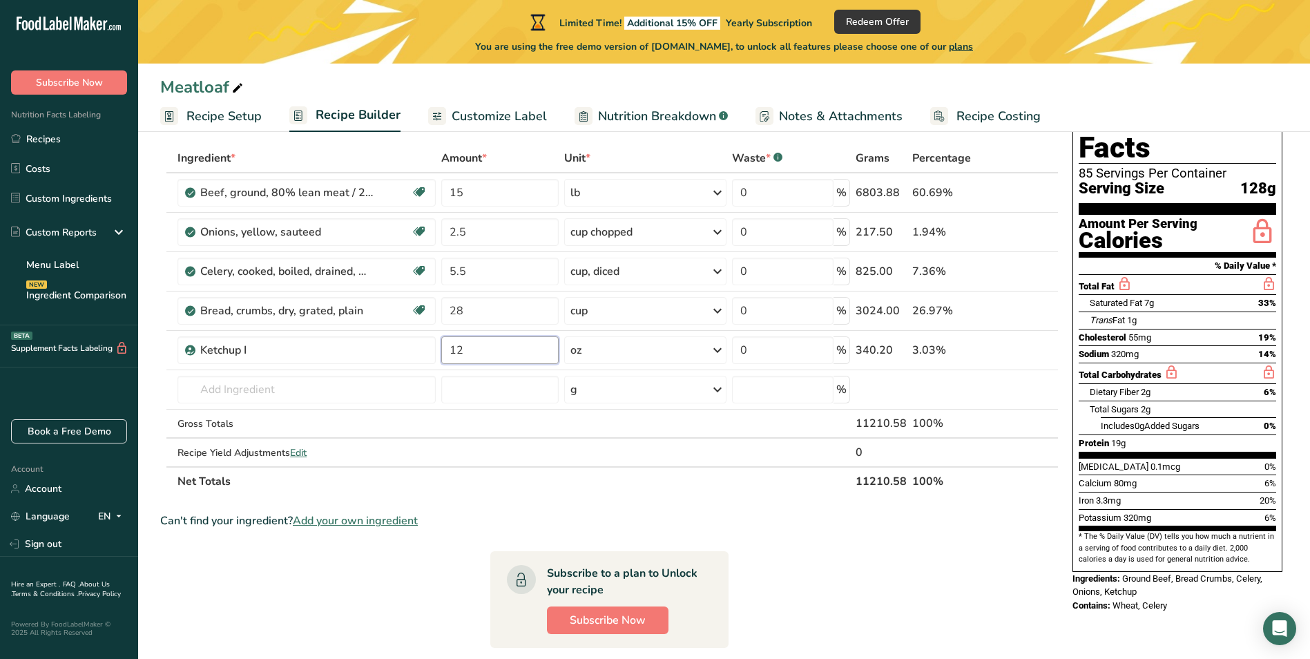
type input "12"
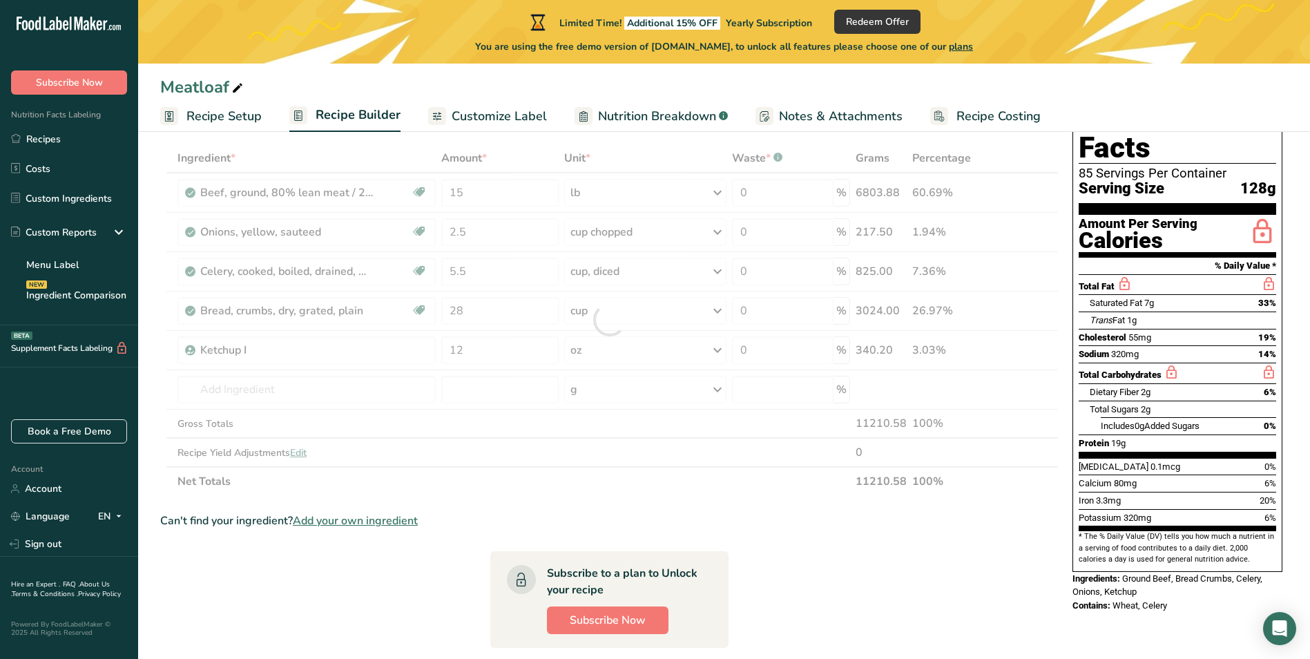
click at [489, 84] on div "Meatloaf" at bounding box center [724, 87] width 1172 height 25
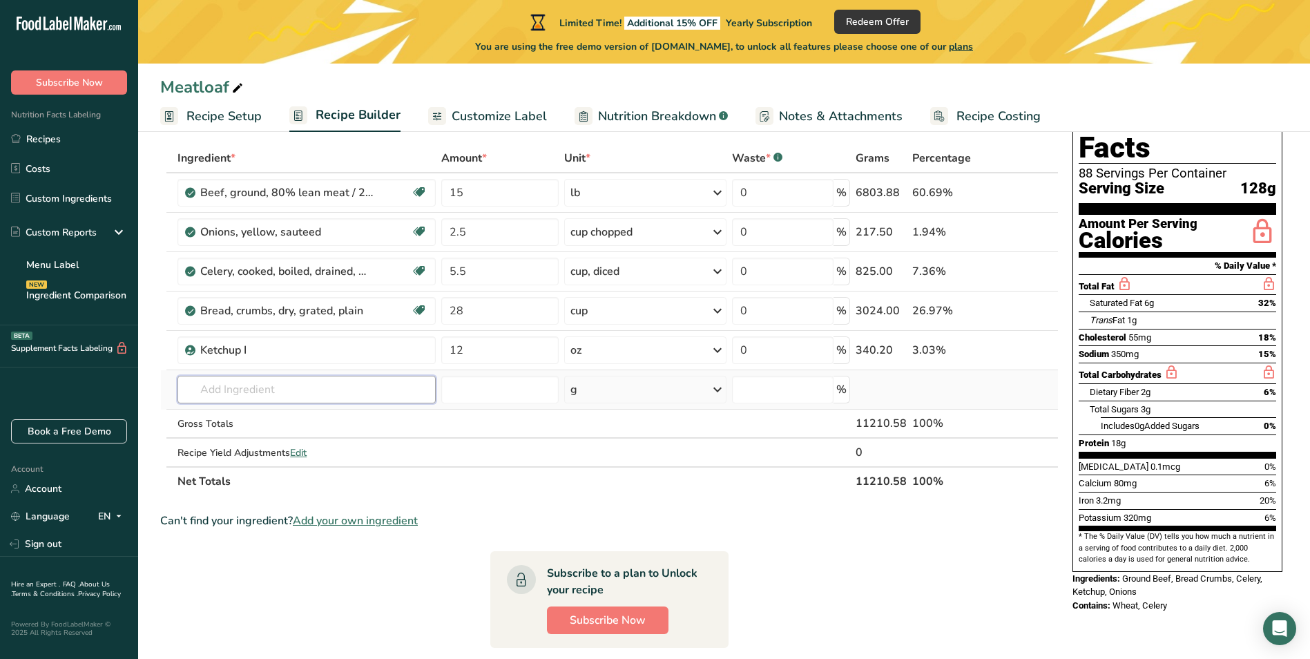
click at [295, 383] on input "text" at bounding box center [307, 390] width 258 height 28
click at [343, 82] on div "Meatloaf" at bounding box center [724, 87] width 1172 height 25
click at [325, 392] on input "text" at bounding box center [307, 390] width 258 height 28
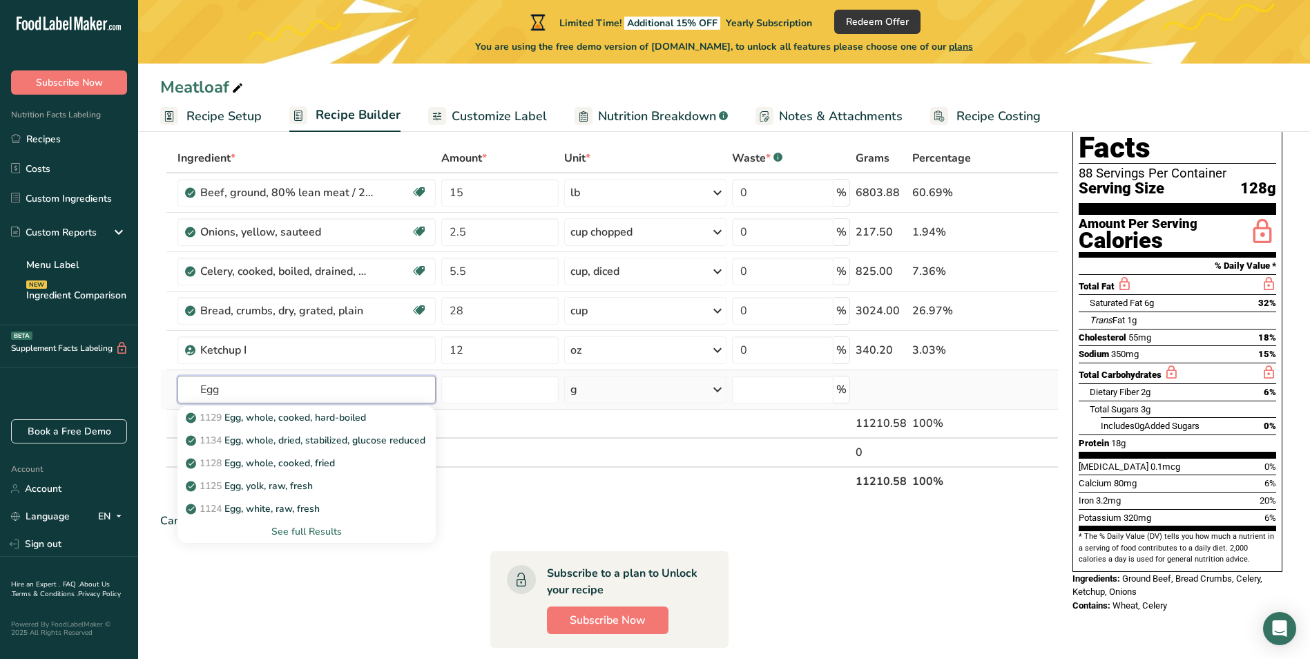
type input "Egg"
click at [309, 532] on div "See full Results" at bounding box center [307, 531] width 236 height 15
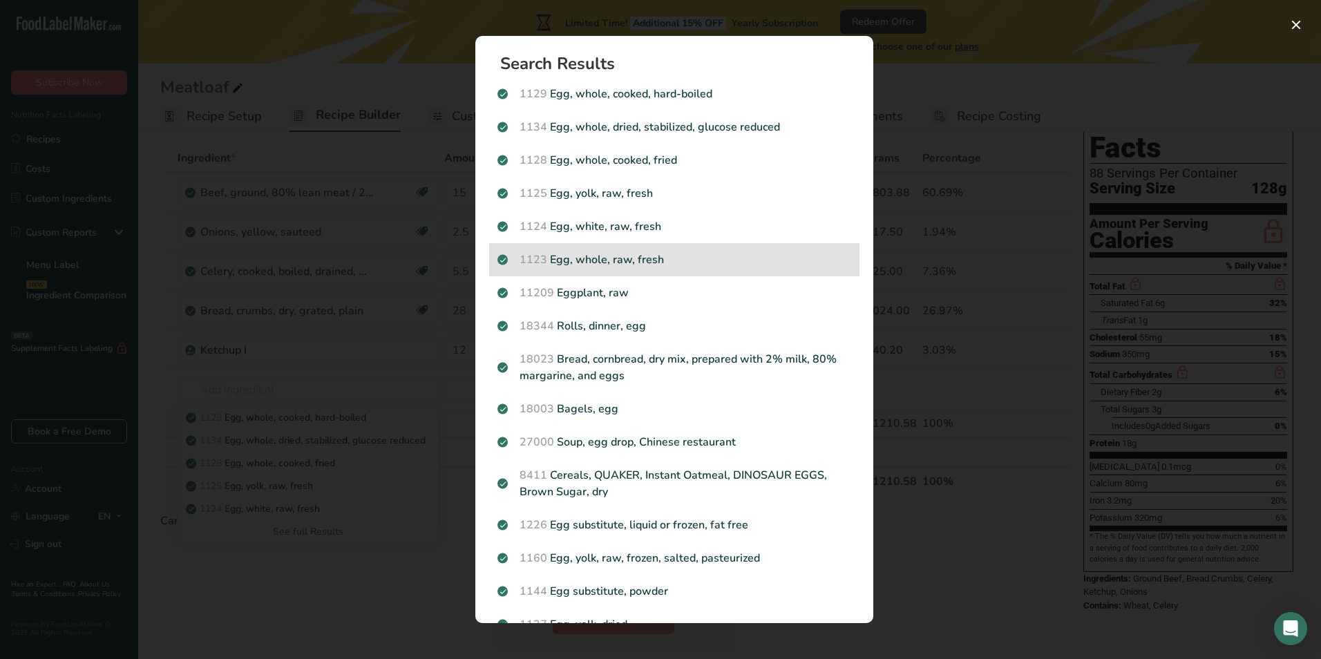
click at [669, 260] on p "1123 Egg, whole, raw, fresh" at bounding box center [674, 259] width 354 height 17
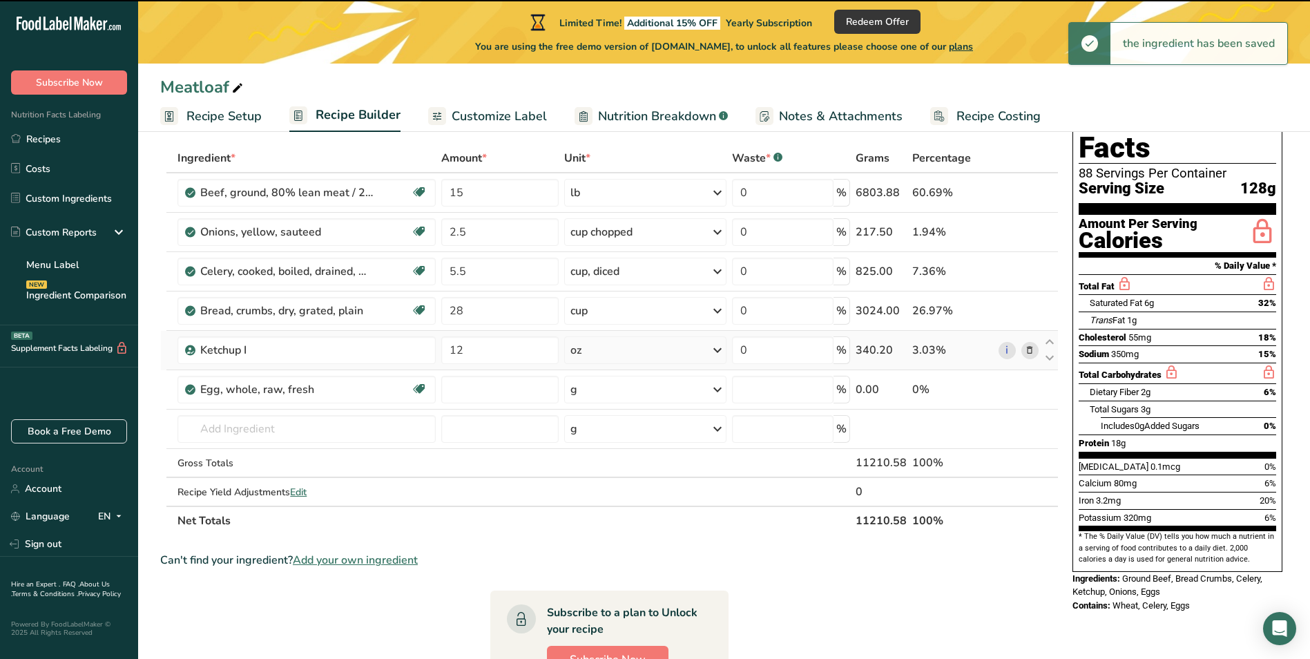
type input "0"
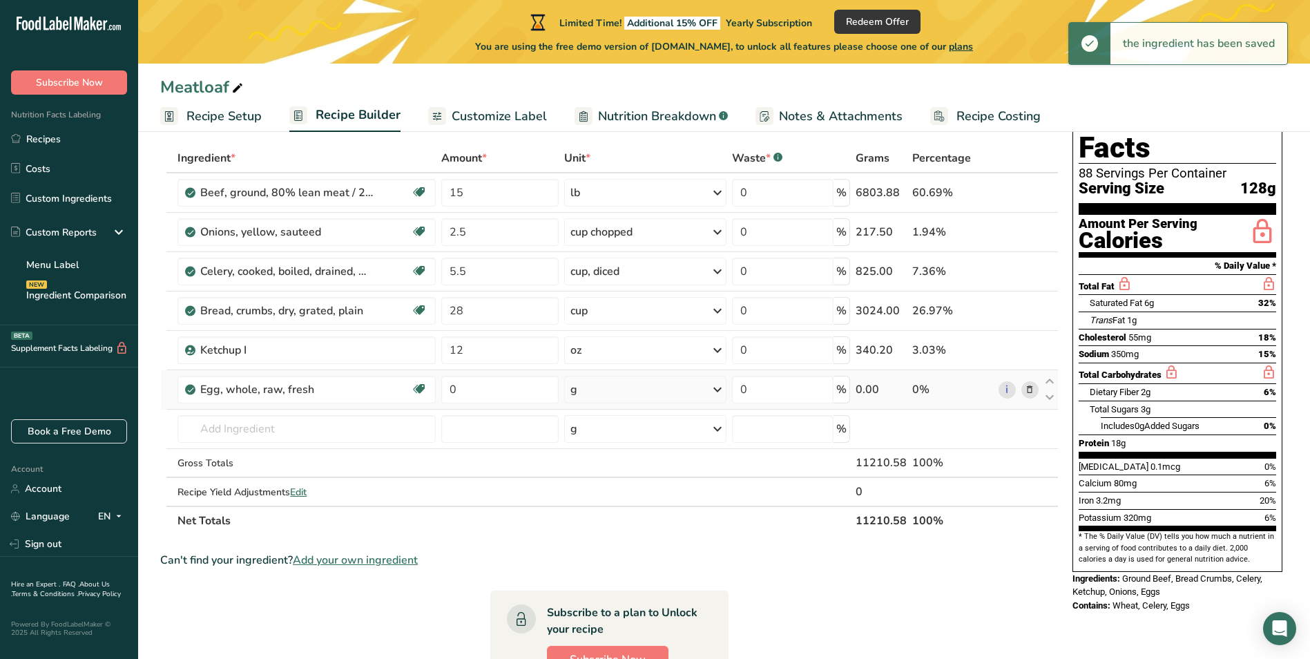
click at [593, 394] on div "g" at bounding box center [645, 390] width 162 height 28
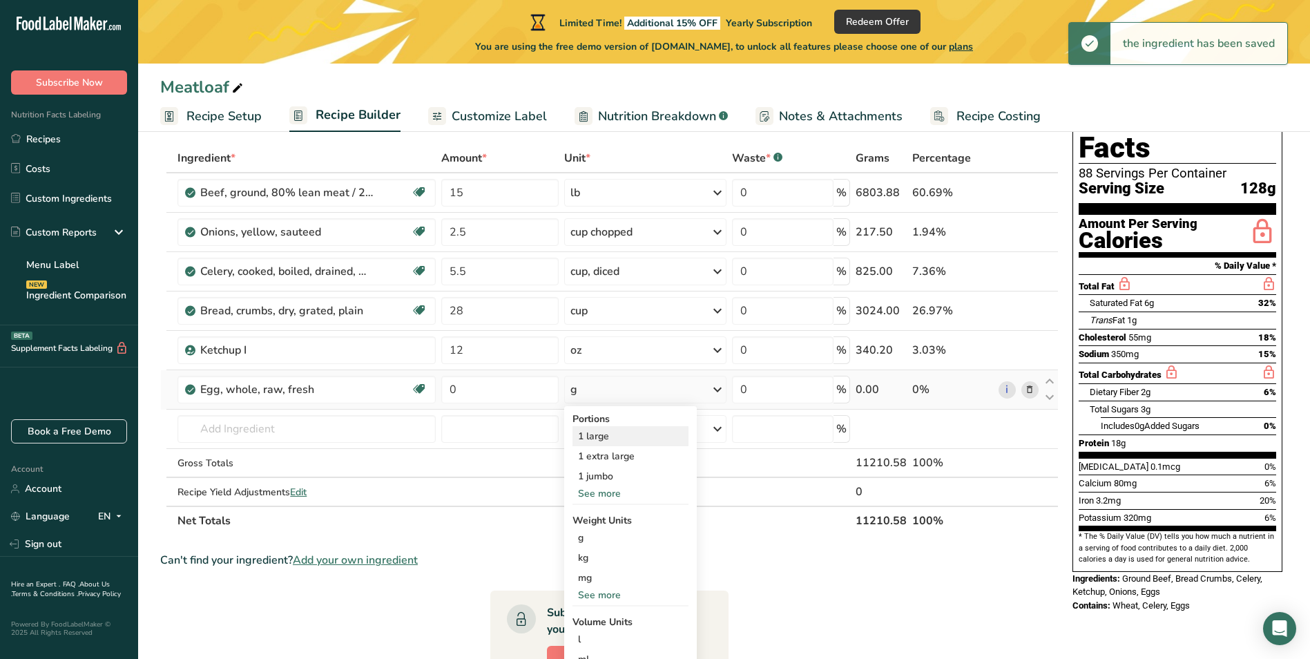
click at [617, 439] on div "1 large" at bounding box center [631, 436] width 116 height 20
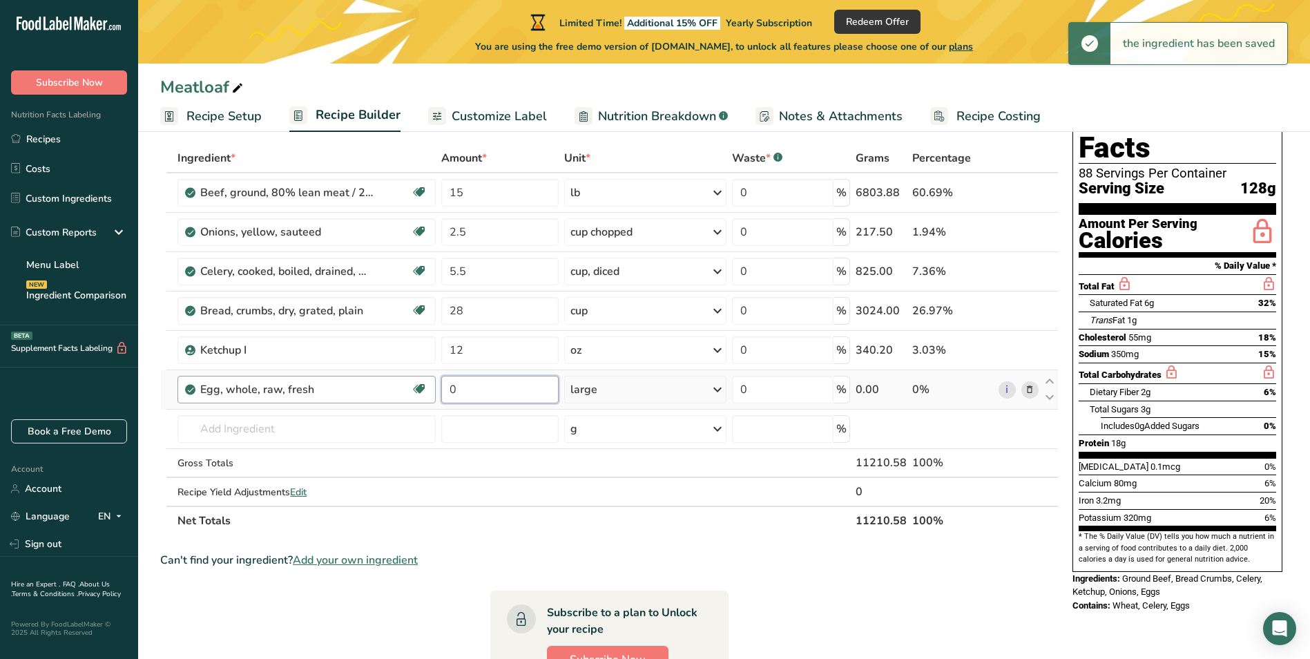
click at [368, 382] on tr "Egg, whole, raw, fresh Gluten free Vegetarian Soy free 0 large Portions 1 large…" at bounding box center [609, 389] width 897 height 39
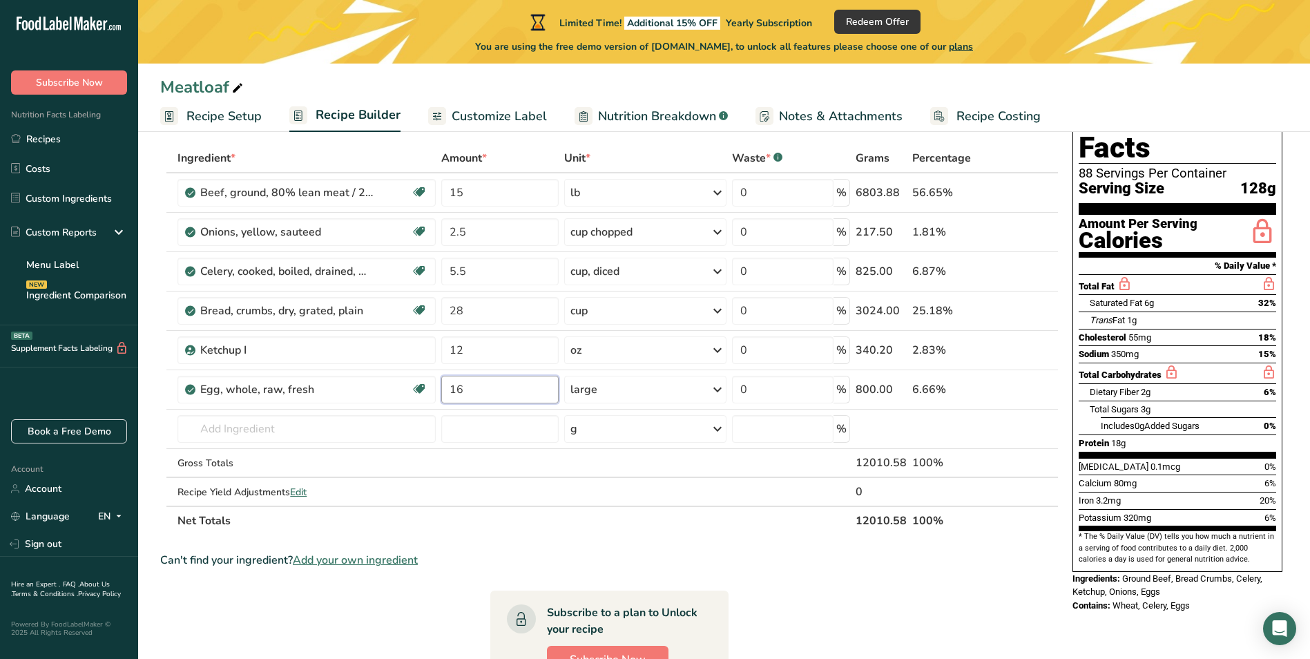
type input "16"
click at [401, 92] on div "Meatloaf" at bounding box center [724, 87] width 1172 height 25
drag, startPoint x: 947, startPoint y: 564, endPoint x: 1161, endPoint y: 534, distance: 215.6
click at [1161, 534] on div "Add Ingredients Manage Recipe Delete Recipe Duplicate Recipe Scale Recipe Save …" at bounding box center [724, 506] width 1128 height 837
click at [1134, 93] on div "Meatloaf" at bounding box center [724, 87] width 1172 height 25
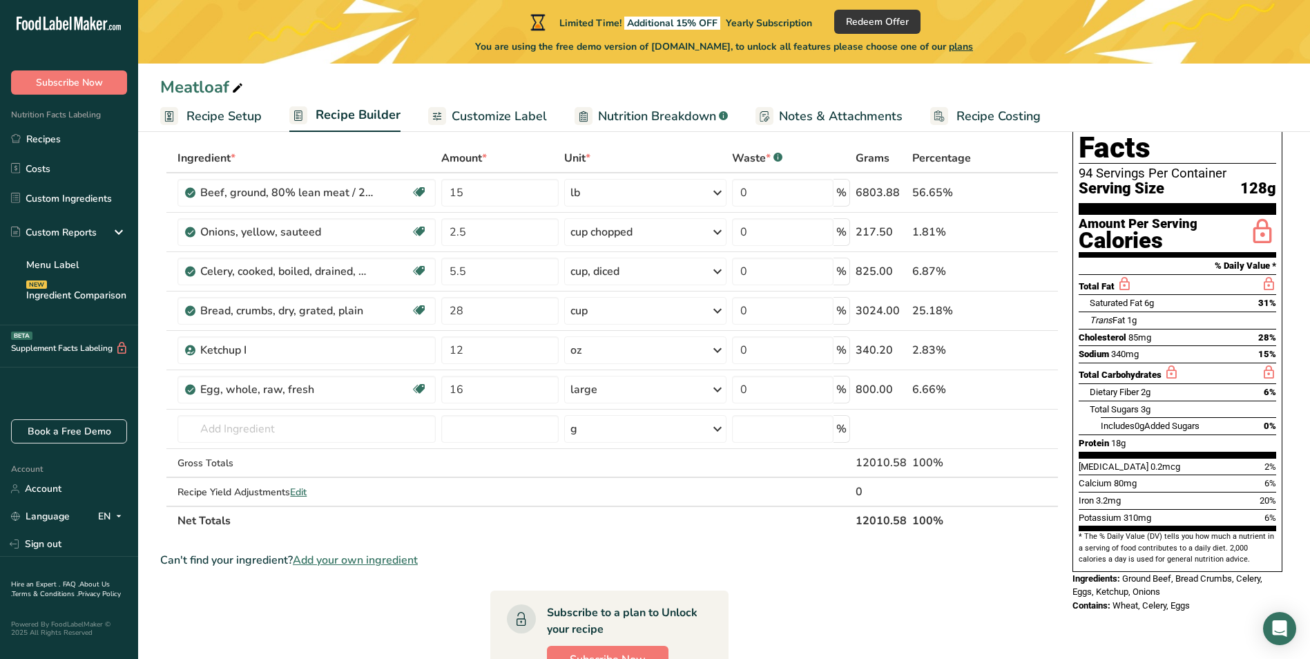
drag, startPoint x: 912, startPoint y: 606, endPoint x: 929, endPoint y: 593, distance: 21.7
click at [912, 606] on section "Ingredient * Amount * Unit * Waste * .a-a{fill:#347362;}.b-a{fill:#fff;} Grams …" at bounding box center [609, 524] width 899 height 760
